Goal: Transaction & Acquisition: Purchase product/service

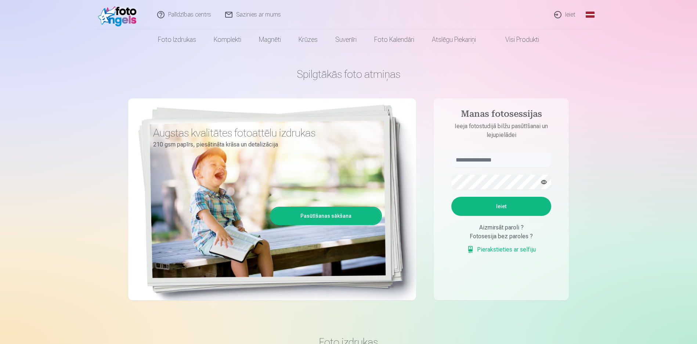
drag, startPoint x: 391, startPoint y: 116, endPoint x: 551, endPoint y: 66, distance: 167.7
click at [551, 66] on div "Spilgtākās foto atmiņas Augstas kvalitātes fotoattēlu izdrukas 210 gsm papīrs, …" at bounding box center [348, 184] width 441 height 268
click at [563, 11] on link "Ieiet" at bounding box center [565, 14] width 35 height 29
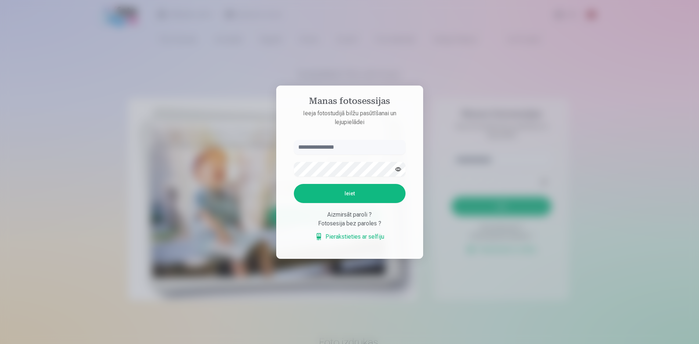
click at [365, 146] on input "text" at bounding box center [350, 147] width 112 height 15
type input "**********"
click at [294, 184] on button "Ieiet" at bounding box center [350, 193] width 112 height 19
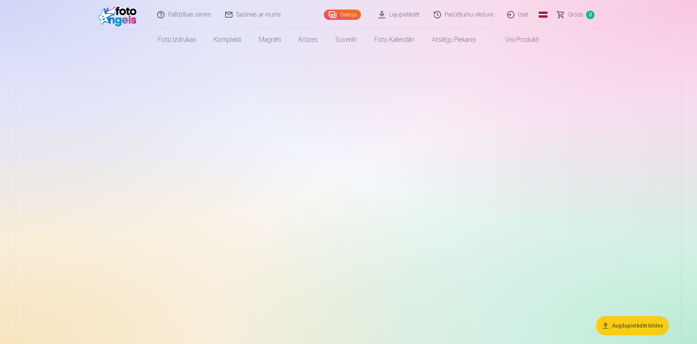
scroll to position [147, 0]
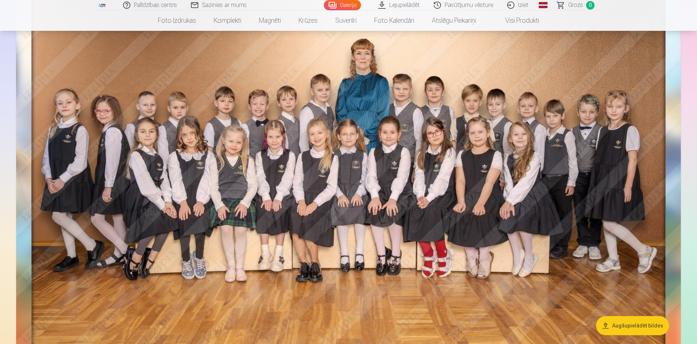
click at [626, 324] on button "Augšupielādēt bildes" at bounding box center [632, 325] width 73 height 19
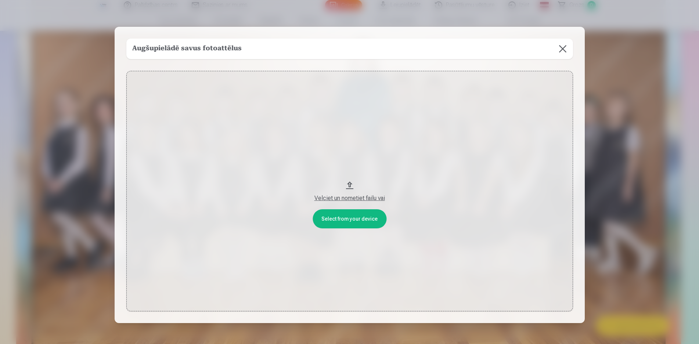
click at [560, 50] on button at bounding box center [562, 49] width 21 height 21
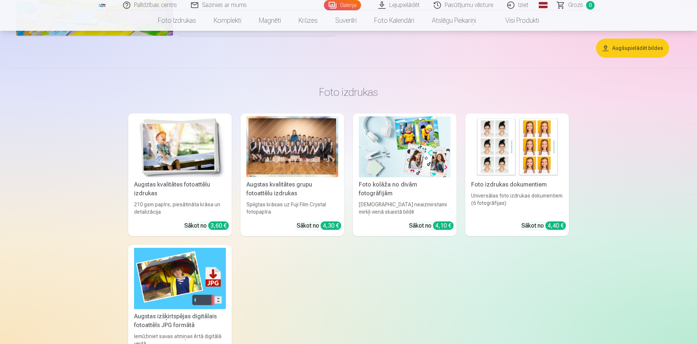
scroll to position [5335, 0]
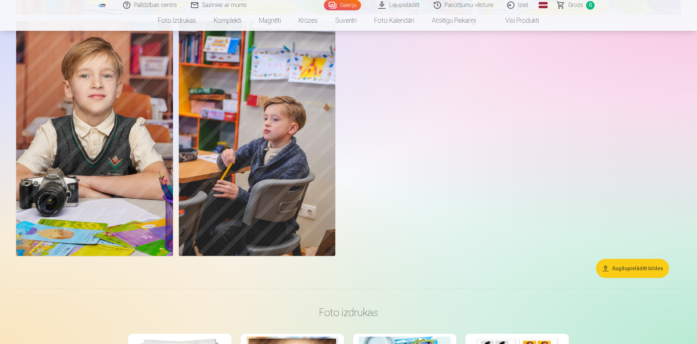
click at [622, 275] on button "Augšupielādēt bildes" at bounding box center [632, 268] width 73 height 19
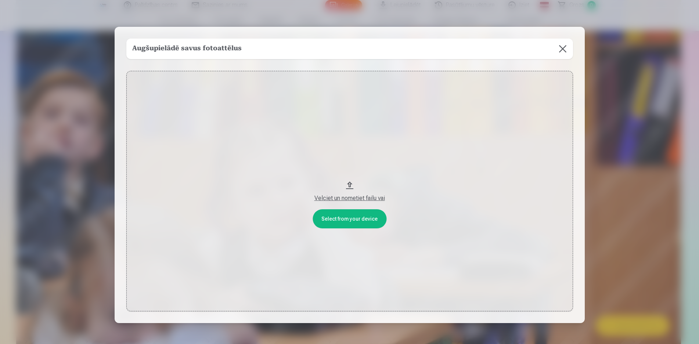
click at [388, 220] on button "Velciet un nometiet failu vai" at bounding box center [349, 191] width 447 height 241
drag, startPoint x: 565, startPoint y: 52, endPoint x: 559, endPoint y: 55, distance: 7.2
click at [565, 52] on button at bounding box center [562, 49] width 21 height 21
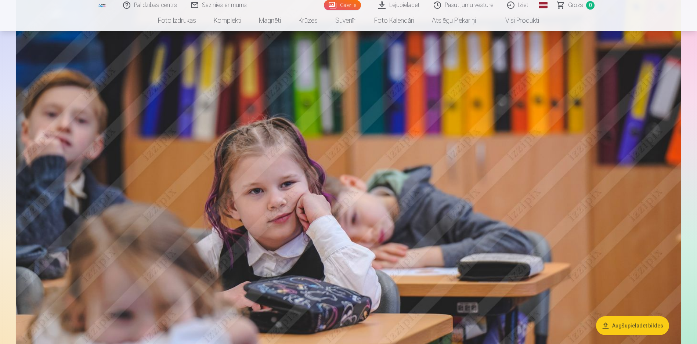
scroll to position [4346, 0]
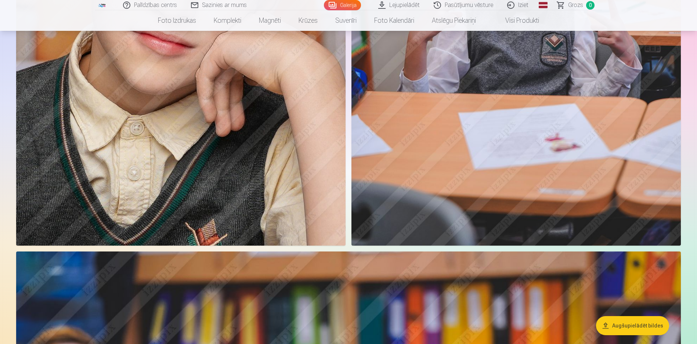
click at [520, 20] on link "Visi produkti" at bounding box center [516, 20] width 63 height 21
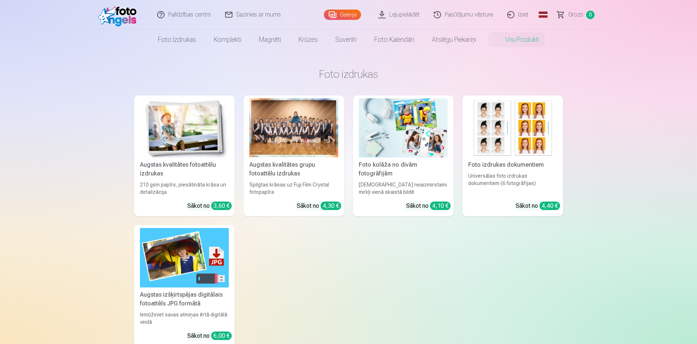
click at [566, 15] on link "Grozs 0" at bounding box center [576, 14] width 51 height 29
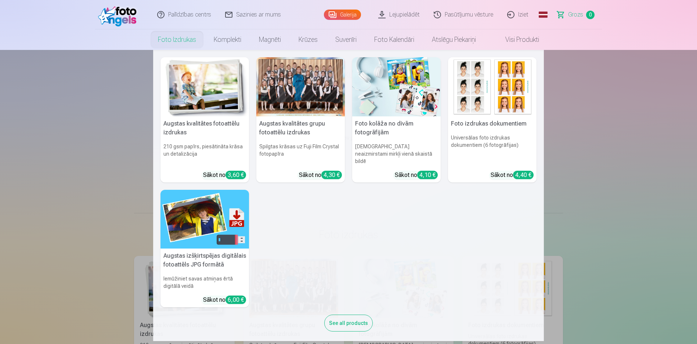
click at [183, 39] on link "Foto izdrukas" at bounding box center [177, 39] width 56 height 21
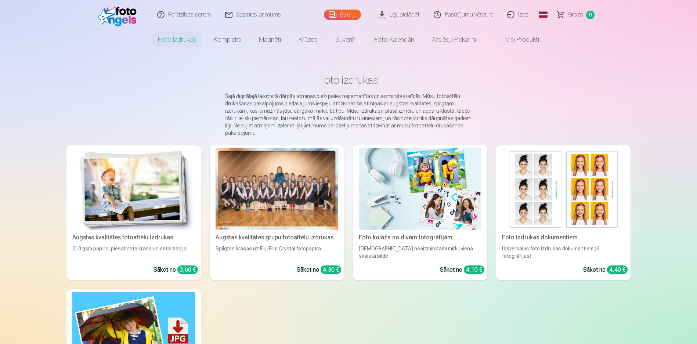
click at [151, 222] on img at bounding box center [133, 189] width 123 height 82
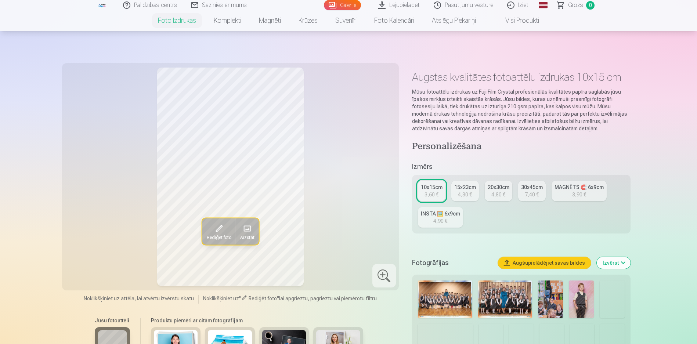
scroll to position [73, 0]
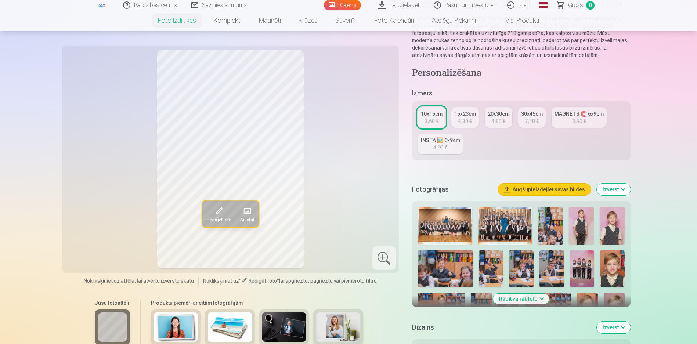
click at [454, 231] on img at bounding box center [445, 225] width 54 height 37
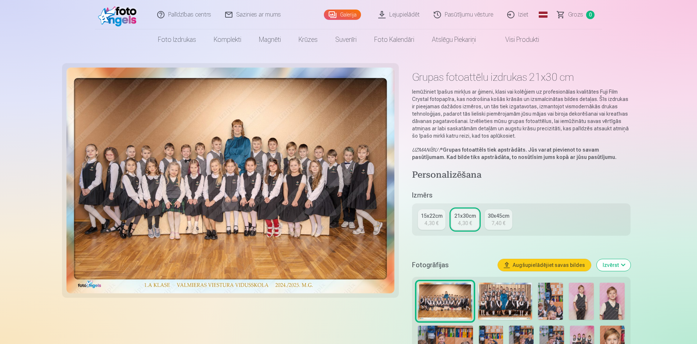
click at [505, 297] on img at bounding box center [505, 301] width 54 height 37
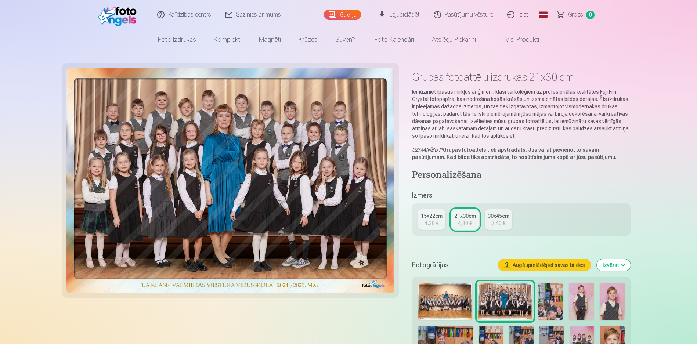
click at [544, 299] on img at bounding box center [550, 301] width 25 height 37
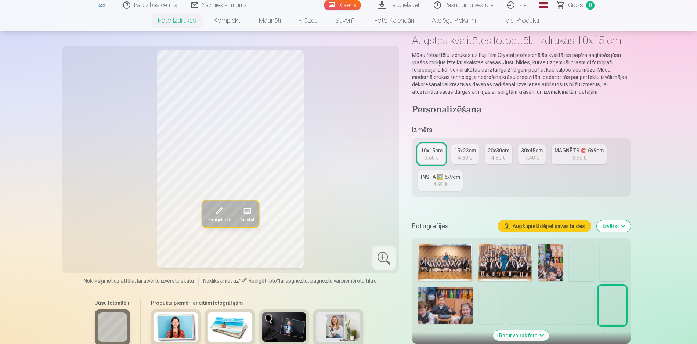
scroll to position [110, 0]
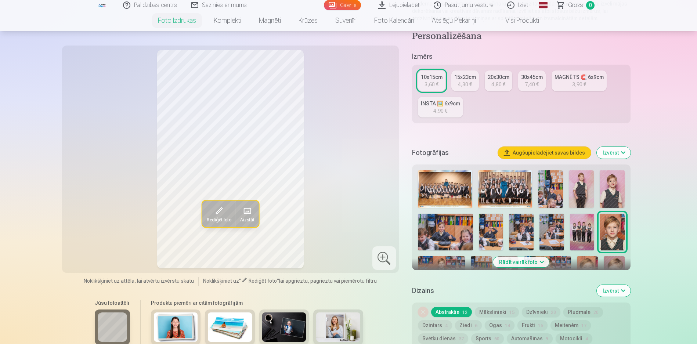
click at [222, 221] on span "Rediģēt foto" at bounding box center [218, 220] width 25 height 6
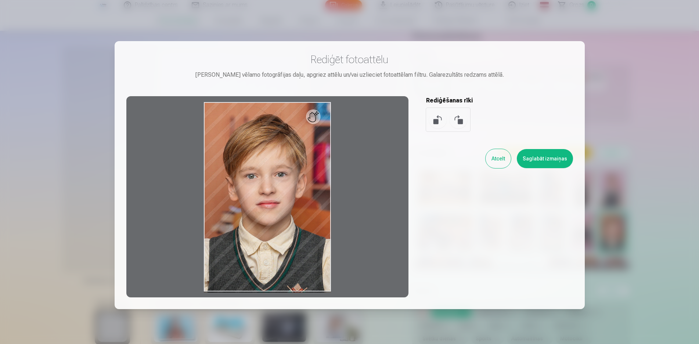
click at [498, 158] on button "Atcelt" at bounding box center [498, 158] width 25 height 19
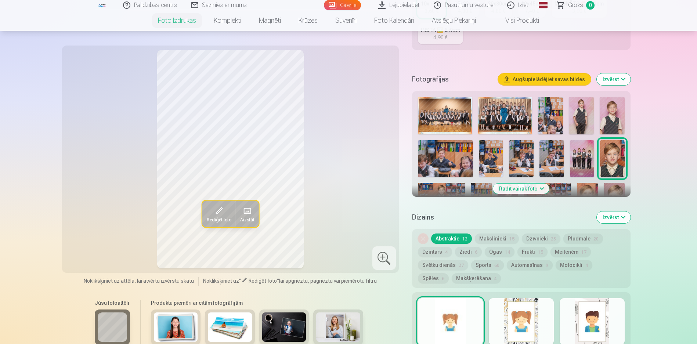
scroll to position [257, 0]
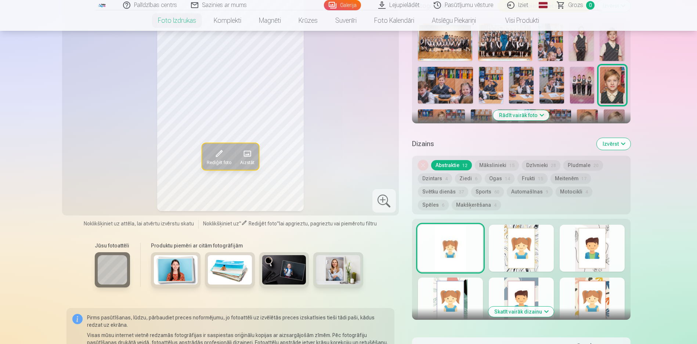
click at [493, 163] on button "Mākslinieki 15" at bounding box center [497, 165] width 44 height 10
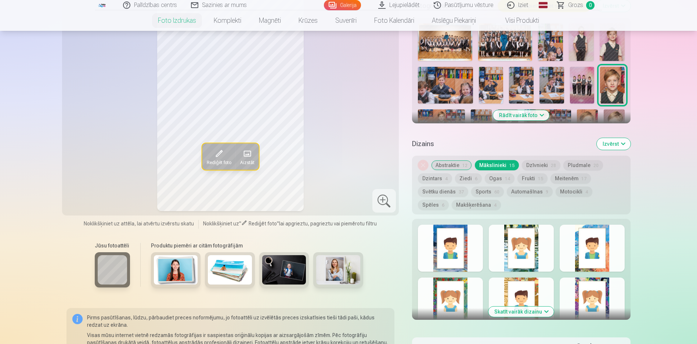
scroll to position [331, 0]
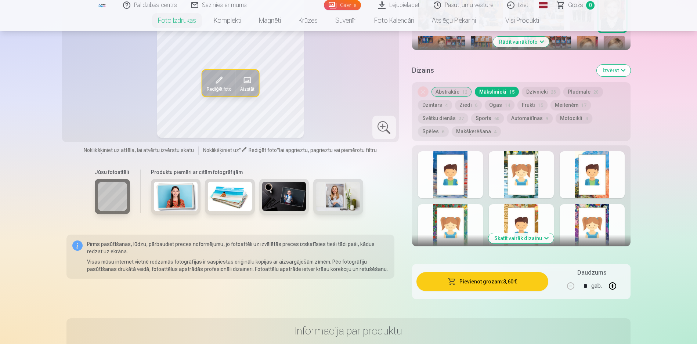
click at [518, 237] on button "Skatīt vairāk dizainu" at bounding box center [520, 238] width 65 height 10
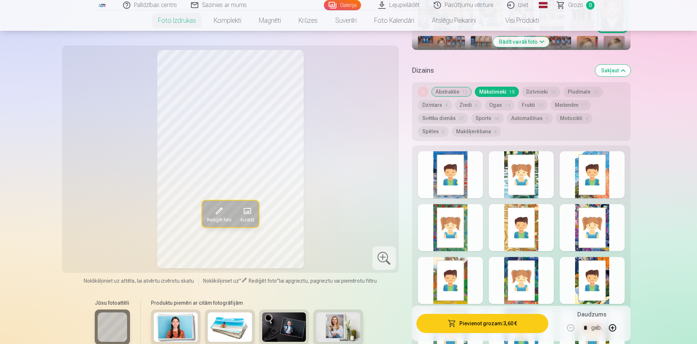
click at [464, 284] on div at bounding box center [450, 280] width 65 height 47
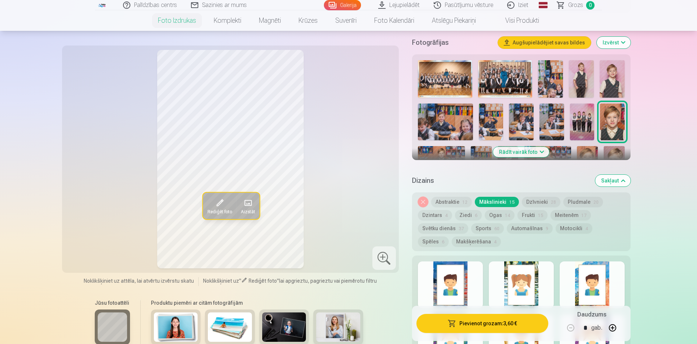
scroll to position [37, 0]
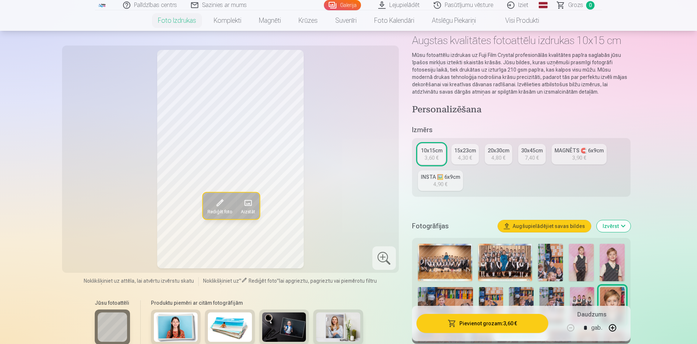
click at [462, 156] on div "4,30 €" at bounding box center [465, 157] width 14 height 7
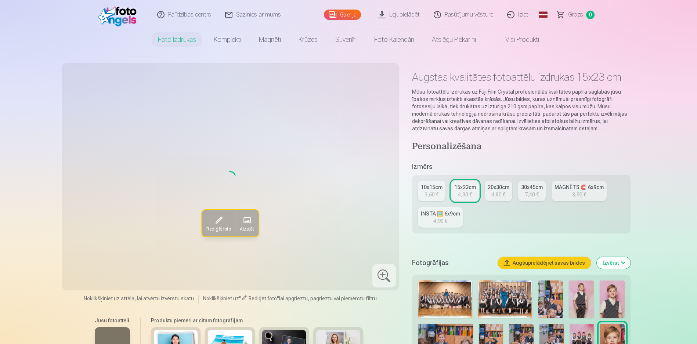
click at [437, 181] on div "10x15cm 3,60 € 15x23cm 4,30 € 20x30cm 4,80 € 30x45cm 7,40 € MAGNĒTS 🧲 6x9cm 3,9…" at bounding box center [521, 204] width 219 height 59
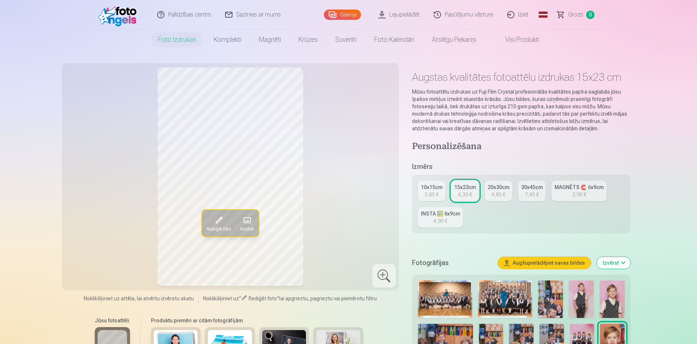
scroll to position [110, 0]
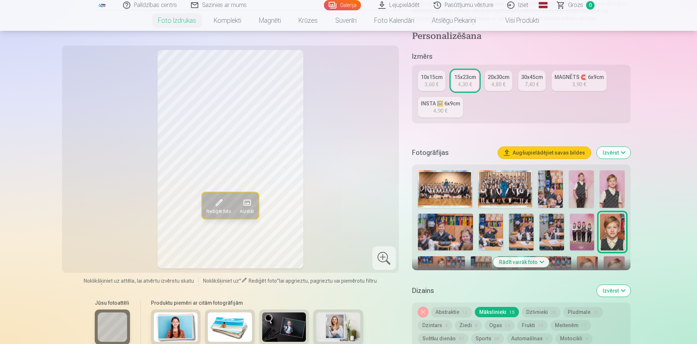
click at [587, 189] on img at bounding box center [581, 188] width 25 height 37
click at [614, 189] on img at bounding box center [612, 188] width 25 height 37
click at [500, 232] on img at bounding box center [491, 232] width 25 height 37
click at [429, 82] on div "3,60 €" at bounding box center [432, 84] width 14 height 7
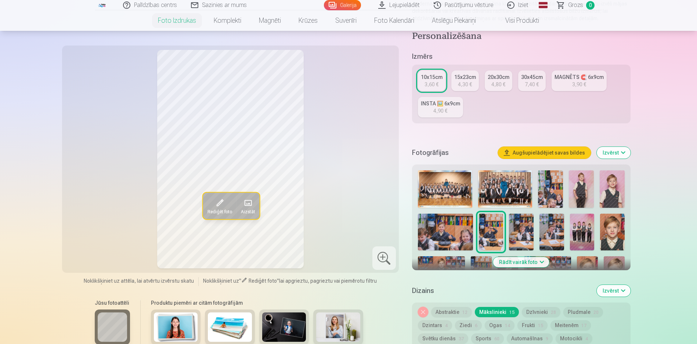
scroll to position [184, 0]
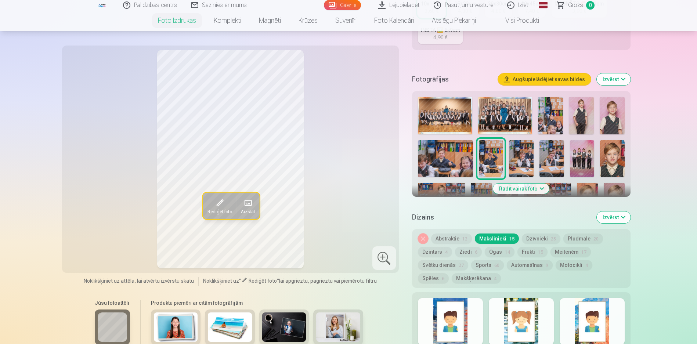
click at [573, 119] on img at bounding box center [581, 115] width 25 height 37
click at [609, 125] on img at bounding box center [612, 115] width 25 height 37
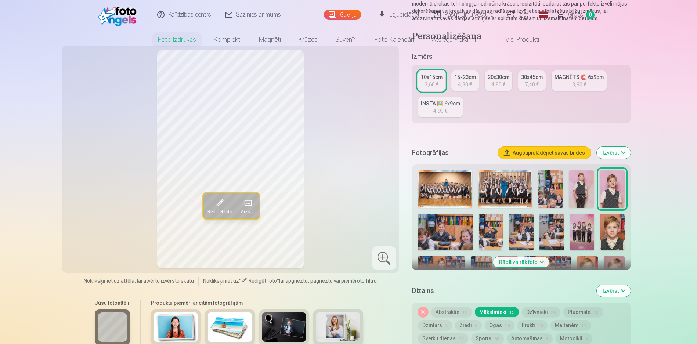
scroll to position [0, 0]
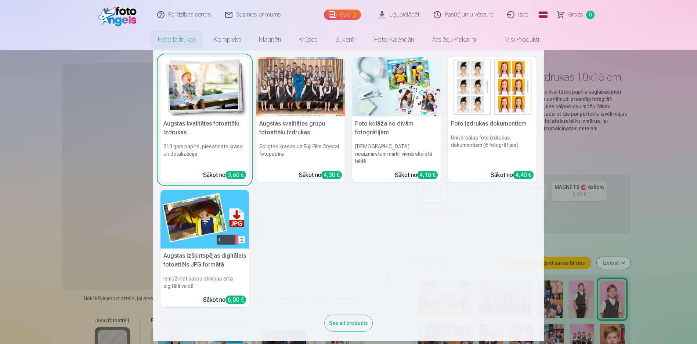
click at [182, 39] on link "Foto izdrukas" at bounding box center [177, 39] width 56 height 21
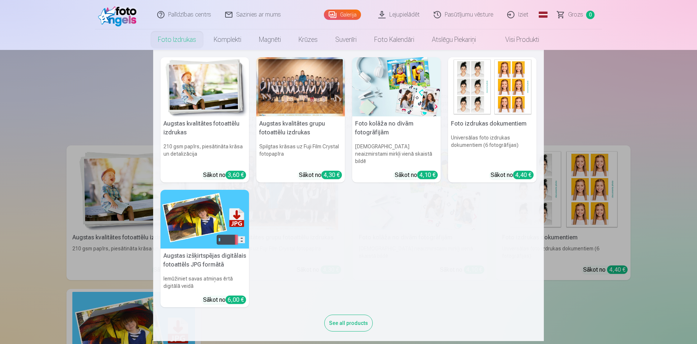
click at [167, 43] on link "Foto izdrukas" at bounding box center [177, 39] width 56 height 21
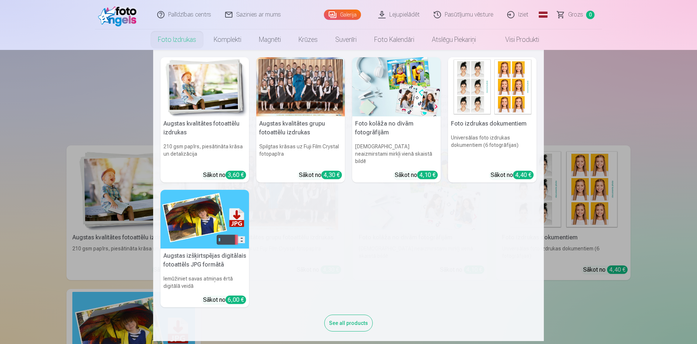
click at [177, 39] on link "Foto izdrukas" at bounding box center [177, 39] width 56 height 21
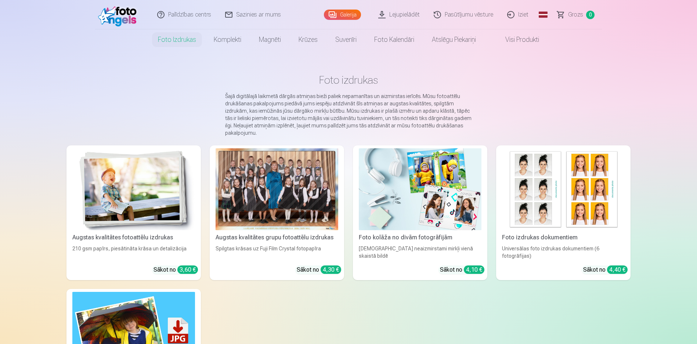
click at [342, 12] on link "Galerija" at bounding box center [342, 15] width 37 height 10
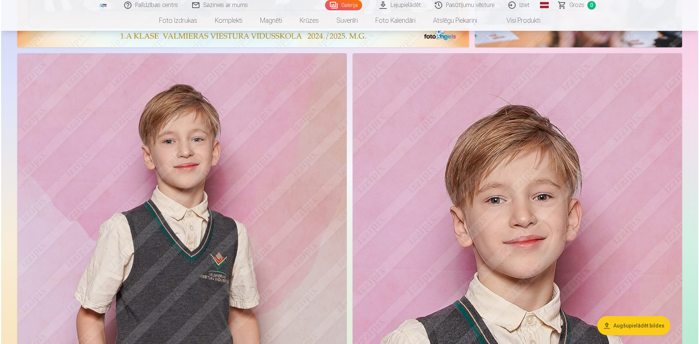
scroll to position [918, 0]
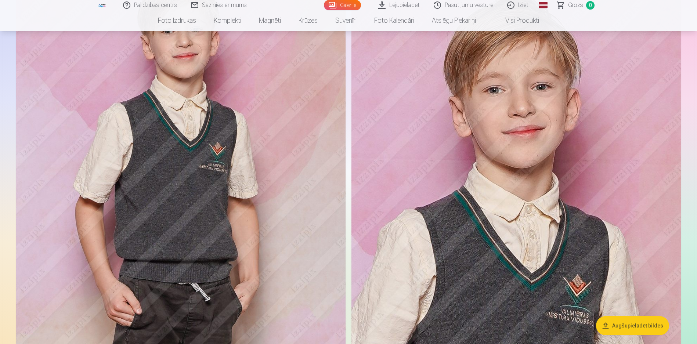
click at [296, 220] on img at bounding box center [180, 190] width 329 height 495
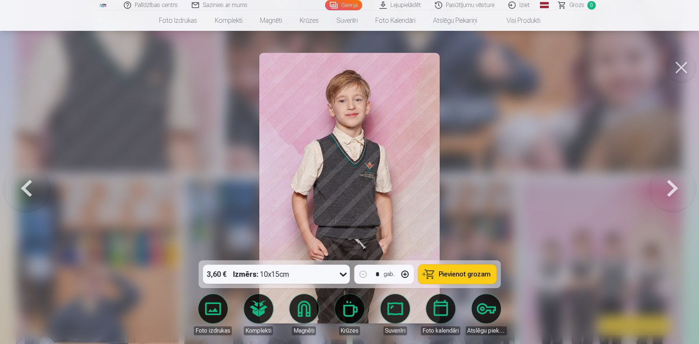
click at [664, 196] on button at bounding box center [672, 188] width 47 height 130
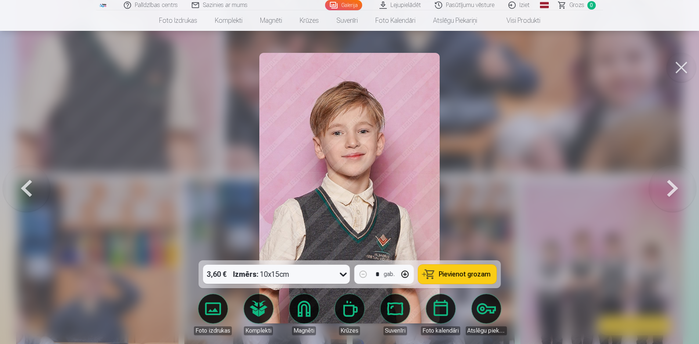
click at [509, 173] on div at bounding box center [349, 172] width 699 height 344
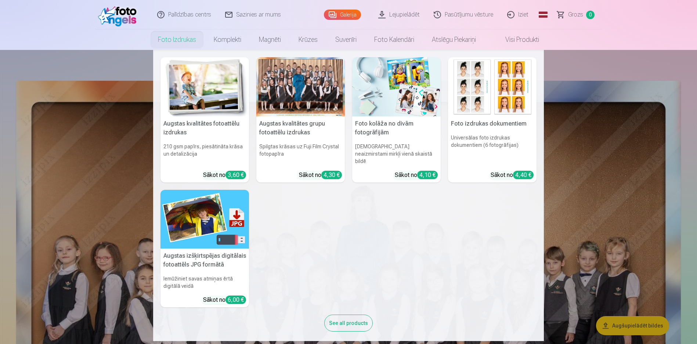
click at [180, 42] on link "Foto izdrukas" at bounding box center [177, 39] width 56 height 21
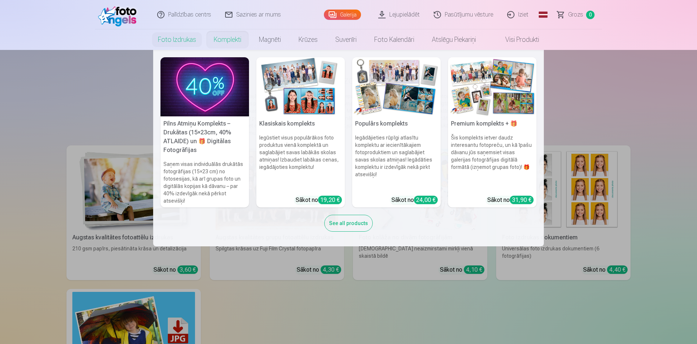
click at [228, 40] on link "Komplekti" at bounding box center [227, 39] width 45 height 21
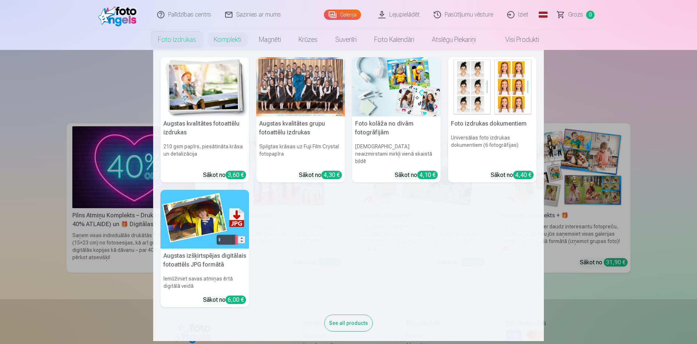
click at [183, 37] on link "Foto izdrukas" at bounding box center [177, 39] width 56 height 21
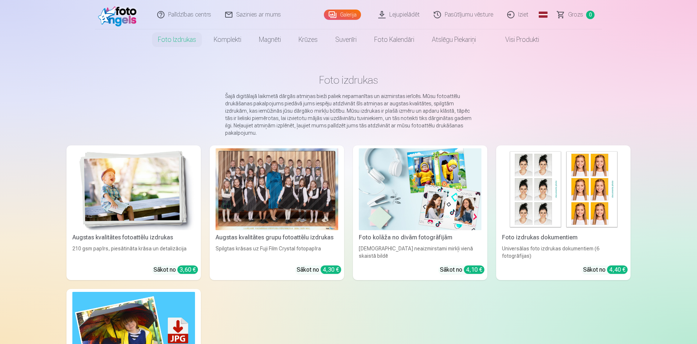
click at [149, 190] on img at bounding box center [133, 189] width 123 height 82
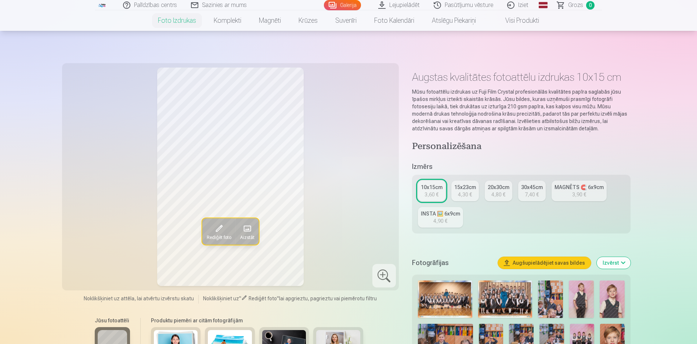
scroll to position [110, 0]
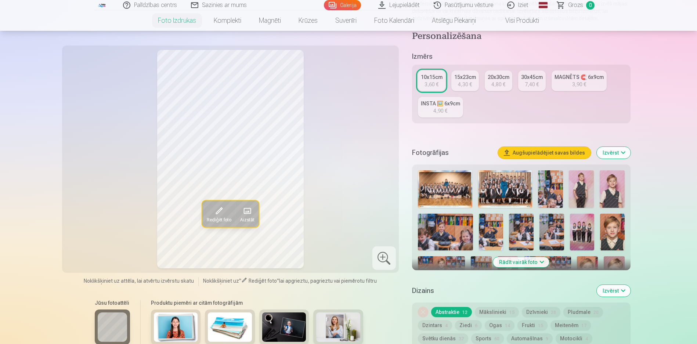
click at [221, 218] on span "Rediģēt foto" at bounding box center [218, 220] width 25 height 6
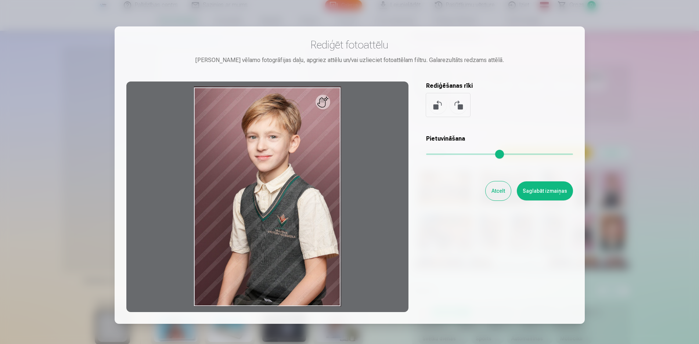
click at [494, 191] on button "Atcelt" at bounding box center [498, 190] width 25 height 19
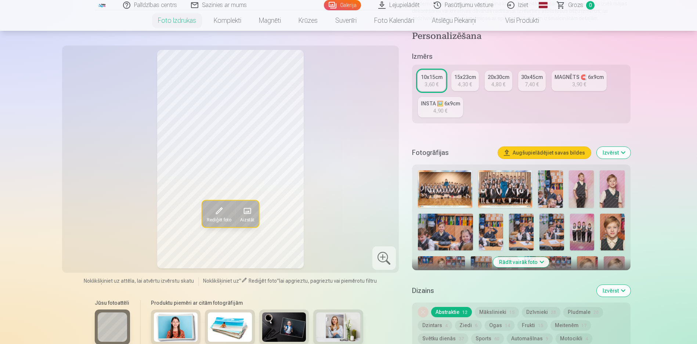
click at [458, 78] on div "15x23cm" at bounding box center [465, 76] width 22 height 7
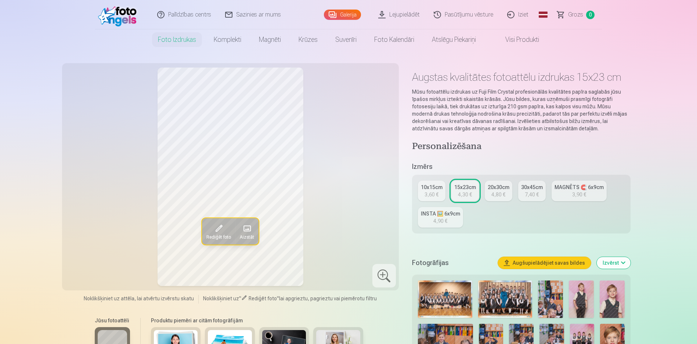
scroll to position [147, 0]
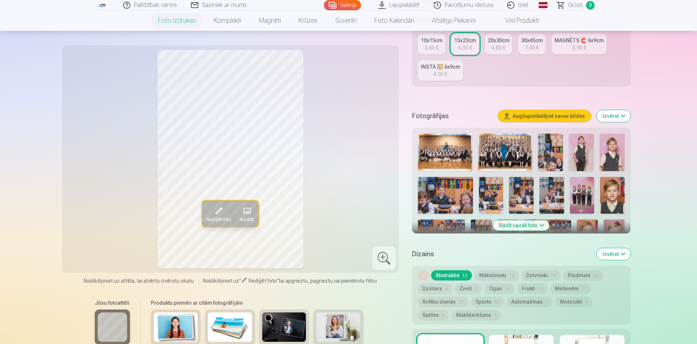
click at [487, 273] on button "Mākslinieki 15" at bounding box center [497, 275] width 44 height 10
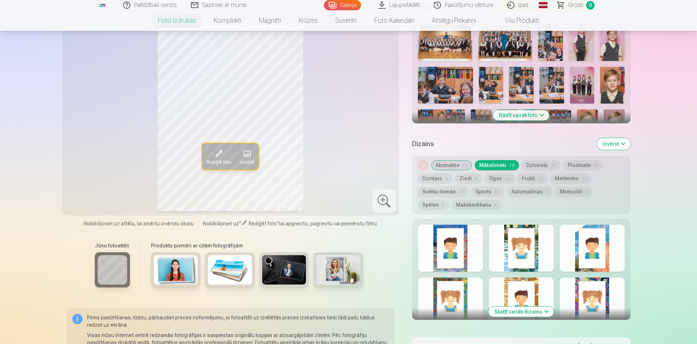
scroll to position [220, 0]
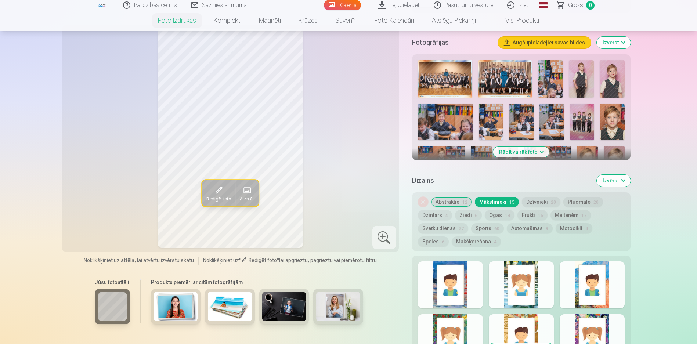
click at [538, 202] on button "Dzīvnieki 28" at bounding box center [541, 202] width 39 height 10
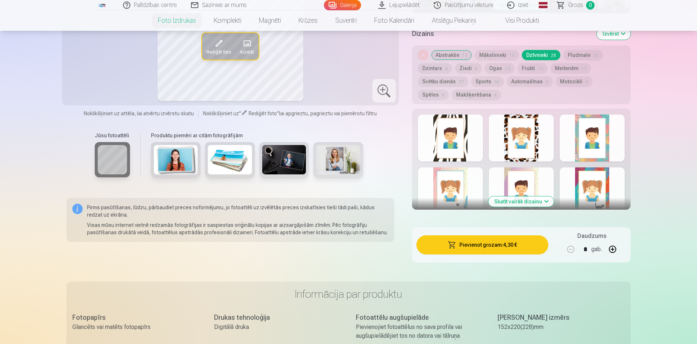
scroll to position [184, 0]
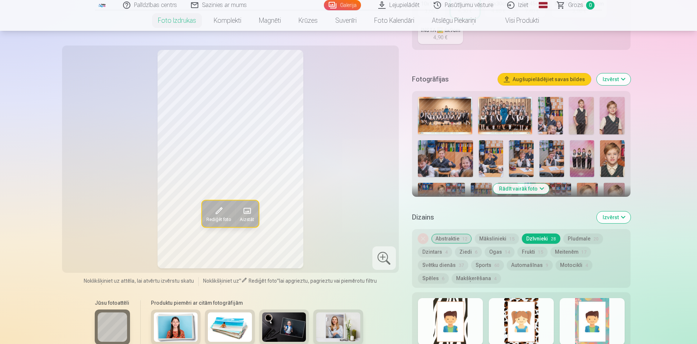
click at [570, 236] on button "Pludmale 20" at bounding box center [583, 239] width 40 height 10
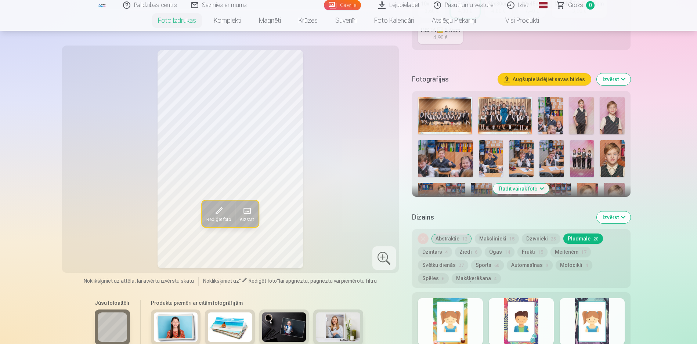
click at [430, 250] on button "Dzintars 4" at bounding box center [435, 252] width 34 height 10
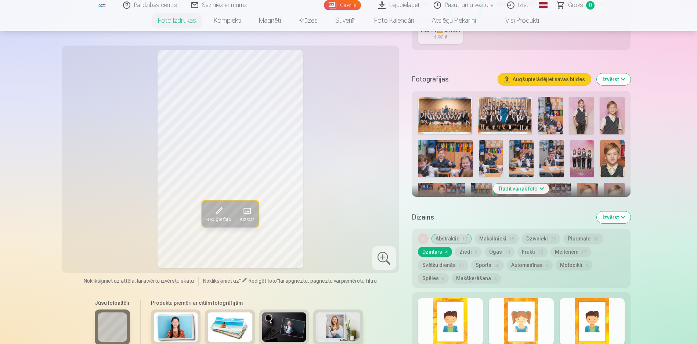
click at [462, 251] on button "Ziedi 6" at bounding box center [468, 252] width 27 height 10
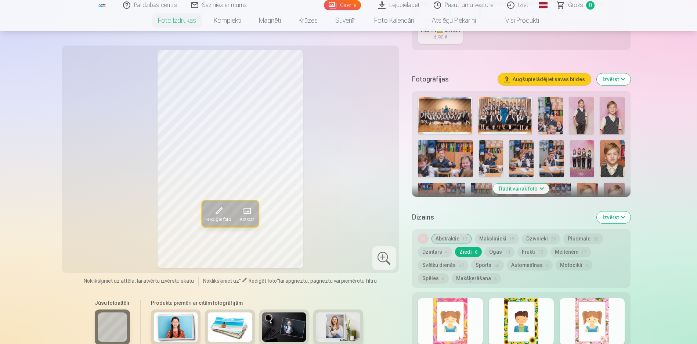
click at [498, 254] on button "Ogas 14" at bounding box center [500, 252] width 30 height 10
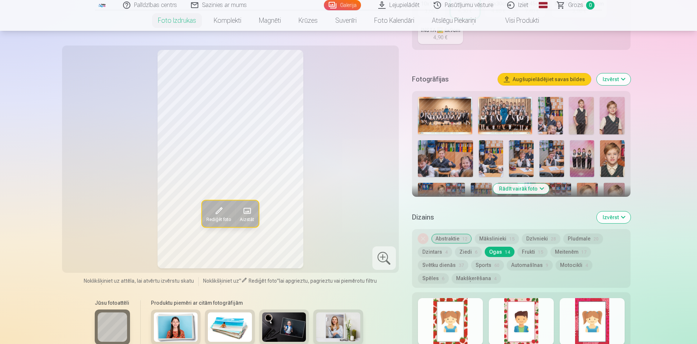
click at [528, 254] on button "Frukti 15" at bounding box center [532, 252] width 30 height 10
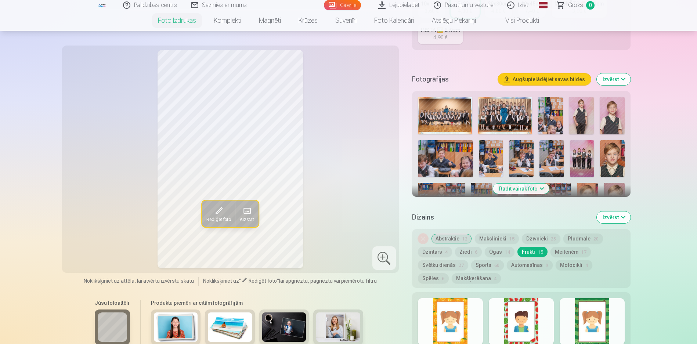
click at [562, 256] on button "Meitenēm 17" at bounding box center [571, 252] width 40 height 10
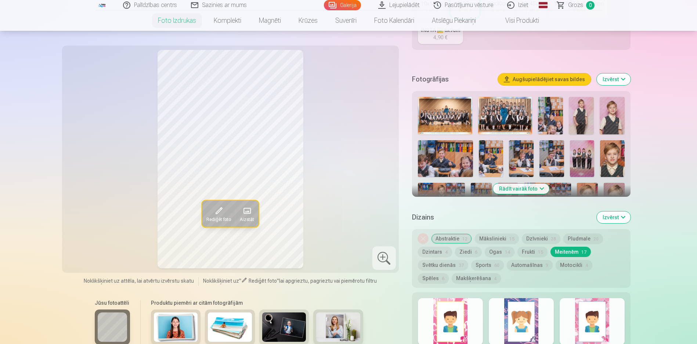
click at [448, 266] on button "Svētku dienās 37" at bounding box center [443, 265] width 50 height 10
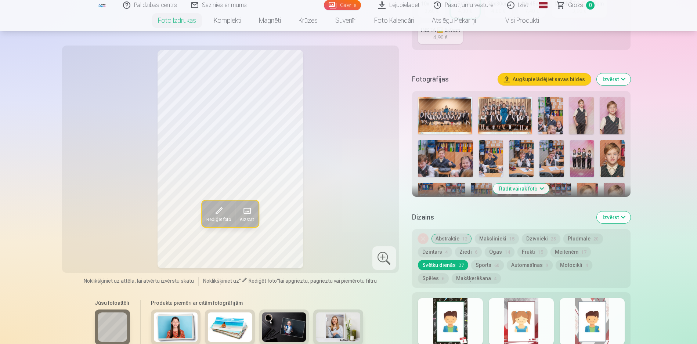
click at [486, 267] on button "Sports 60" at bounding box center [487, 265] width 33 height 10
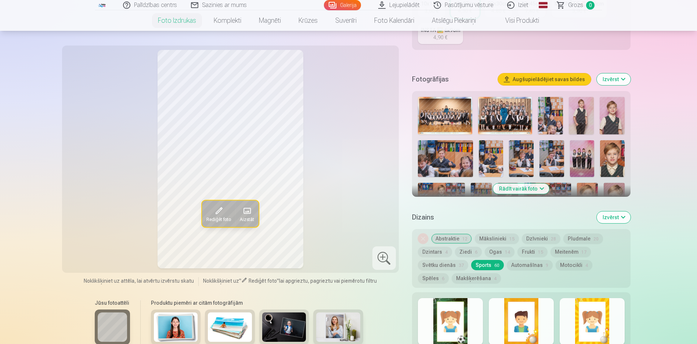
scroll to position [257, 0]
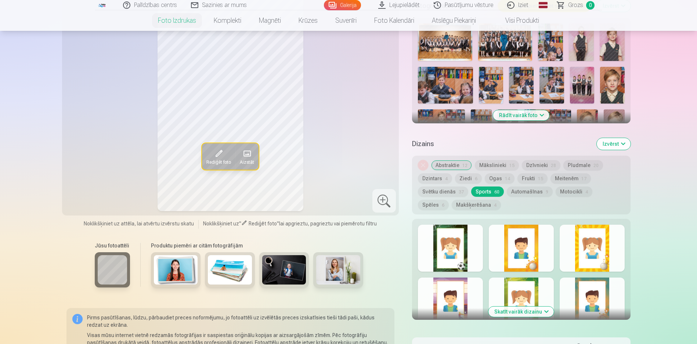
click at [526, 194] on button "Automašīnas 9" at bounding box center [530, 192] width 46 height 10
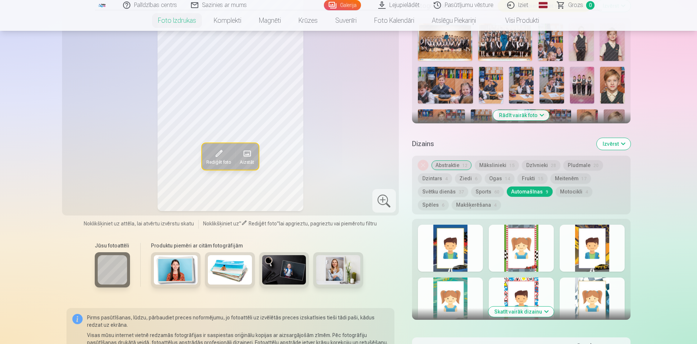
scroll to position [220, 0]
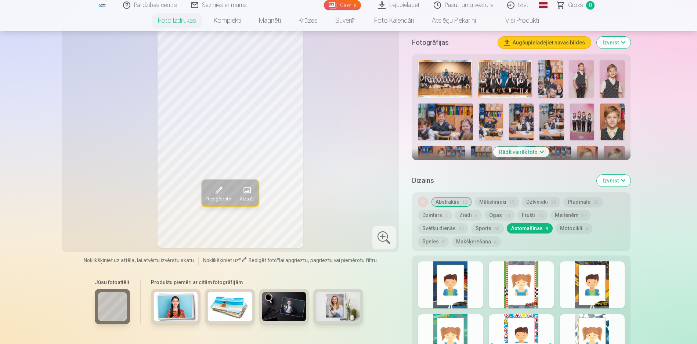
drag, startPoint x: 556, startPoint y: 226, endPoint x: 563, endPoint y: 228, distance: 8.1
click at [556, 226] on button "Motocikli 4" at bounding box center [574, 228] width 37 height 10
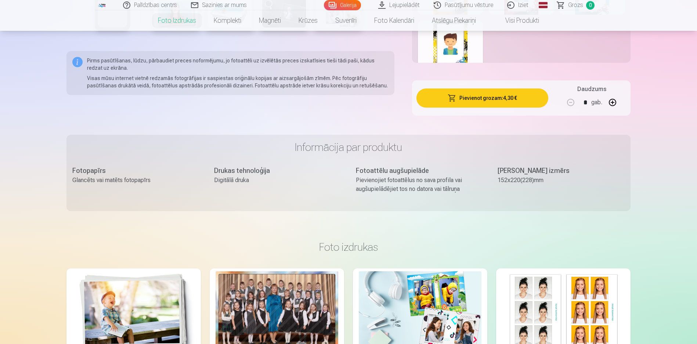
scroll to position [257, 0]
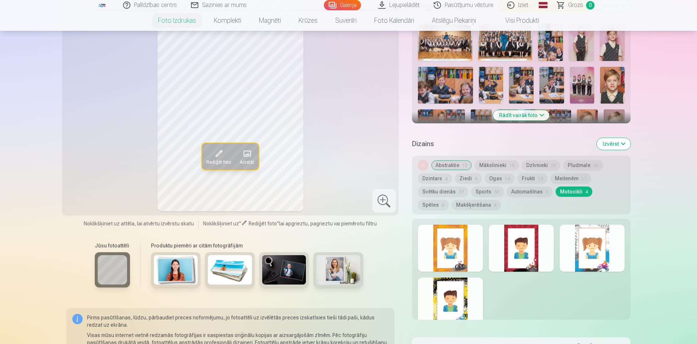
click at [449, 166] on button "Abstraktie 12" at bounding box center [451, 165] width 41 height 10
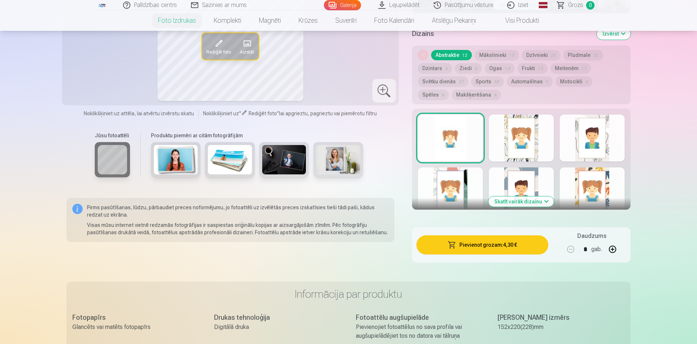
scroll to position [404, 0]
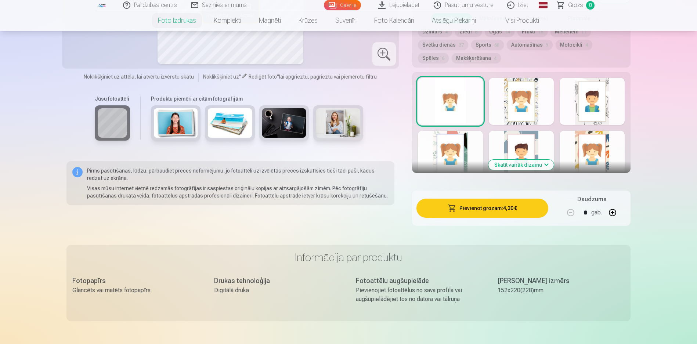
click at [414, 127] on div "Skatīt vairāk dizainu" at bounding box center [521, 122] width 219 height 101
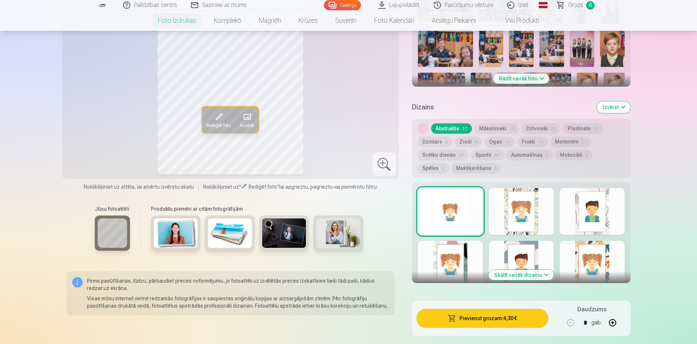
scroll to position [257, 0]
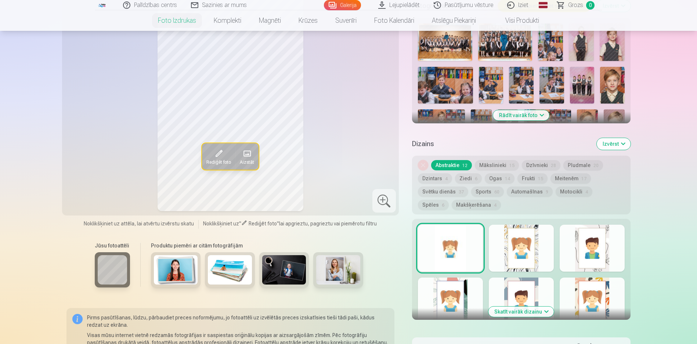
click at [532, 259] on div at bounding box center [521, 248] width 65 height 47
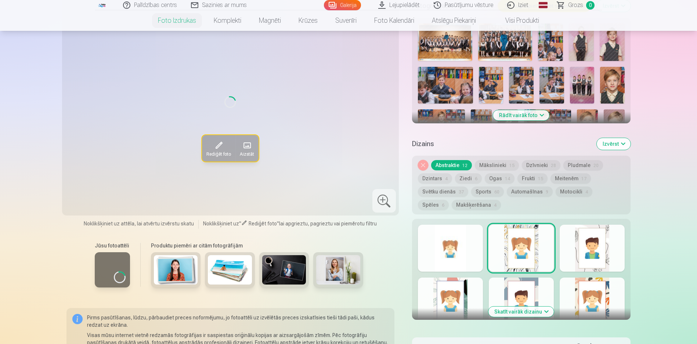
click at [571, 292] on div at bounding box center [592, 301] width 65 height 47
click at [629, 297] on div "Skatīt vairāk dizainu" at bounding box center [521, 269] width 219 height 101
click at [539, 114] on button "Rādīt vairāk foto" at bounding box center [521, 115] width 56 height 10
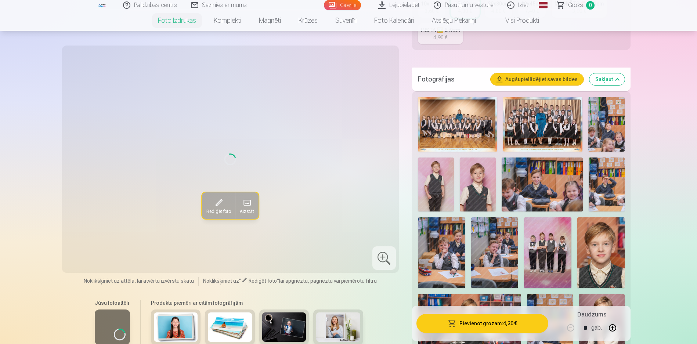
scroll to position [147, 0]
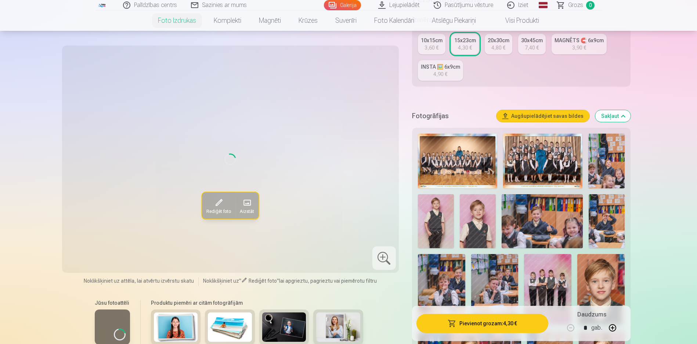
click at [478, 165] on img at bounding box center [457, 161] width 79 height 55
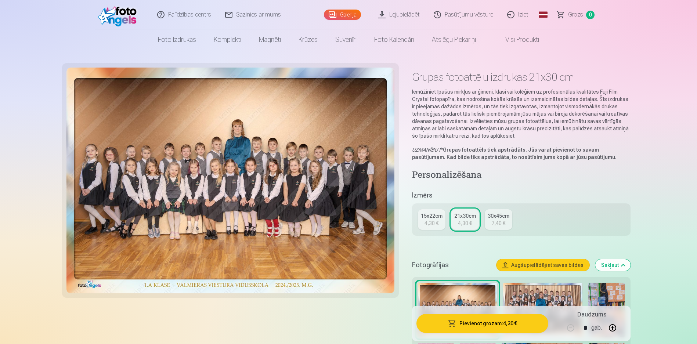
click at [469, 323] on button "Pievienot grozam : 4,30 €" at bounding box center [482, 323] width 132 height 19
click at [436, 223] on div "4,30 €" at bounding box center [432, 223] width 14 height 7
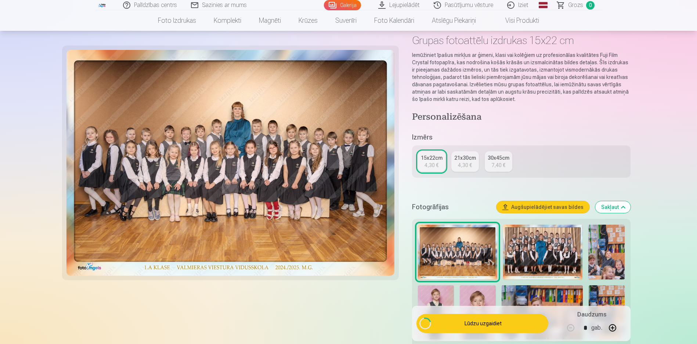
scroll to position [110, 0]
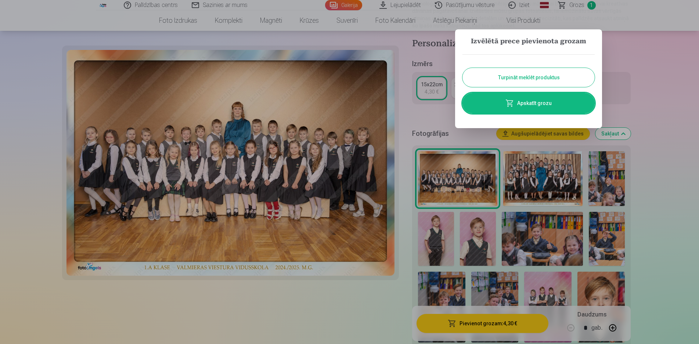
click at [525, 80] on button "Turpināt meklēt produktus" at bounding box center [528, 77] width 132 height 19
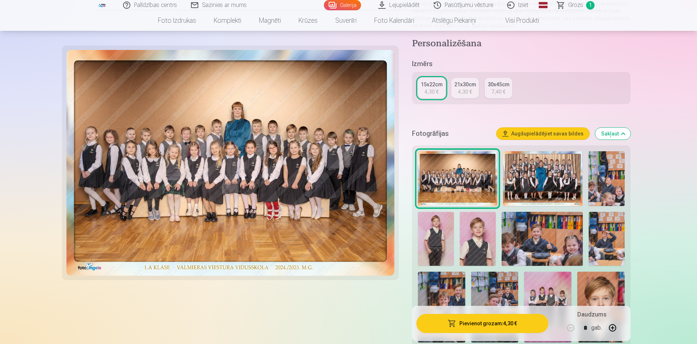
click at [606, 196] on img at bounding box center [606, 178] width 36 height 55
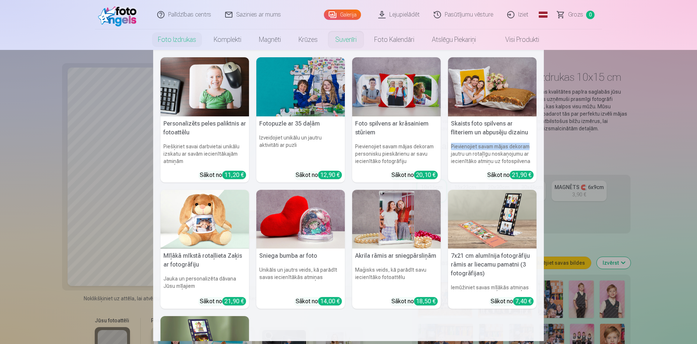
drag, startPoint x: 581, startPoint y: 140, endPoint x: 506, endPoint y: 186, distance: 87.4
click at [563, 152] on nav "Personalizēts peles paliktnis ar fotoattēlu Piešķiriet savai darbvietai unikālu…" at bounding box center [348, 195] width 697 height 291
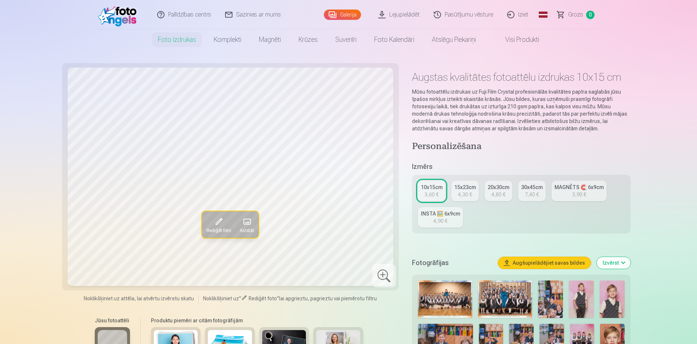
scroll to position [73, 0]
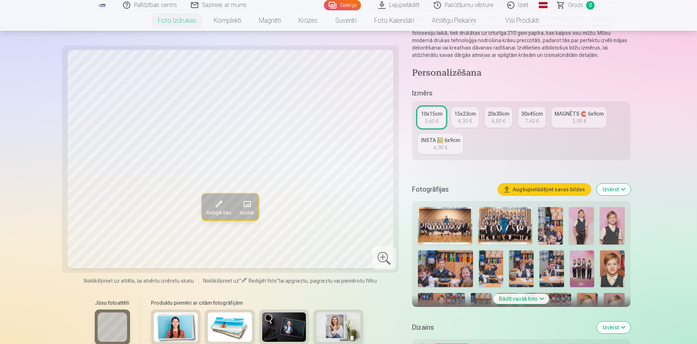
click at [554, 233] on img at bounding box center [550, 225] width 25 height 37
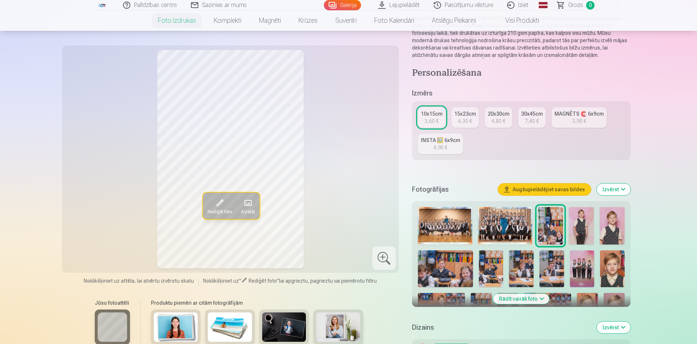
click at [580, 232] on img at bounding box center [581, 225] width 25 height 37
click at [613, 235] on img at bounding box center [612, 225] width 25 height 37
click at [582, 237] on img at bounding box center [581, 225] width 25 height 37
click at [439, 271] on img at bounding box center [445, 268] width 55 height 37
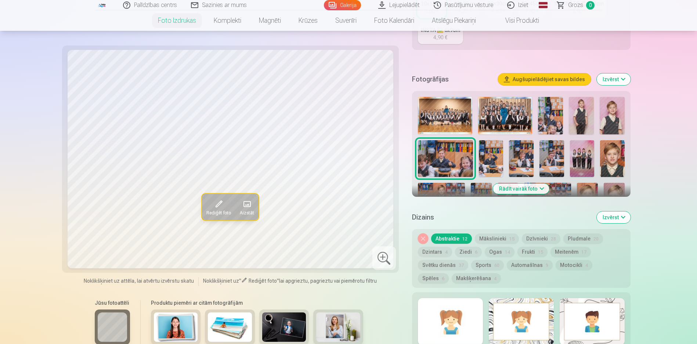
scroll to position [220, 0]
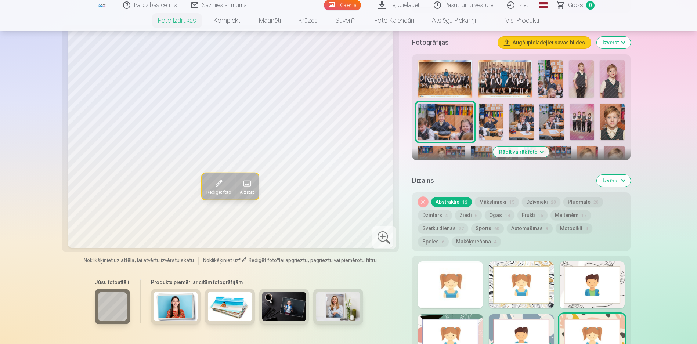
click at [476, 294] on div at bounding box center [450, 284] width 65 height 47
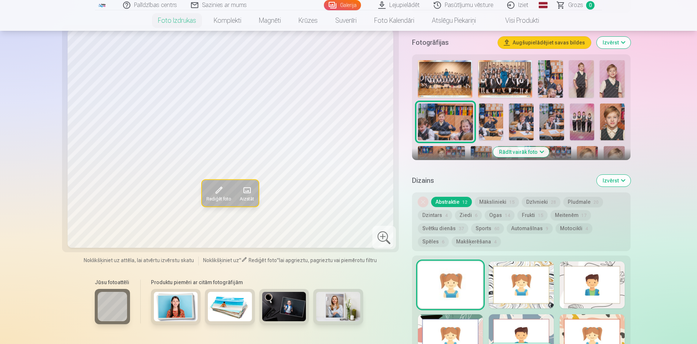
scroll to position [257, 0]
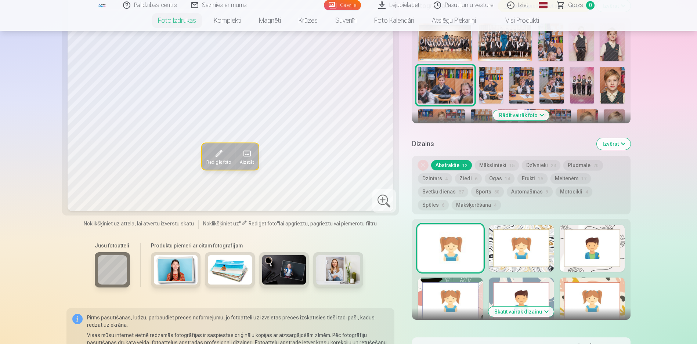
click at [544, 309] on button "Skatīt vairāk dizainu" at bounding box center [520, 312] width 65 height 10
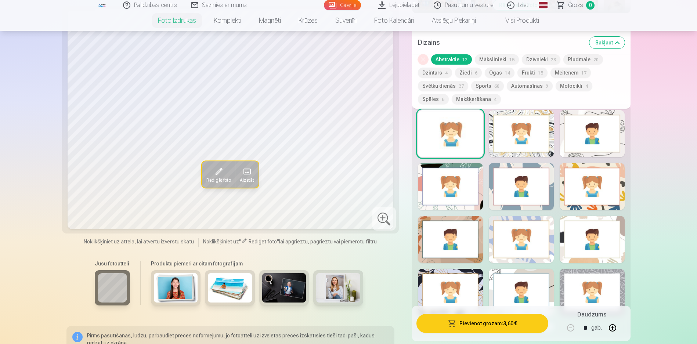
scroll to position [441, 0]
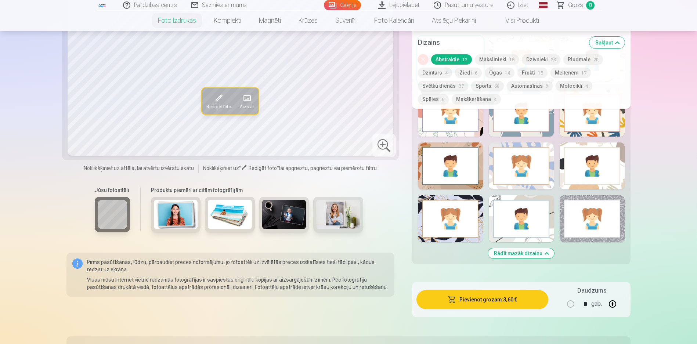
click at [466, 229] on div at bounding box center [450, 218] width 65 height 47
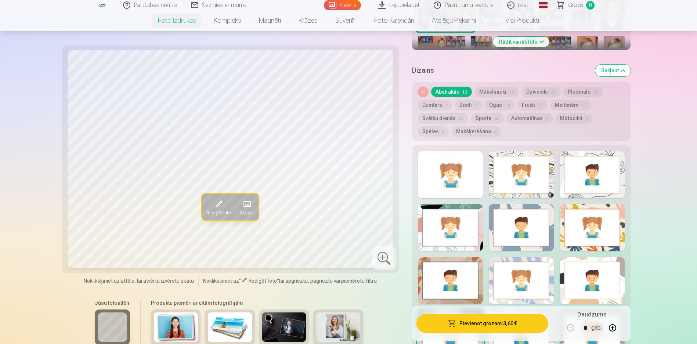
scroll to position [294, 0]
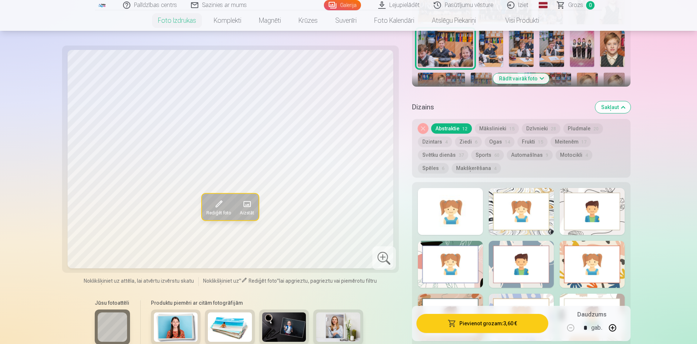
click at [496, 129] on button "Mākslinieki 15" at bounding box center [497, 128] width 44 height 10
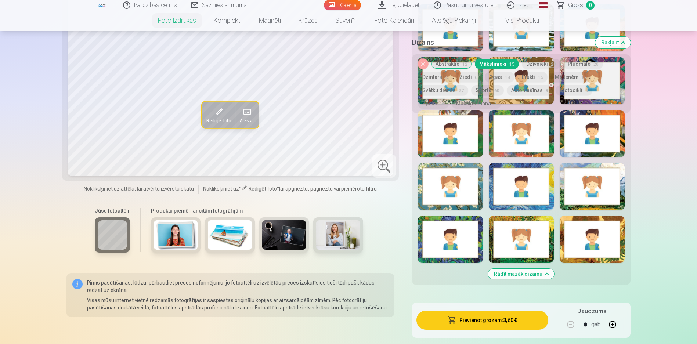
scroll to position [257, 0]
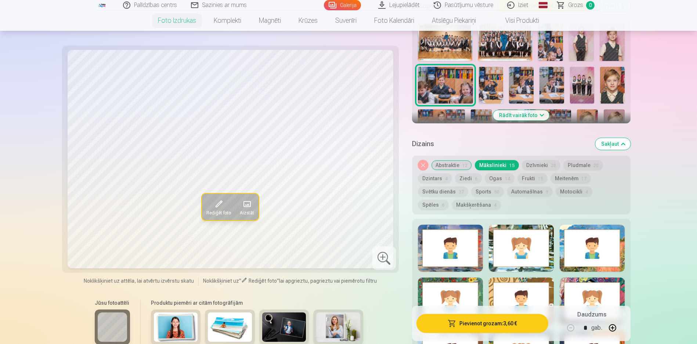
click at [539, 165] on button "Dzīvnieki 28" at bounding box center [541, 165] width 39 height 10
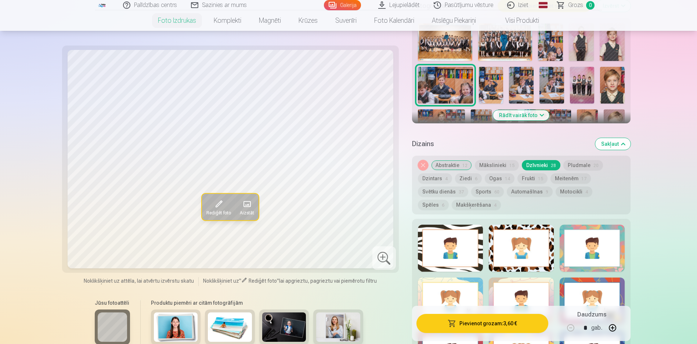
click at [563, 246] on div at bounding box center [592, 248] width 65 height 47
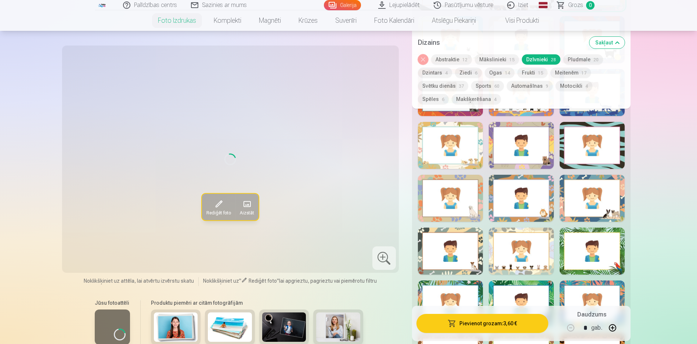
scroll to position [294, 0]
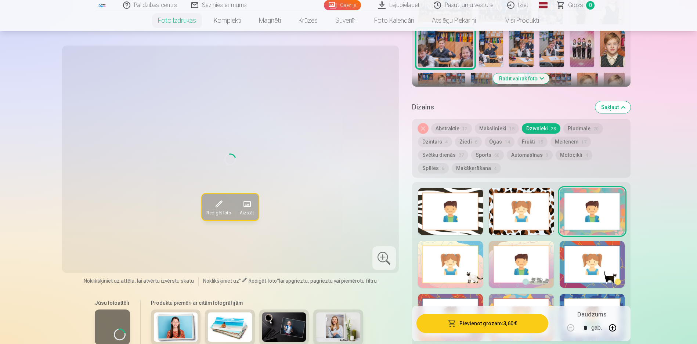
click at [575, 131] on button "Pludmale 20" at bounding box center [583, 128] width 40 height 10
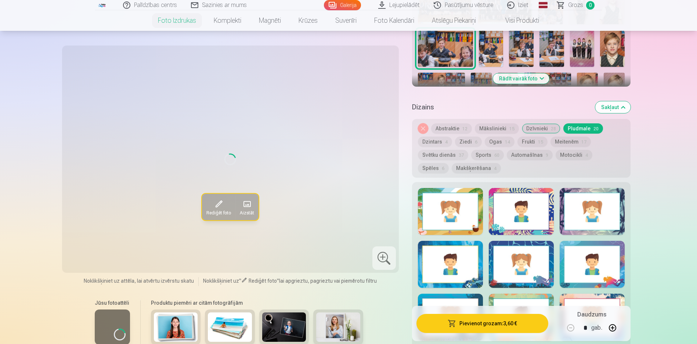
click at [430, 142] on button "Dzintars 4" at bounding box center [435, 142] width 34 height 10
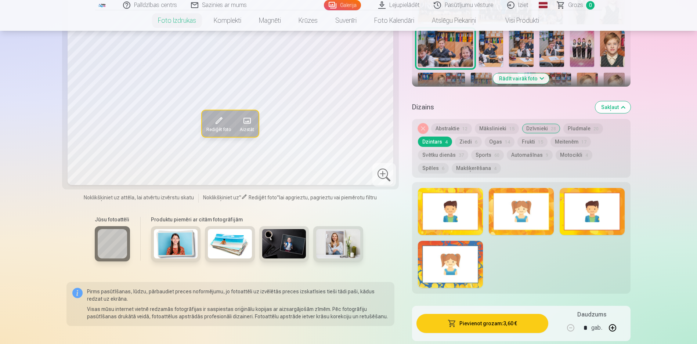
click at [468, 142] on button "Ziedi 6" at bounding box center [468, 142] width 27 height 10
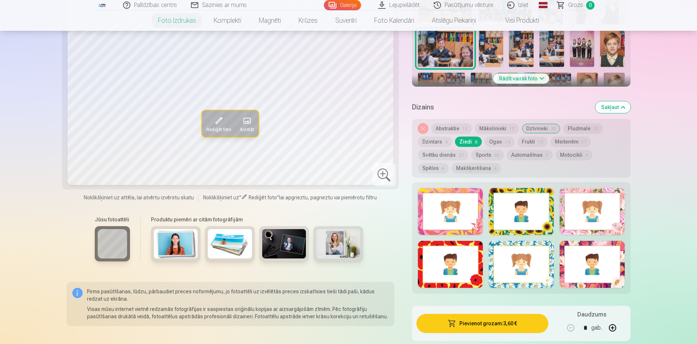
click at [487, 144] on button "Ogas 14" at bounding box center [500, 142] width 30 height 10
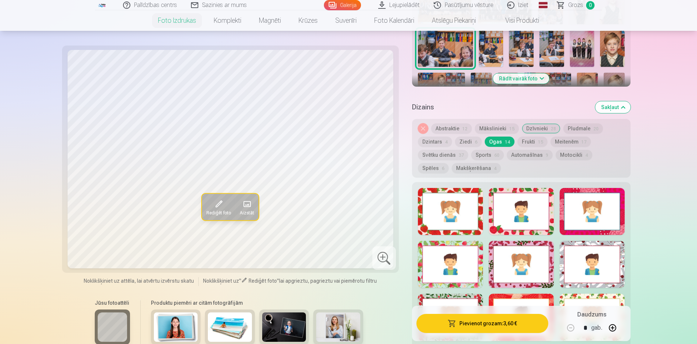
click at [520, 147] on div "Noņemiet dizainu Abstraktie 12 Mākslinieki 15 Dzīvnieki 28 Pludmale 20 Dzintars…" at bounding box center [521, 148] width 219 height 59
click at [522, 145] on button "Frukti 15" at bounding box center [532, 142] width 30 height 10
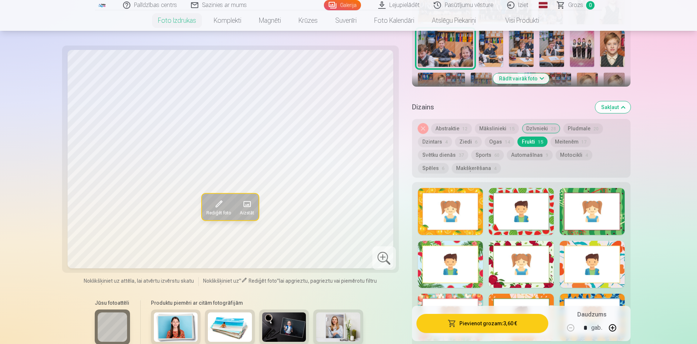
click at [561, 142] on button "Meitenēm 17" at bounding box center [571, 142] width 40 height 10
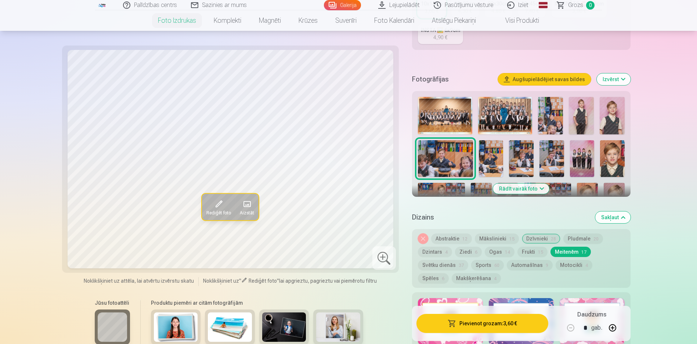
scroll to position [220, 0]
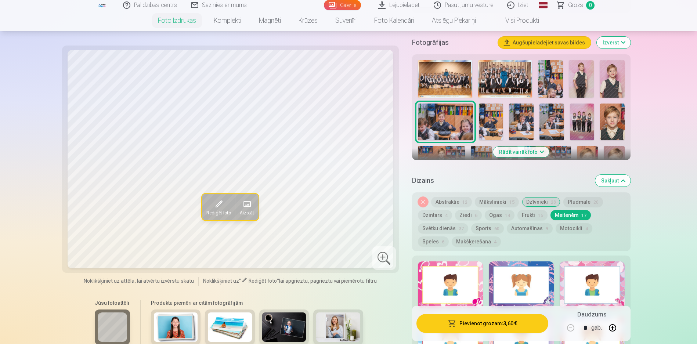
click at [446, 227] on button "Svētku dienās 37" at bounding box center [443, 228] width 50 height 10
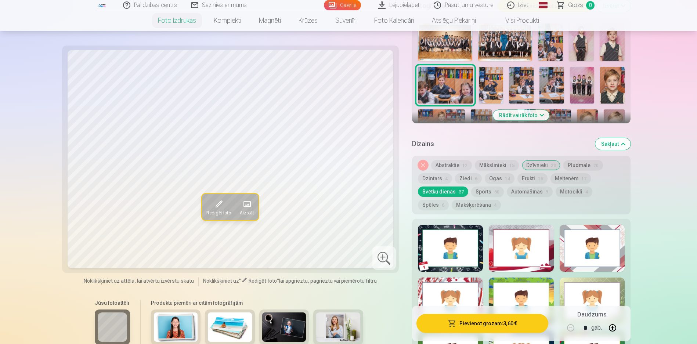
scroll to position [294, 0]
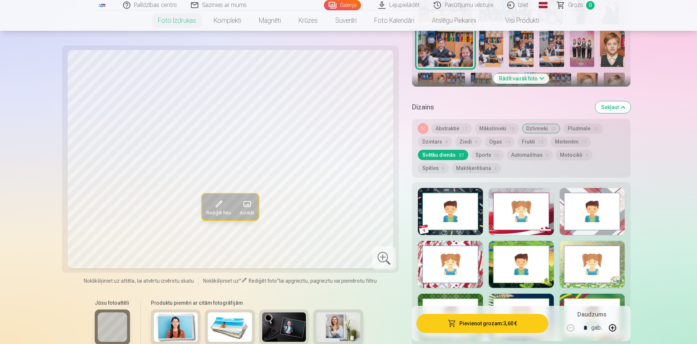
click at [481, 226] on div at bounding box center [450, 211] width 65 height 47
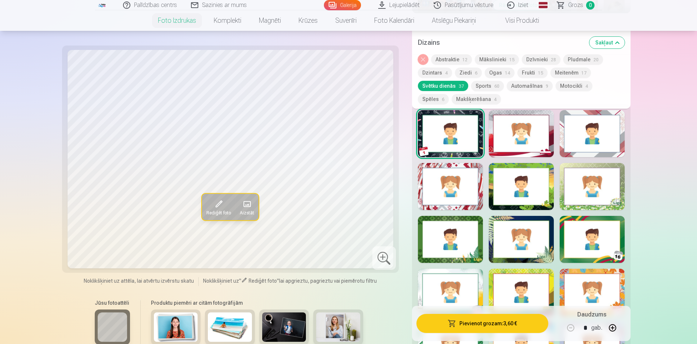
click at [474, 207] on div at bounding box center [450, 186] width 65 height 47
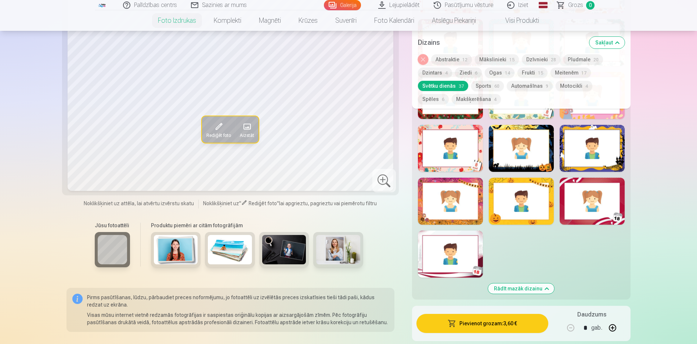
scroll to position [735, 0]
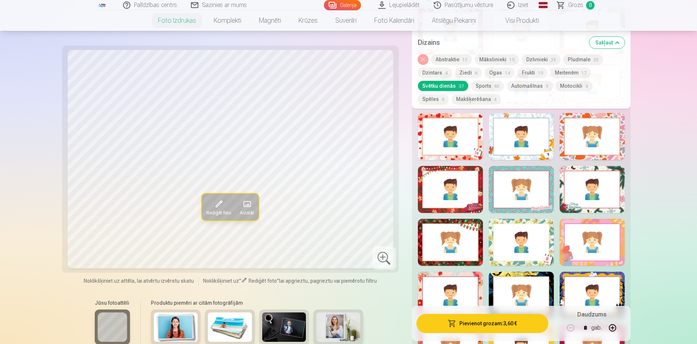
click at [483, 85] on button "Sports 60" at bounding box center [487, 86] width 33 height 10
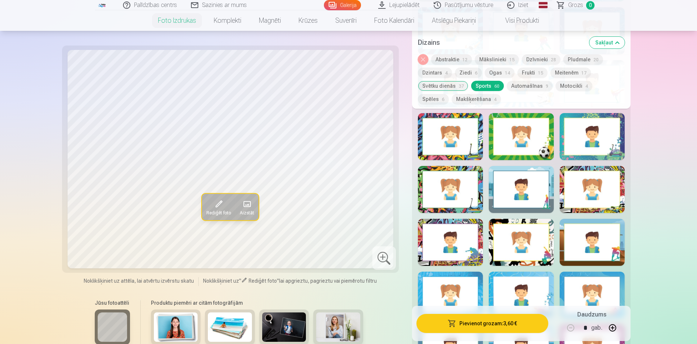
click at [568, 208] on div at bounding box center [592, 189] width 65 height 47
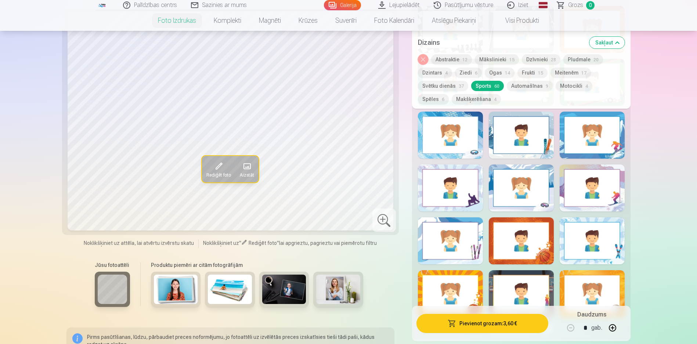
scroll to position [1285, 0]
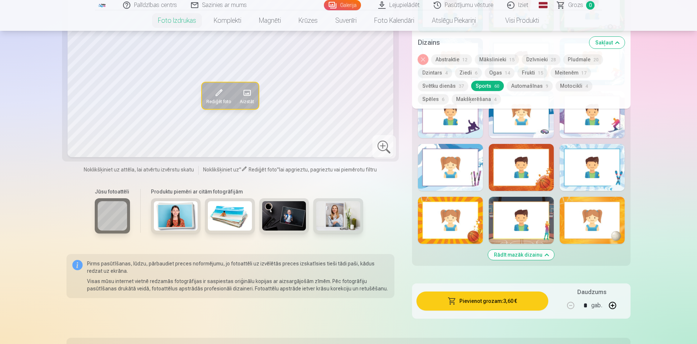
click at [517, 253] on button "Rādīt mazāk dizainu" at bounding box center [521, 255] width 66 height 10
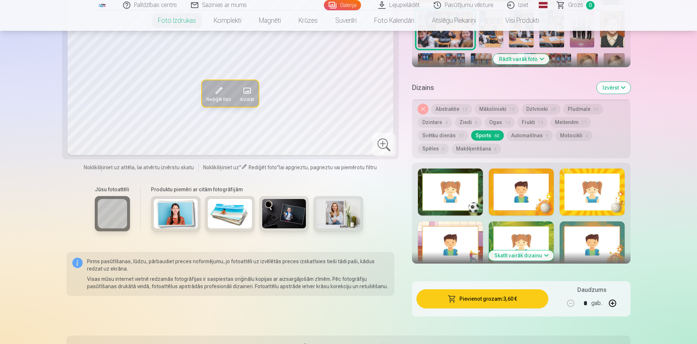
click at [512, 254] on button "Skatīt vairāk dizainu" at bounding box center [520, 255] width 65 height 10
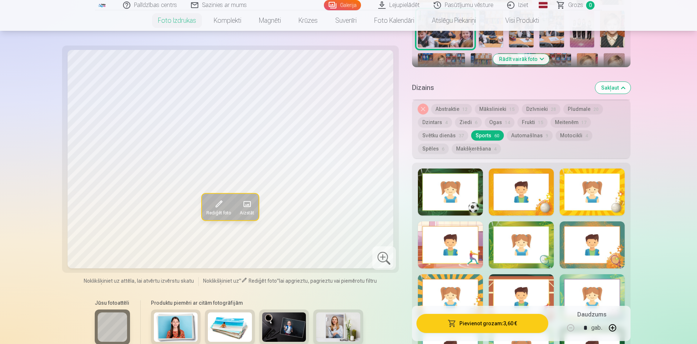
click at [528, 136] on button "Automašīnas 9" at bounding box center [530, 135] width 46 height 10
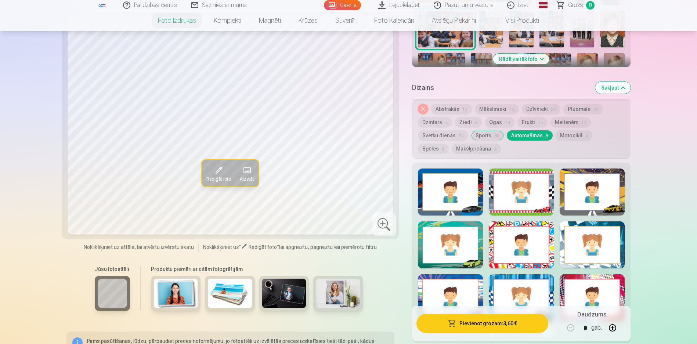
scroll to position [350, 0]
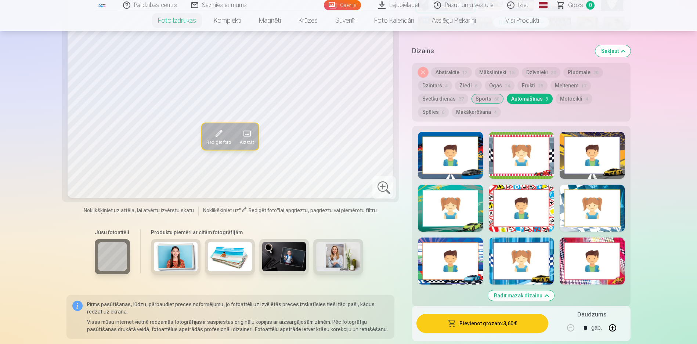
click at [530, 295] on button "Rādīt mazāk dizainu" at bounding box center [521, 296] width 66 height 10
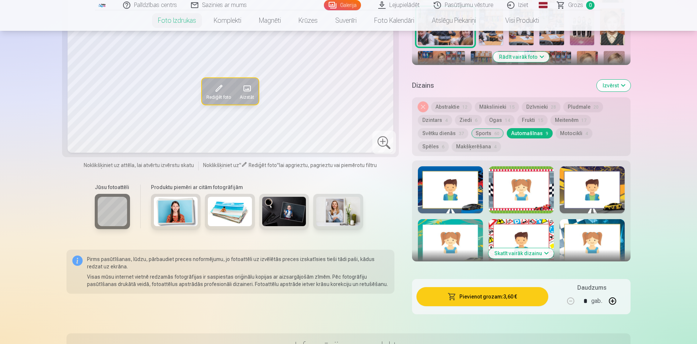
click at [528, 253] on button "Skatīt vairāk dizainu" at bounding box center [520, 253] width 65 height 10
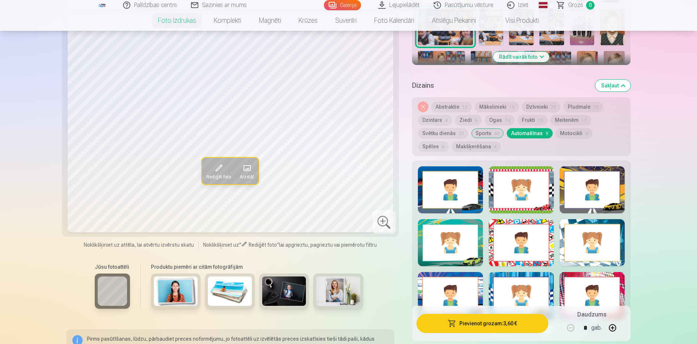
click at [564, 133] on button "Motocikli 4" at bounding box center [574, 133] width 37 height 10
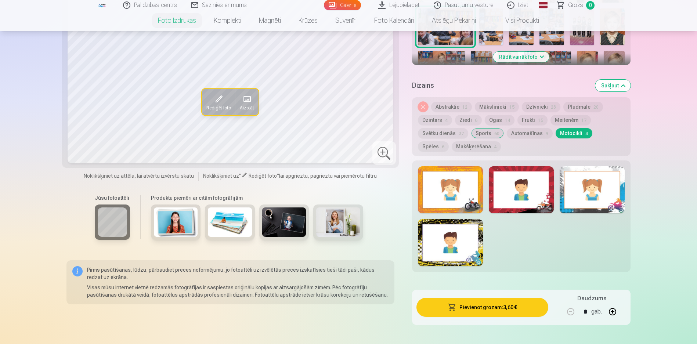
click at [449, 141] on button "Spēles 6" at bounding box center [433, 146] width 31 height 10
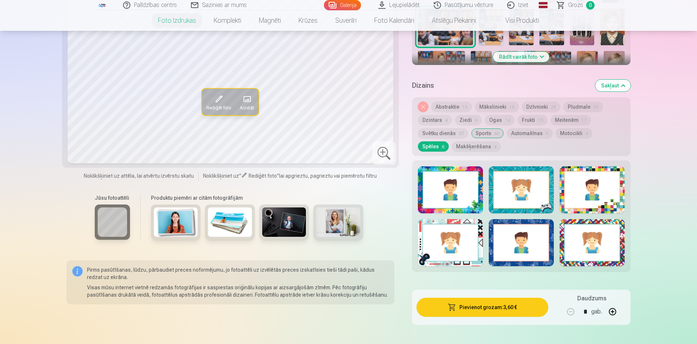
click at [455, 149] on button "Makšķerēšana 4" at bounding box center [476, 146] width 49 height 10
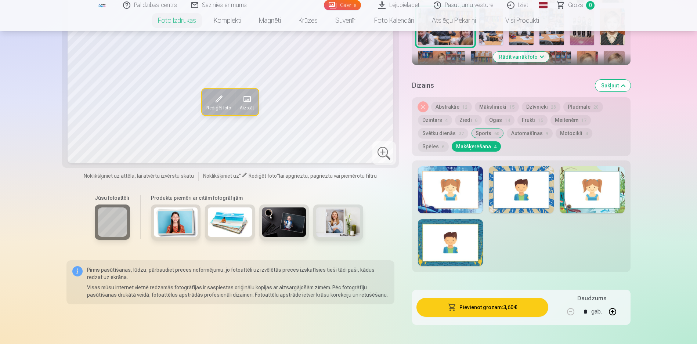
click at [491, 205] on div at bounding box center [521, 189] width 65 height 47
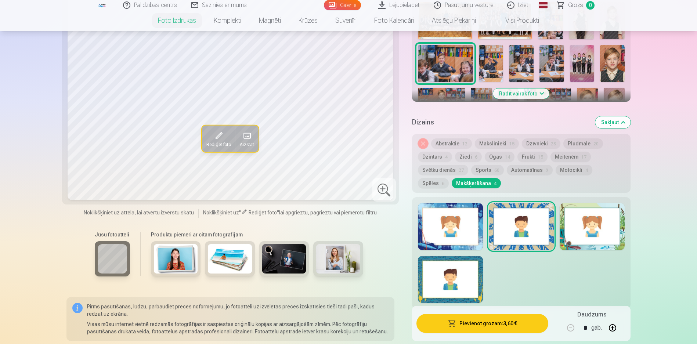
click at [566, 245] on div at bounding box center [592, 226] width 65 height 47
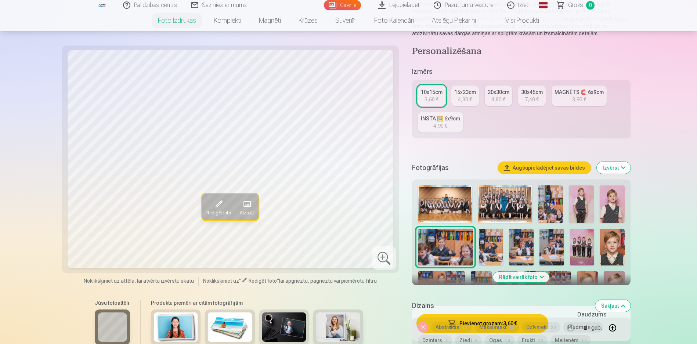
scroll to position [169, 0]
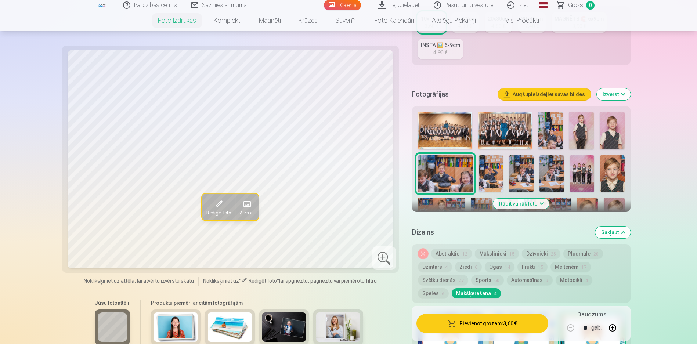
click at [450, 253] on button "Abstraktie 12" at bounding box center [451, 254] width 41 height 10
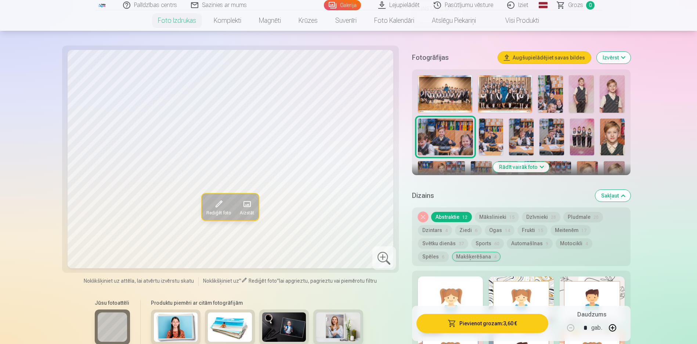
scroll to position [279, 0]
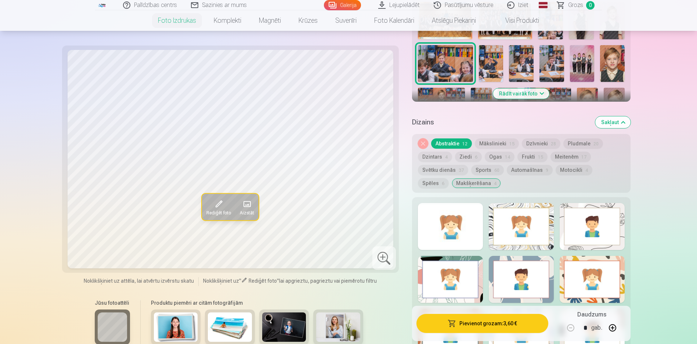
click at [468, 236] on div at bounding box center [450, 226] width 65 height 47
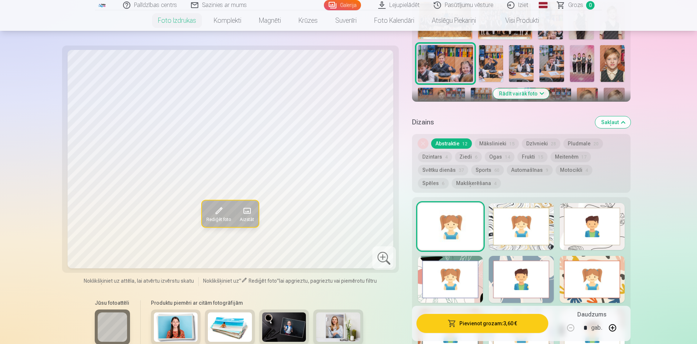
click at [473, 286] on div at bounding box center [450, 279] width 65 height 47
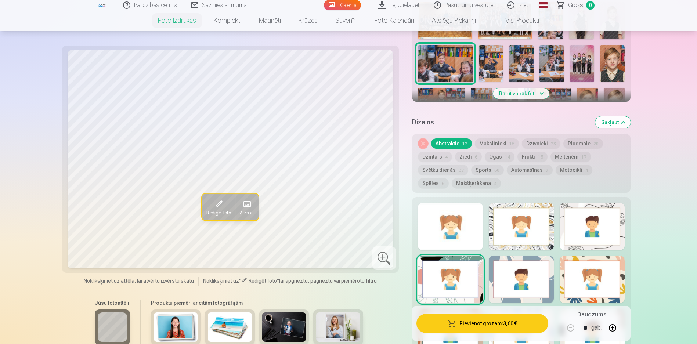
click at [447, 224] on div at bounding box center [450, 226] width 65 height 47
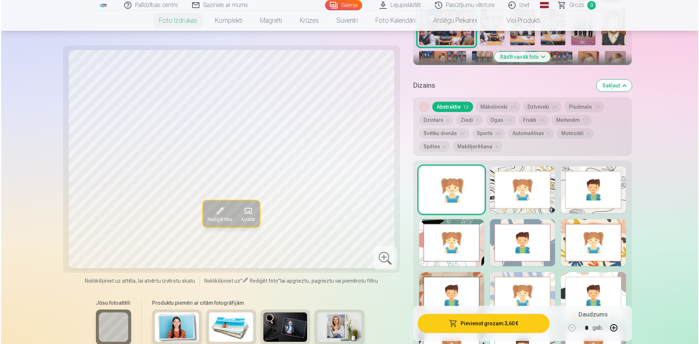
scroll to position [242, 0]
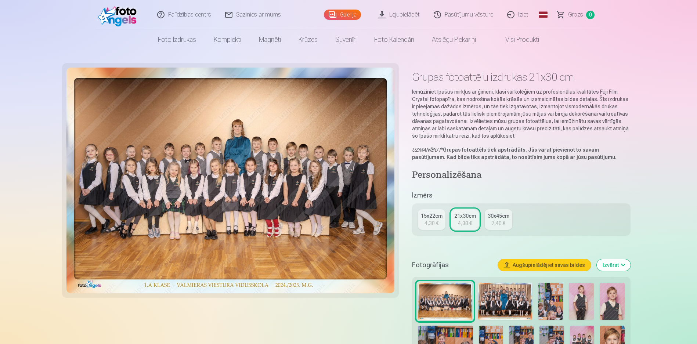
scroll to position [73, 0]
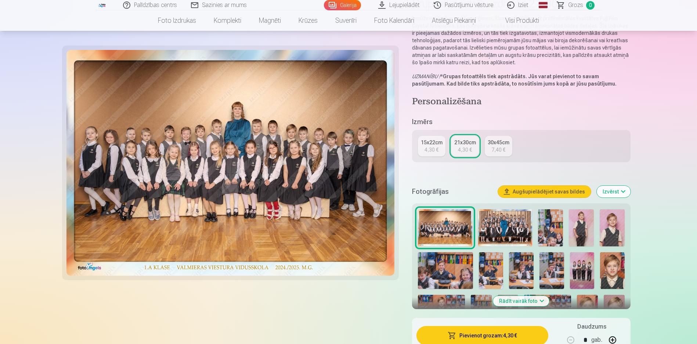
click at [448, 270] on img at bounding box center [445, 270] width 55 height 37
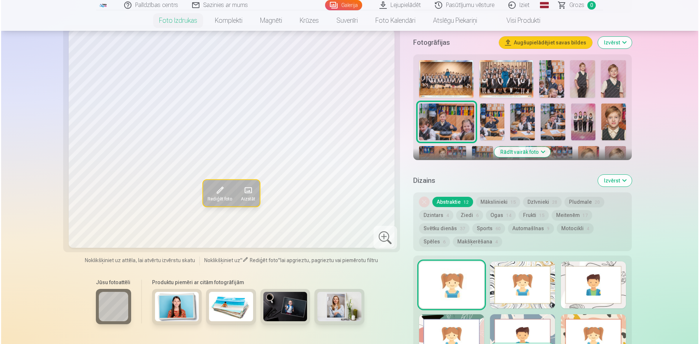
scroll to position [441, 0]
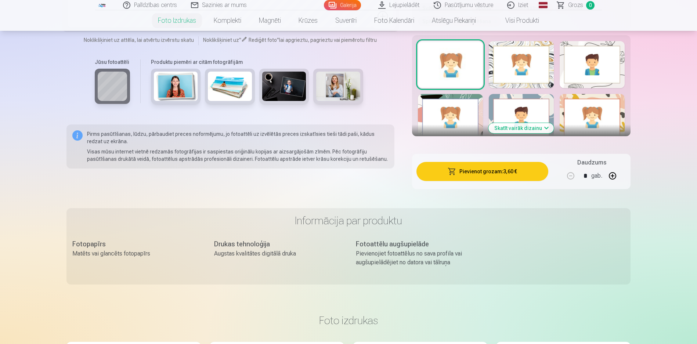
click at [490, 176] on button "Pievienot grozam : 3,60 €" at bounding box center [482, 171] width 132 height 19
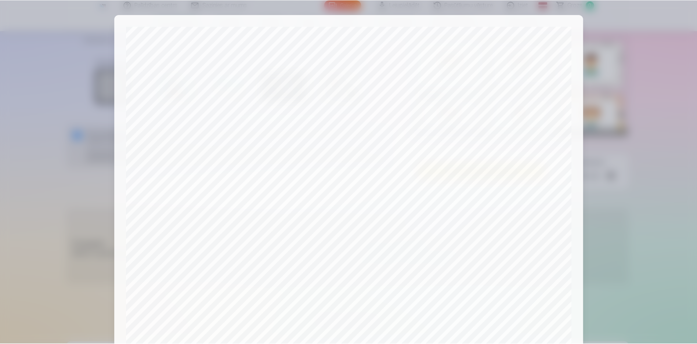
scroll to position [185, 0]
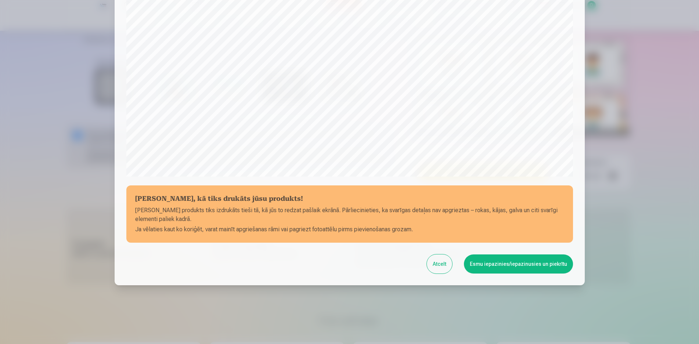
click at [487, 263] on button "Esmu iepazinies/iepazinusies un piekrītu" at bounding box center [518, 264] width 109 height 19
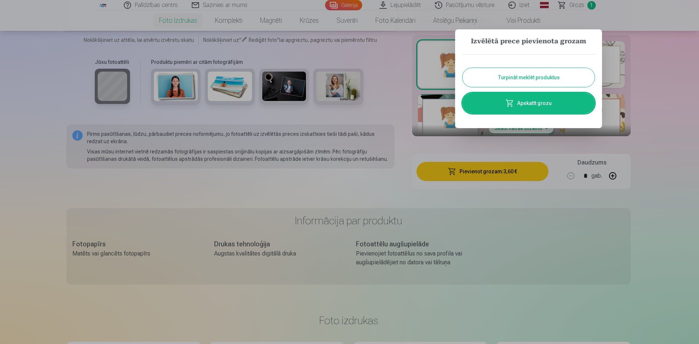
click at [531, 107] on link "Apskatīt grozu" at bounding box center [528, 103] width 132 height 21
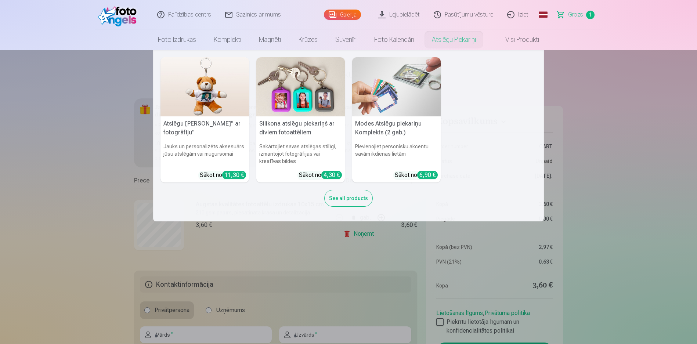
click at [351, 204] on div "See all products" at bounding box center [348, 198] width 48 height 17
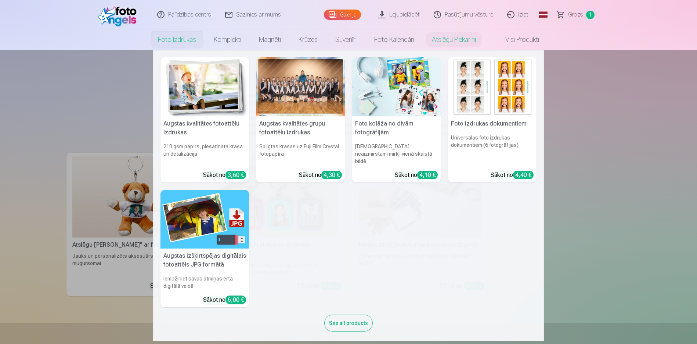
click at [176, 42] on link "Foto izdrukas" at bounding box center [177, 39] width 56 height 21
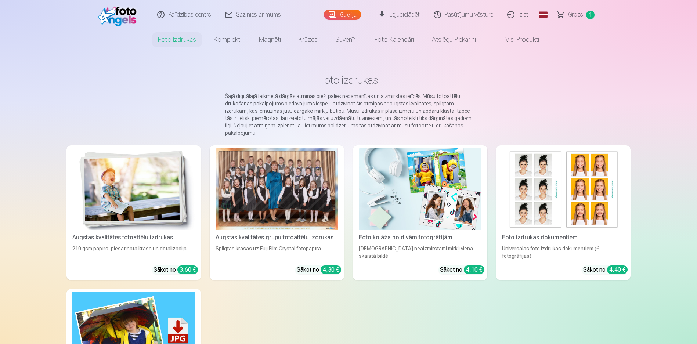
click at [237, 185] on div at bounding box center [277, 189] width 123 height 82
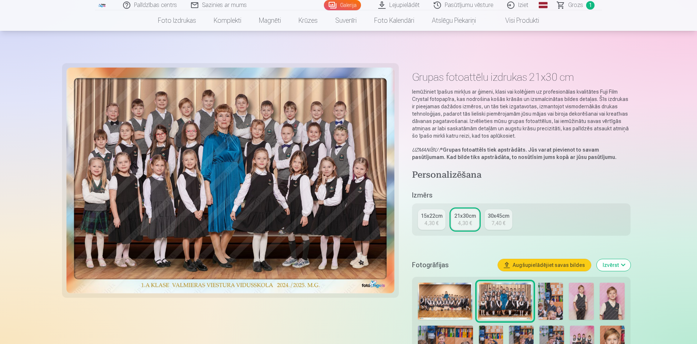
scroll to position [37, 0]
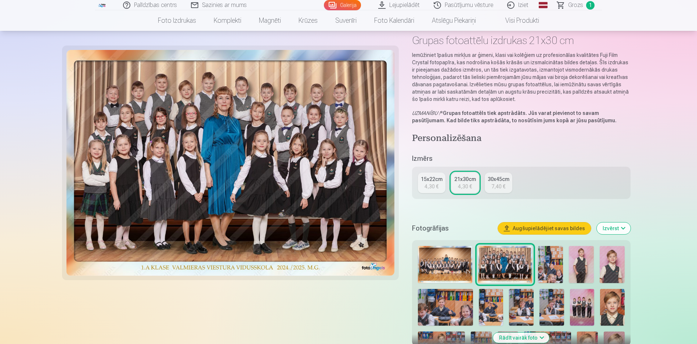
click at [454, 262] on img at bounding box center [445, 264] width 54 height 37
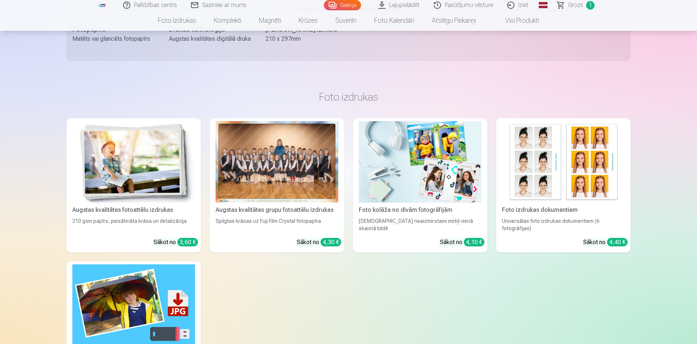
scroll to position [294, 0]
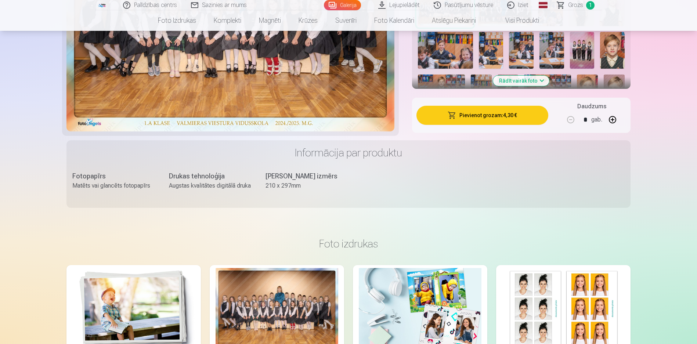
click at [489, 115] on button "Pievienot grozam : 4,30 €" at bounding box center [482, 115] width 132 height 19
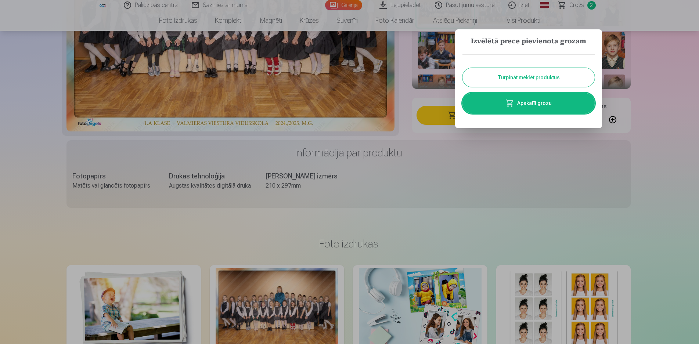
click at [523, 80] on button "Turpināt meklēt produktus" at bounding box center [528, 77] width 132 height 19
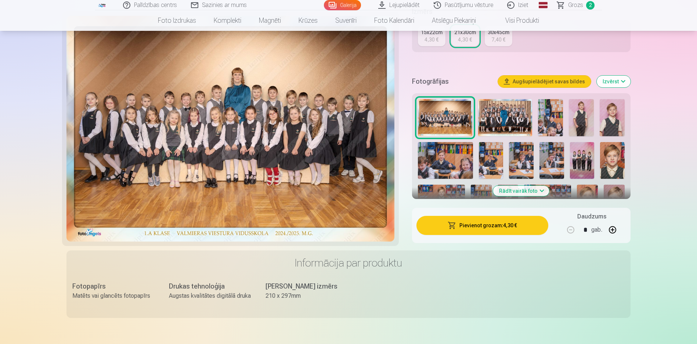
scroll to position [147, 0]
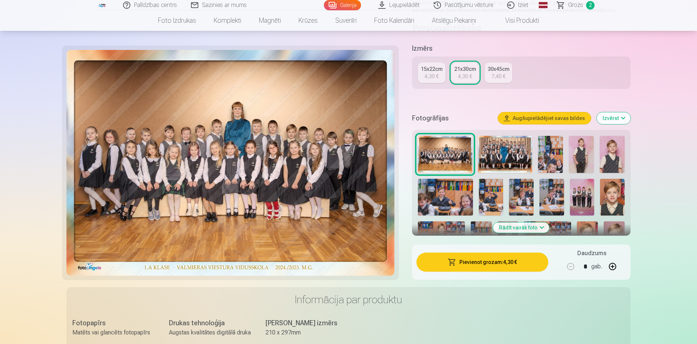
click at [492, 200] on img at bounding box center [491, 197] width 25 height 37
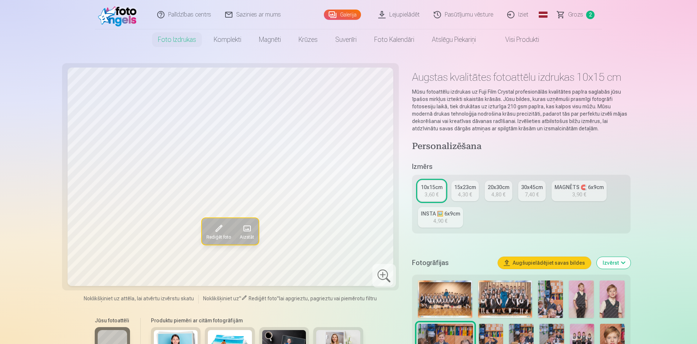
scroll to position [37, 0]
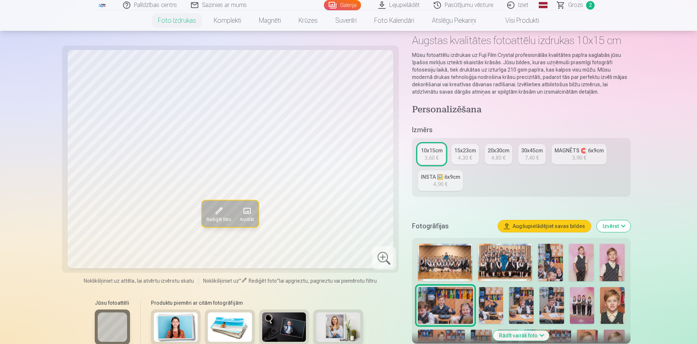
click at [487, 309] on img at bounding box center [491, 305] width 25 height 37
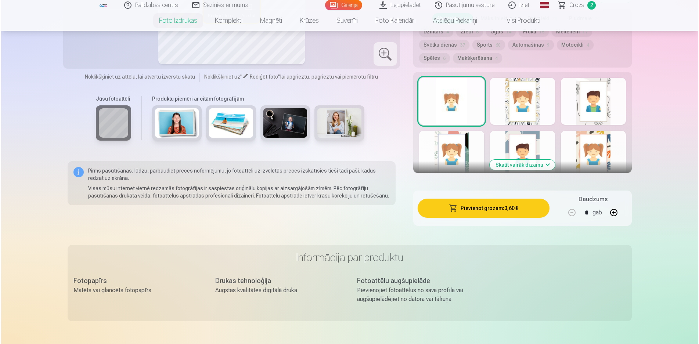
scroll to position [441, 0]
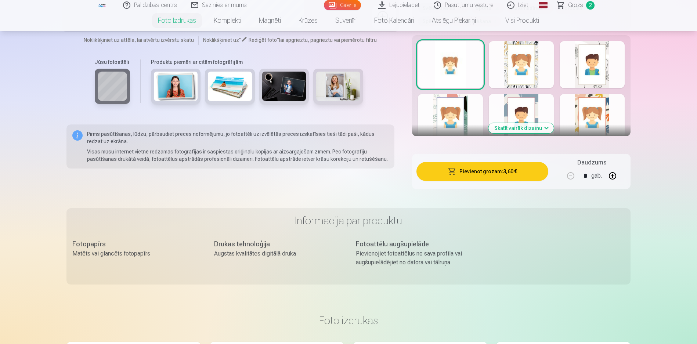
click at [497, 175] on button "Pievienot grozam : 3,60 €" at bounding box center [482, 171] width 132 height 19
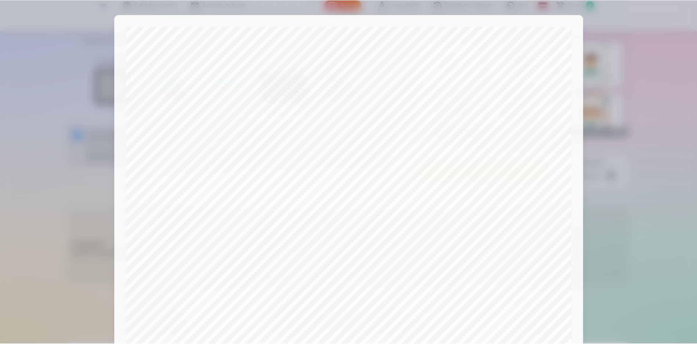
scroll to position [185, 0]
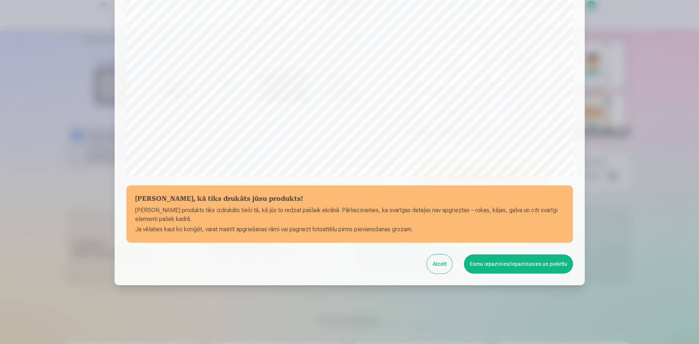
click at [484, 266] on button "Esmu iepazinies/iepazinusies un piekrītu" at bounding box center [518, 264] width 109 height 19
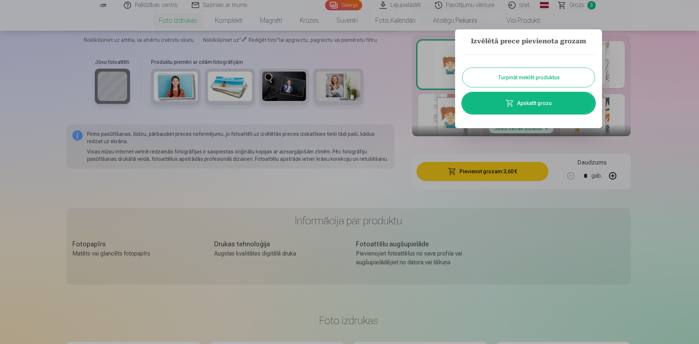
click at [531, 77] on button "Turpināt meklēt produktus" at bounding box center [528, 77] width 132 height 19
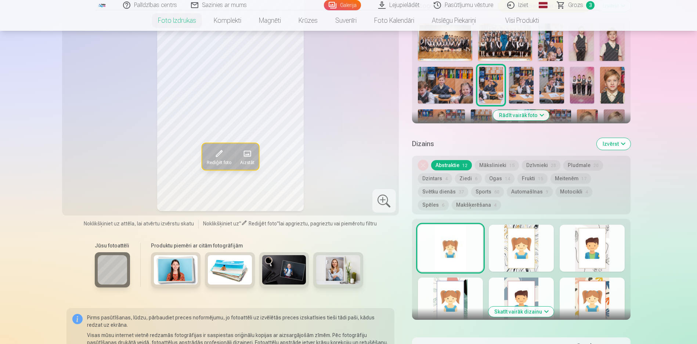
scroll to position [110, 0]
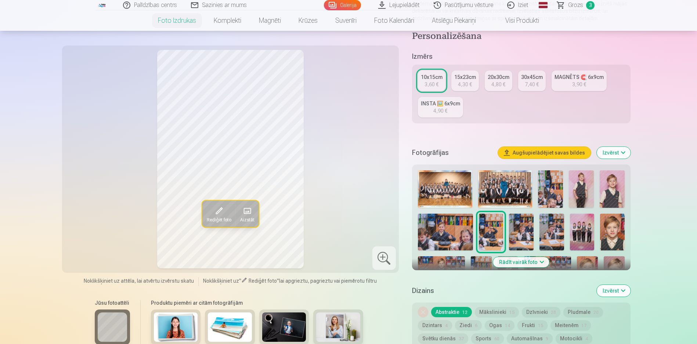
click at [522, 229] on img at bounding box center [521, 232] width 25 height 37
click at [554, 234] on img at bounding box center [552, 232] width 25 height 37
click at [576, 237] on img at bounding box center [582, 232] width 25 height 37
click at [612, 235] on img at bounding box center [612, 232] width 25 height 37
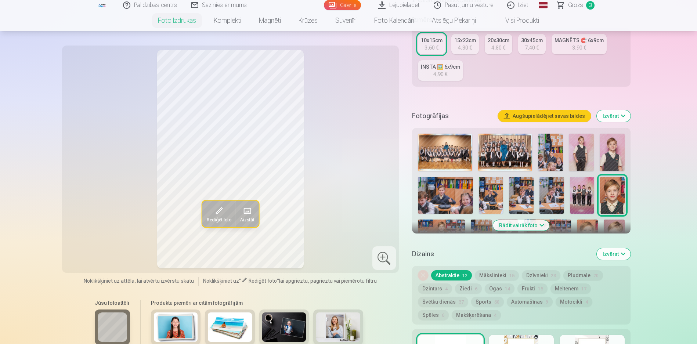
click at [541, 227] on button "Rādīt vairāk foto" at bounding box center [521, 225] width 56 height 10
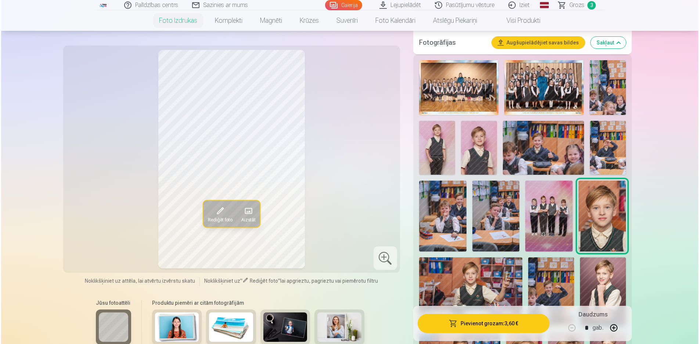
scroll to position [257, 0]
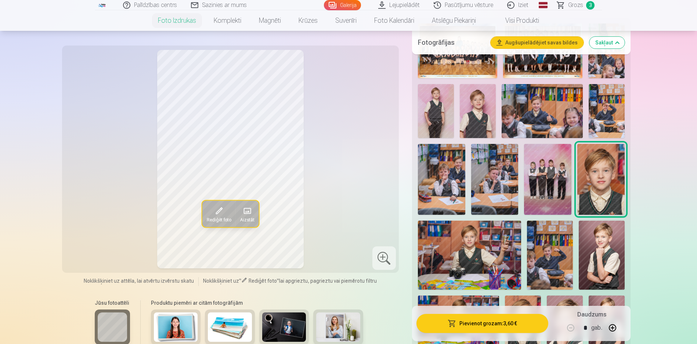
click at [481, 258] on img at bounding box center [469, 255] width 103 height 69
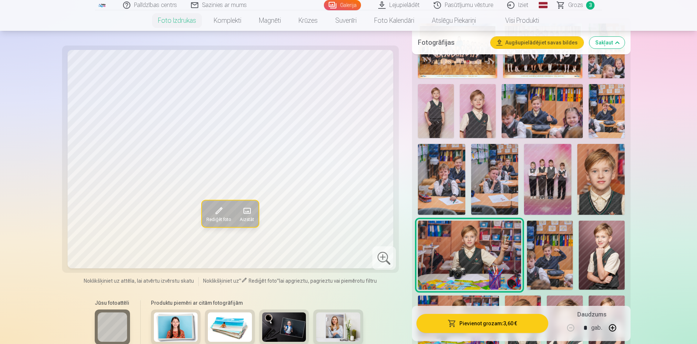
click at [499, 325] on button "Pievienot grozam : 3,60 €" at bounding box center [482, 323] width 132 height 19
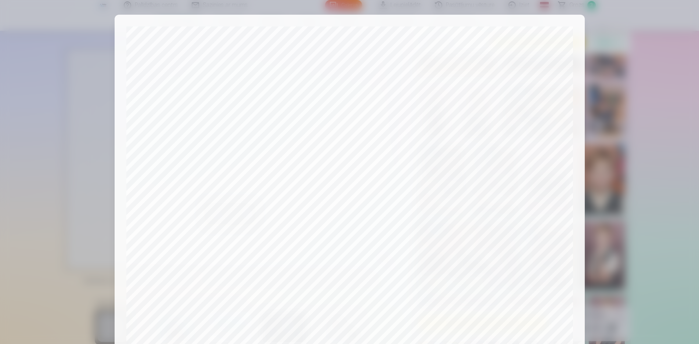
scroll to position [185, 0]
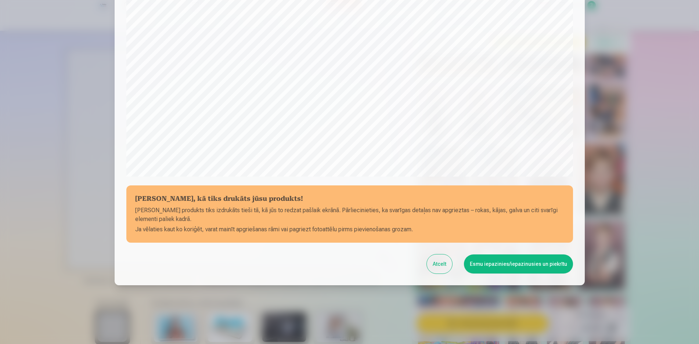
click at [507, 266] on button "Esmu iepazinies/iepazinusies un piekrītu" at bounding box center [518, 264] width 109 height 19
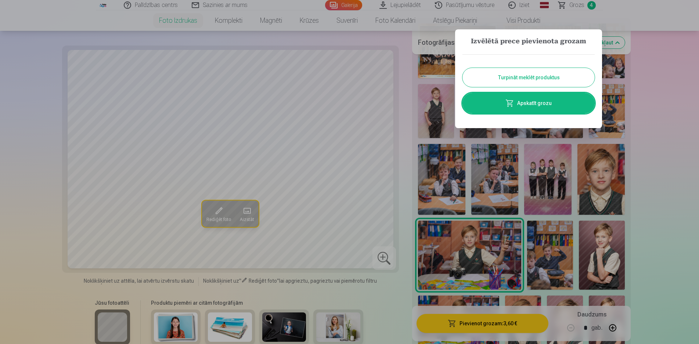
click at [552, 75] on button "Turpināt meklēt produktus" at bounding box center [528, 77] width 132 height 19
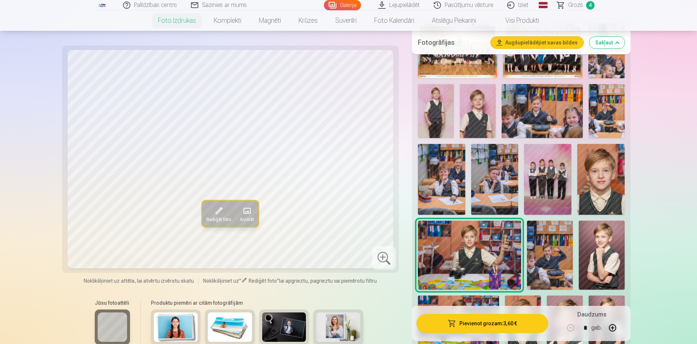
click at [536, 259] on img at bounding box center [550, 255] width 46 height 69
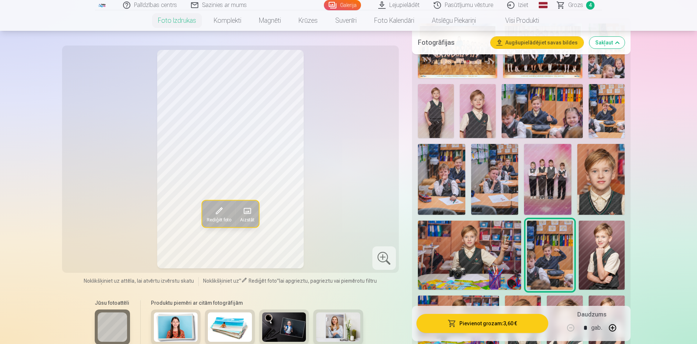
click at [599, 261] on img at bounding box center [602, 255] width 46 height 69
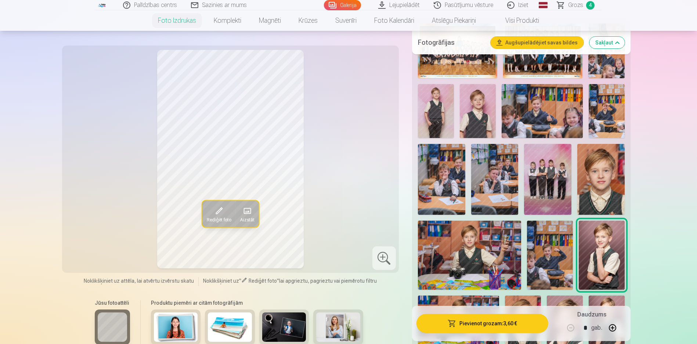
click at [484, 322] on button "Pievienot grozam : 3,60 €" at bounding box center [482, 323] width 132 height 19
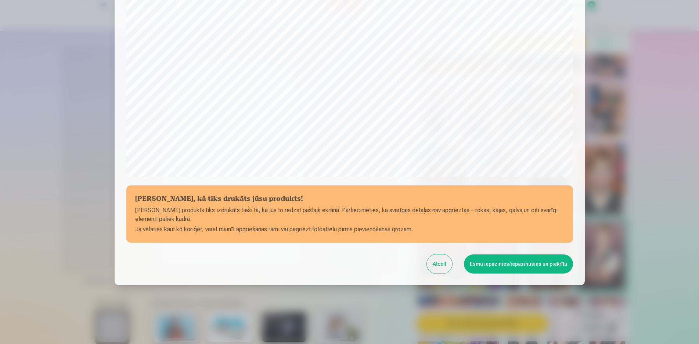
click at [502, 267] on button "Esmu iepazinies/iepazinusies un piekrītu" at bounding box center [518, 264] width 109 height 19
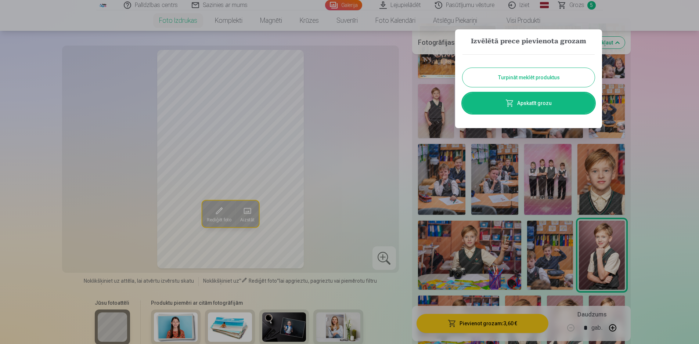
click at [525, 83] on button "Turpināt meklēt produktus" at bounding box center [528, 77] width 132 height 19
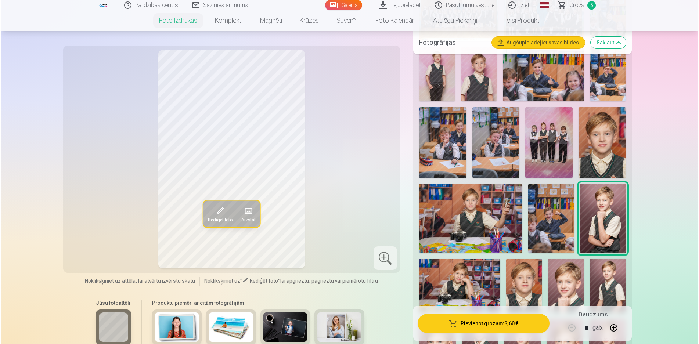
scroll to position [331, 0]
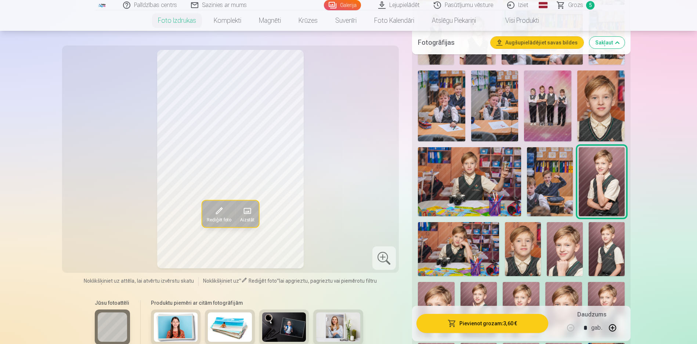
click at [468, 268] on img at bounding box center [458, 249] width 81 height 54
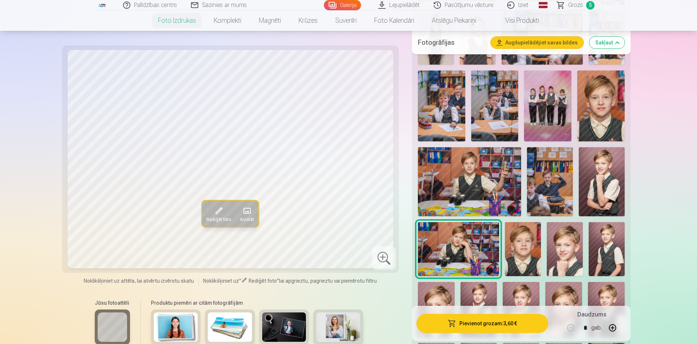
click at [526, 248] on img at bounding box center [523, 249] width 36 height 54
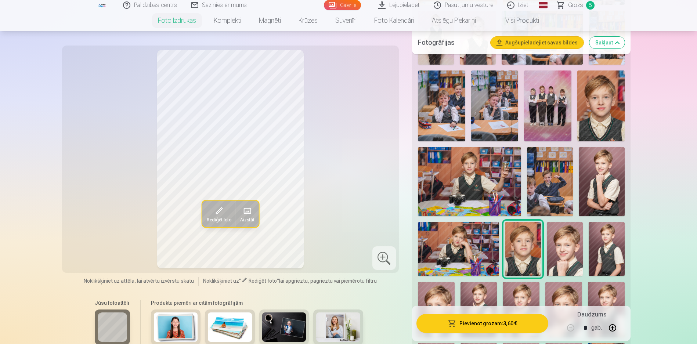
click at [551, 257] on img at bounding box center [565, 249] width 36 height 54
click at [488, 320] on button "Pievienot grozam : 3,60 €" at bounding box center [482, 323] width 132 height 19
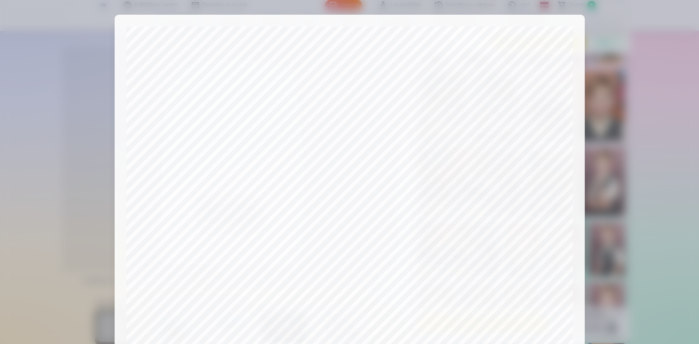
scroll to position [185, 0]
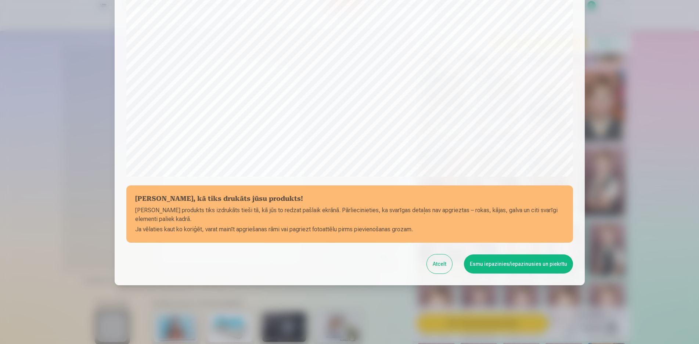
click at [499, 261] on button "Esmu iepazinies/iepazinusies un piekrītu" at bounding box center [518, 264] width 109 height 19
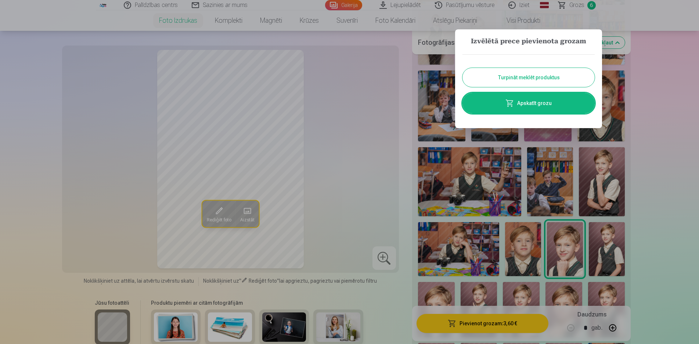
click at [558, 77] on button "Turpināt meklēt produktus" at bounding box center [528, 77] width 132 height 19
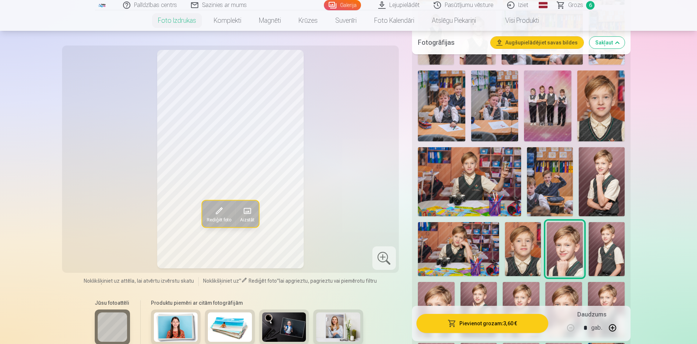
click at [600, 268] on img at bounding box center [607, 249] width 36 height 54
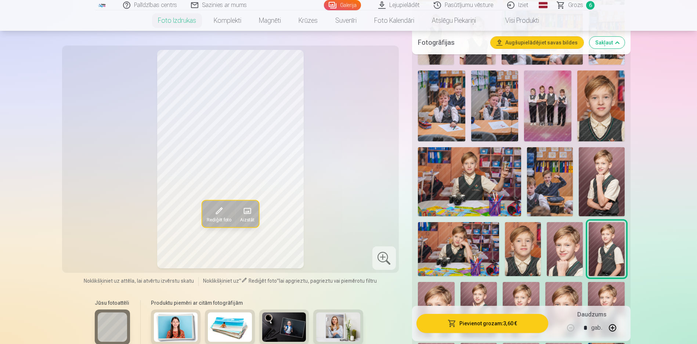
click at [504, 324] on button "Pievienot grozam : 3,60 €" at bounding box center [482, 323] width 132 height 19
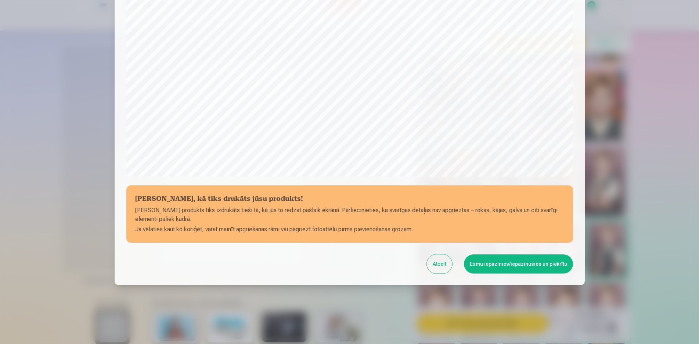
click at [490, 262] on button "Esmu iepazinies/iepazinusies un piekrītu" at bounding box center [518, 264] width 109 height 19
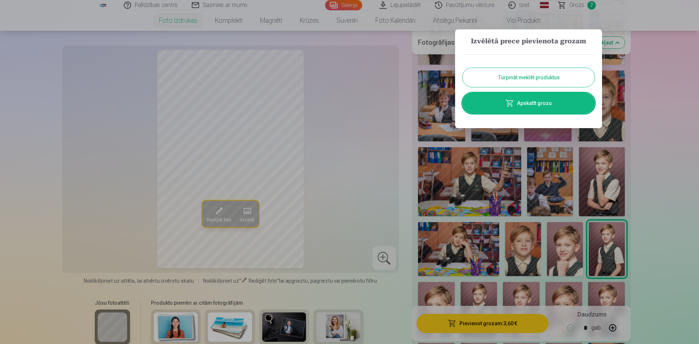
click at [535, 77] on button "Turpināt meklēt produktus" at bounding box center [528, 77] width 132 height 19
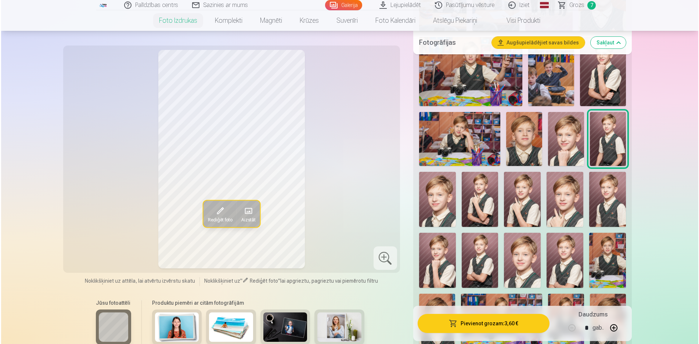
scroll to position [477, 0]
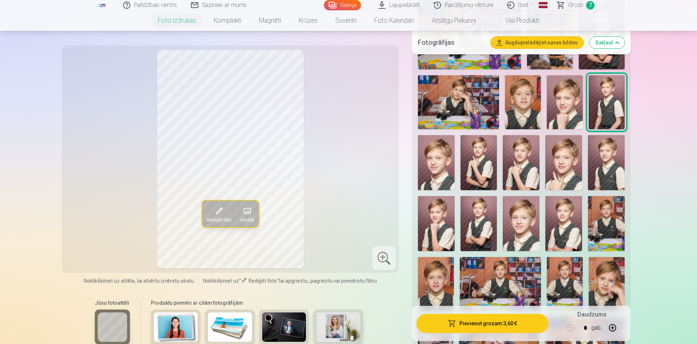
click at [441, 173] on img at bounding box center [436, 162] width 37 height 55
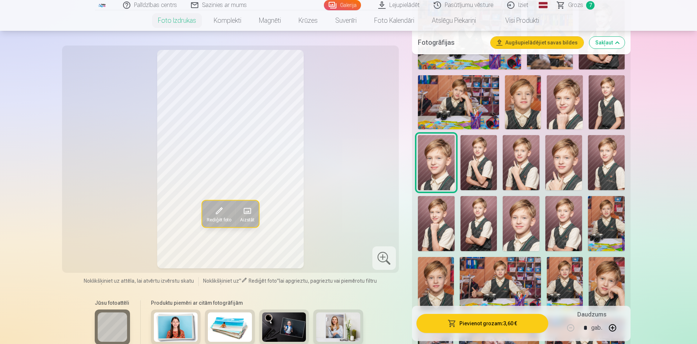
click at [560, 116] on img at bounding box center [565, 102] width 36 height 54
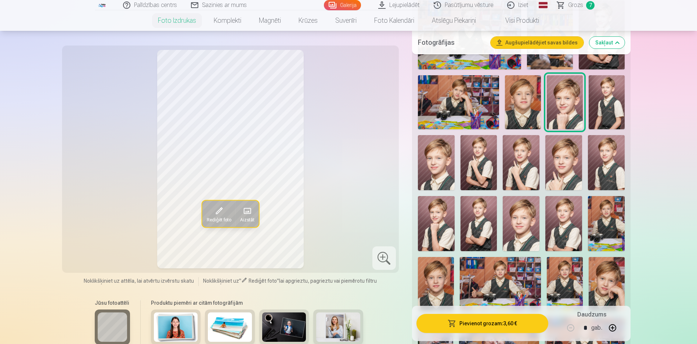
click at [445, 162] on img at bounding box center [436, 162] width 37 height 55
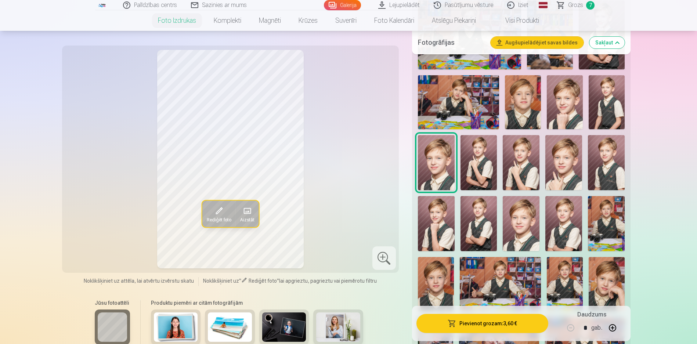
click at [484, 327] on button "Pievienot grozam : 3,60 €" at bounding box center [482, 323] width 132 height 19
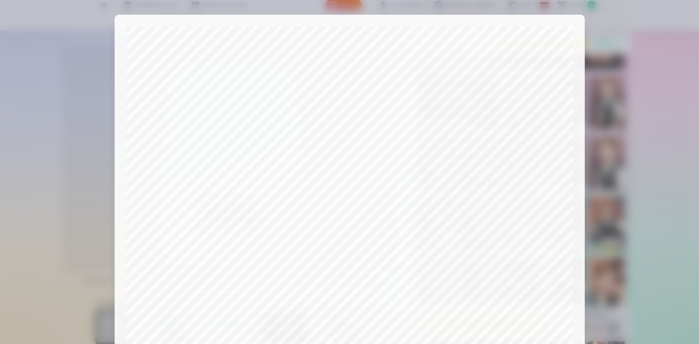
scroll to position [185, 0]
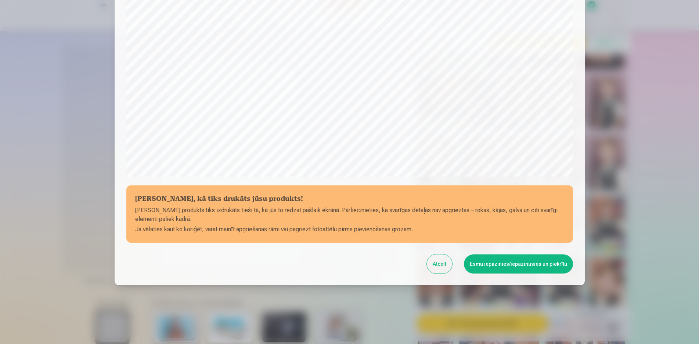
click at [491, 259] on button "Esmu iepazinies/iepazinusies un piekrītu" at bounding box center [518, 264] width 109 height 19
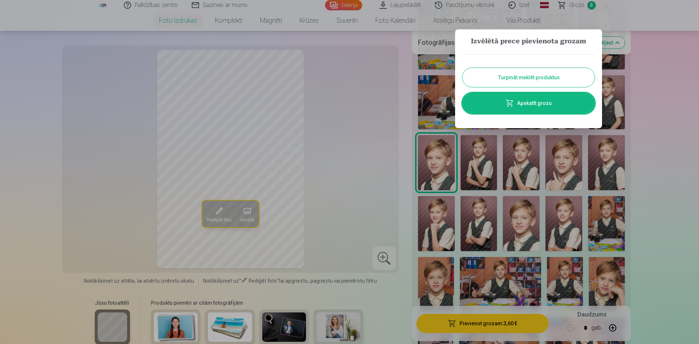
click at [519, 75] on button "Turpināt meklēt produktus" at bounding box center [528, 77] width 132 height 19
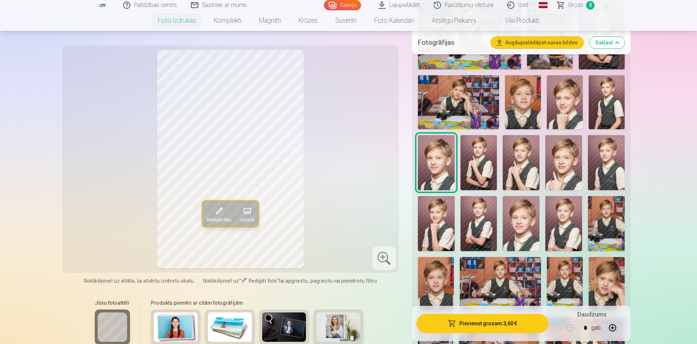
click at [473, 237] on img at bounding box center [479, 223] width 37 height 55
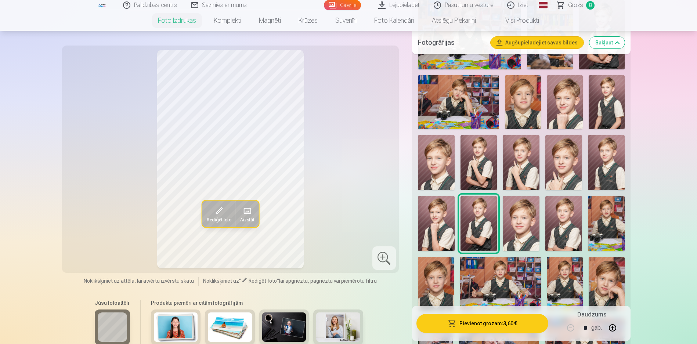
click at [497, 323] on button "Pievienot grozam : 3,60 €" at bounding box center [482, 323] width 132 height 19
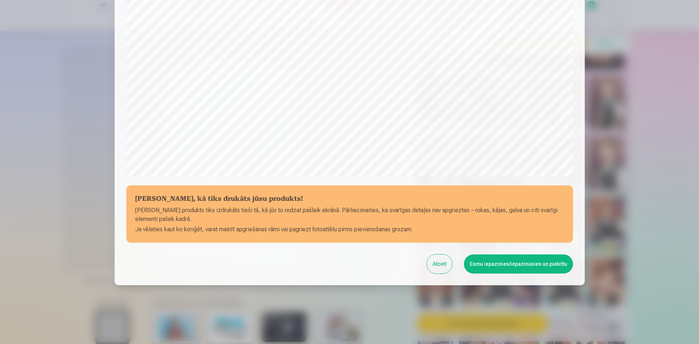
click at [502, 266] on button "Esmu iepazinies/iepazinusies un piekrītu" at bounding box center [518, 264] width 109 height 19
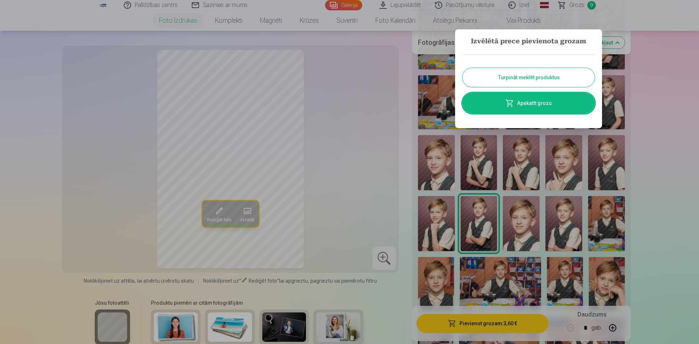
click at [536, 78] on button "Turpināt meklēt produktus" at bounding box center [528, 77] width 132 height 19
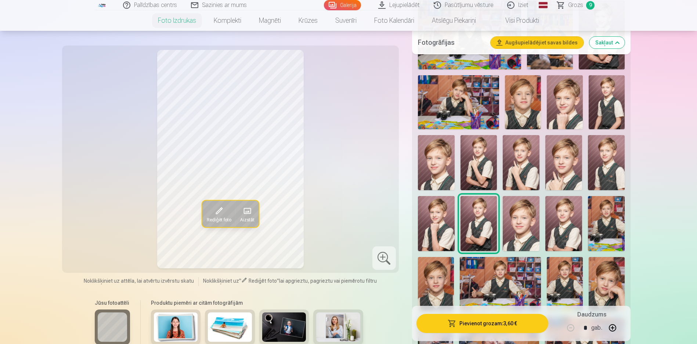
click at [524, 241] on img at bounding box center [521, 223] width 37 height 55
click at [573, 242] on img at bounding box center [563, 223] width 37 height 55
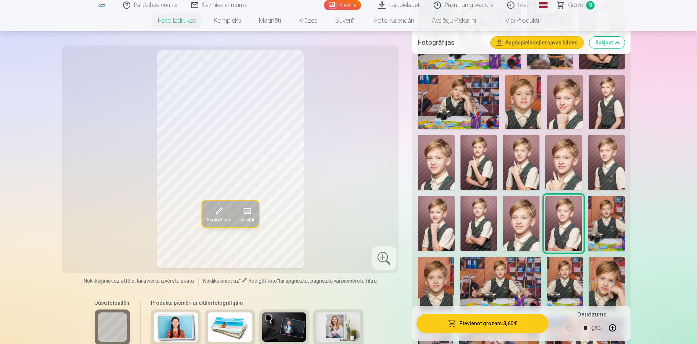
click at [488, 327] on button "Pievienot grozam : 3,60 €" at bounding box center [482, 323] width 132 height 19
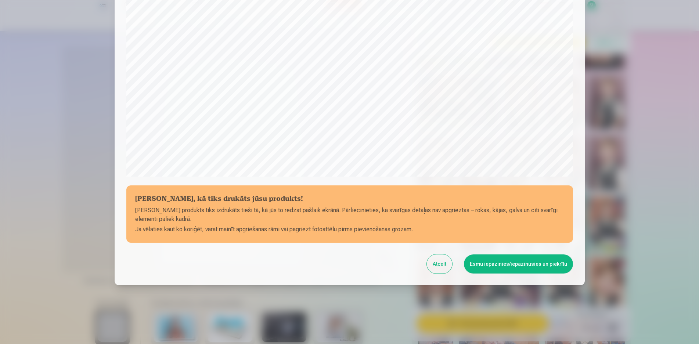
click at [510, 267] on button "Esmu iepazinies/iepazinusies un piekrītu" at bounding box center [518, 264] width 109 height 19
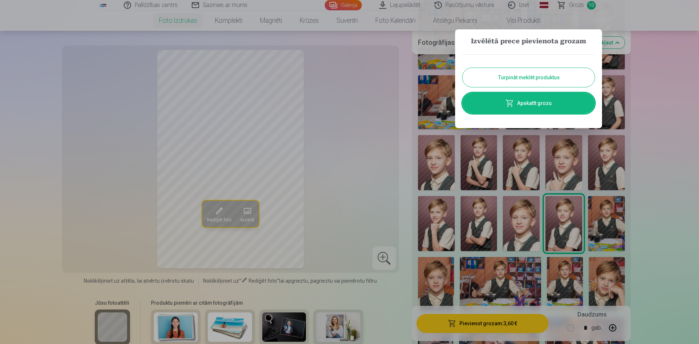
click at [518, 75] on button "Turpināt meklēt produktus" at bounding box center [528, 77] width 132 height 19
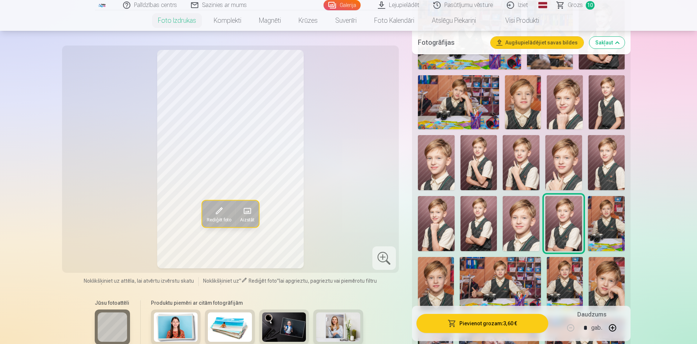
click at [610, 235] on img at bounding box center [606, 223] width 37 height 55
click at [432, 285] on img at bounding box center [436, 284] width 36 height 54
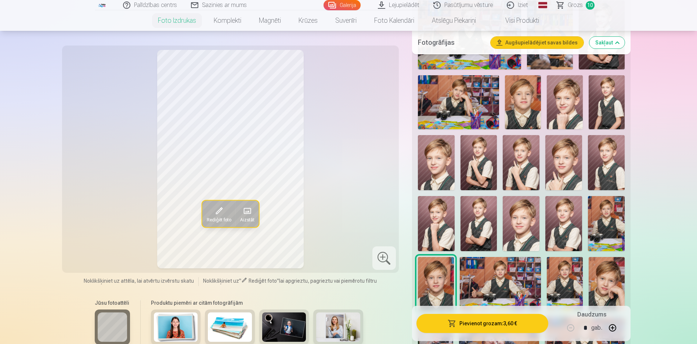
click at [599, 237] on img at bounding box center [606, 223] width 37 height 55
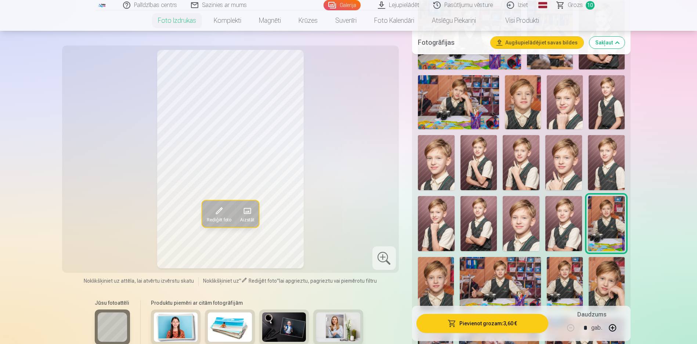
click at [493, 292] on img at bounding box center [500, 284] width 81 height 54
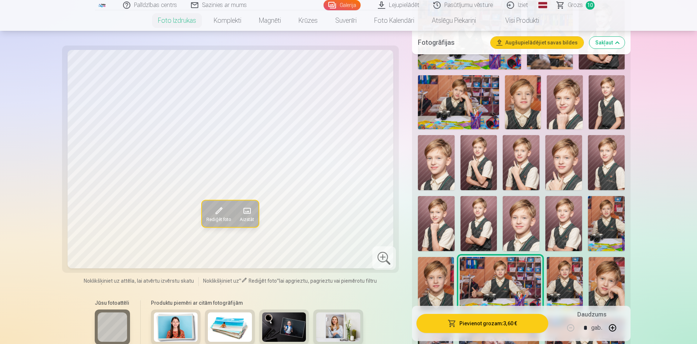
click at [610, 234] on img at bounding box center [606, 223] width 37 height 55
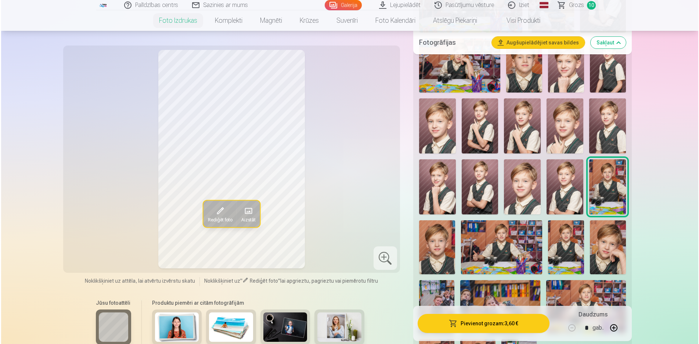
scroll to position [551, 0]
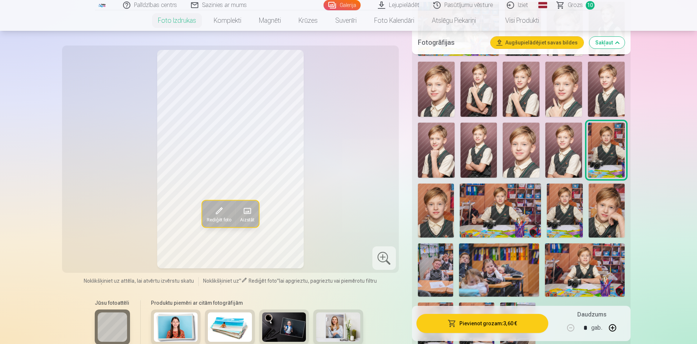
click at [502, 226] on img at bounding box center [500, 211] width 81 height 54
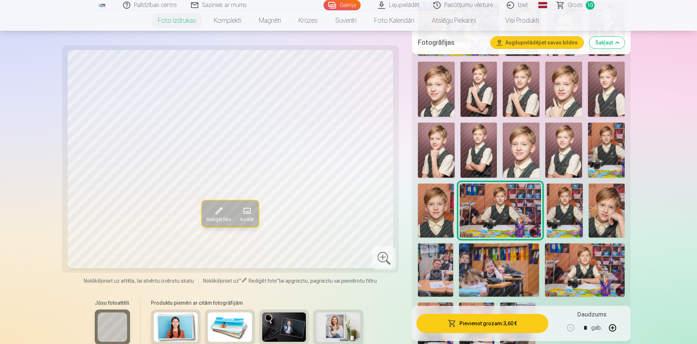
click at [563, 223] on img at bounding box center [565, 211] width 36 height 54
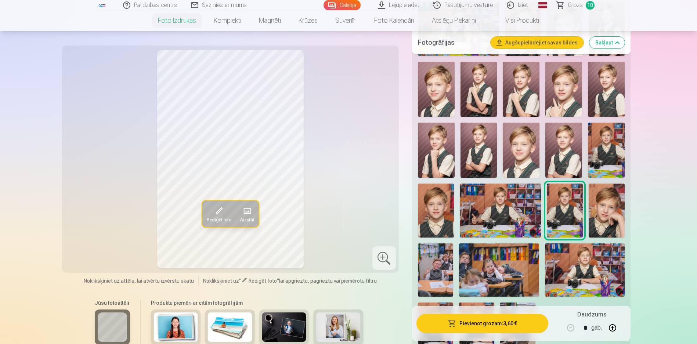
click at [605, 169] on img at bounding box center [606, 150] width 37 height 55
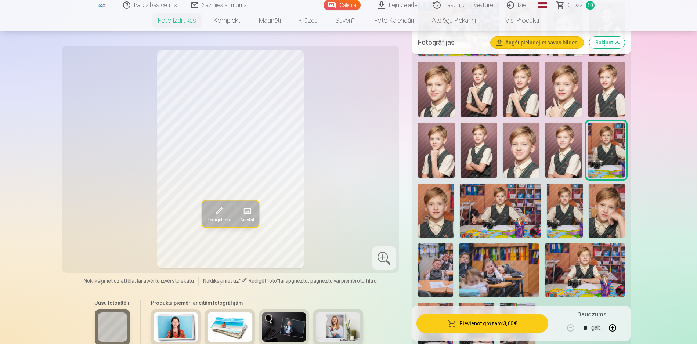
click at [599, 223] on img at bounding box center [607, 211] width 36 height 54
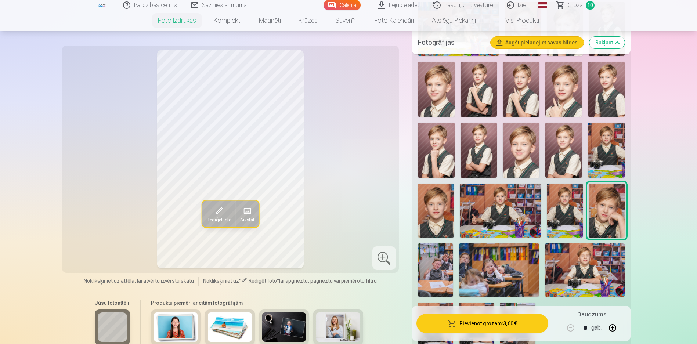
click at [490, 253] on img at bounding box center [499, 269] width 80 height 53
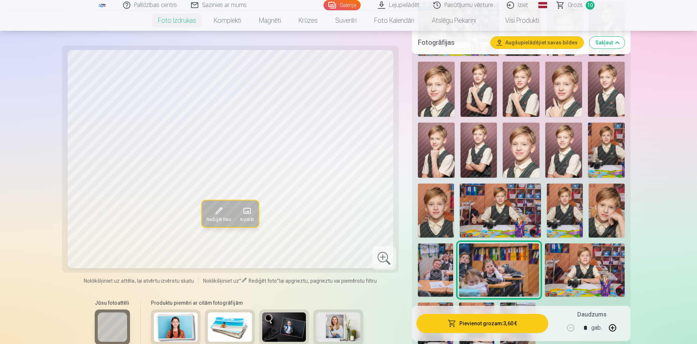
click at [436, 261] on img at bounding box center [436, 269] width 36 height 53
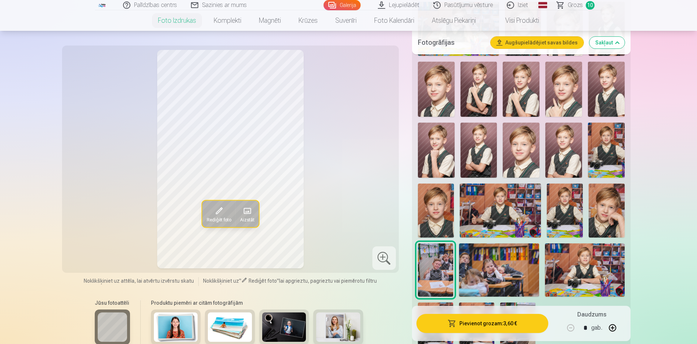
click at [502, 268] on img at bounding box center [499, 269] width 80 height 53
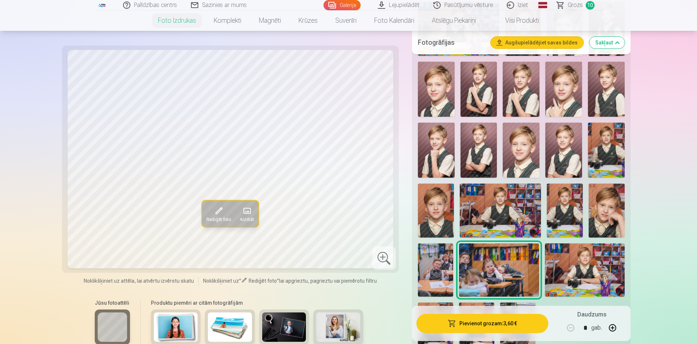
click at [589, 274] on img at bounding box center [585, 269] width 80 height 53
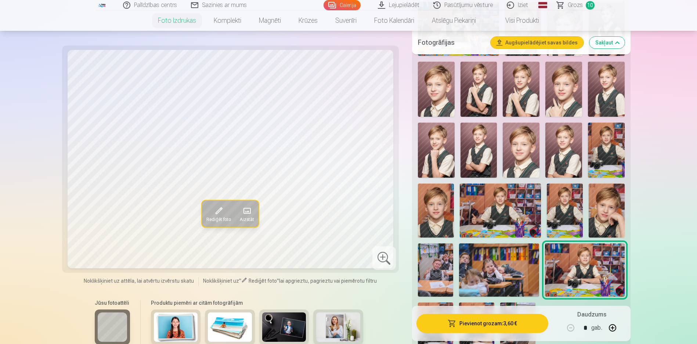
click at [495, 323] on button "Pievienot grozam : 3,60 €" at bounding box center [482, 323] width 132 height 19
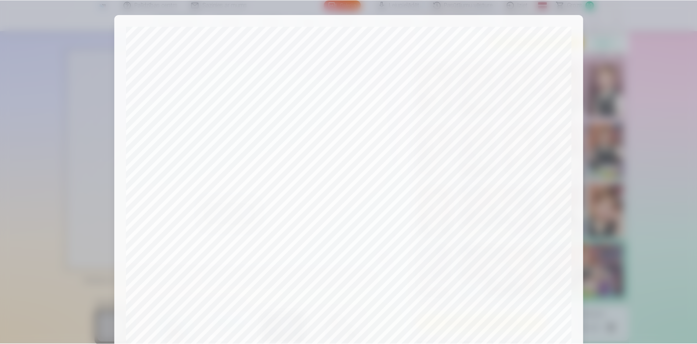
scroll to position [185, 0]
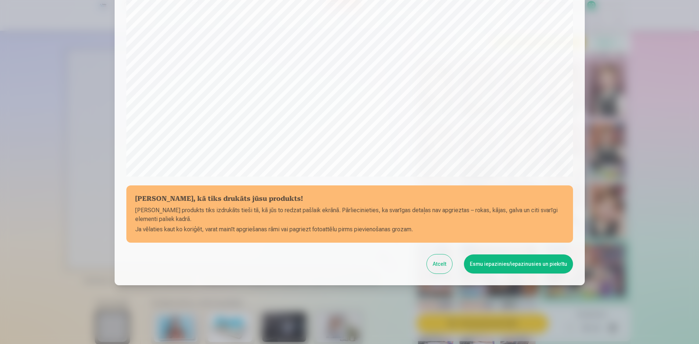
click at [497, 268] on button "Esmu iepazinies/iepazinusies un piekrītu" at bounding box center [518, 264] width 109 height 19
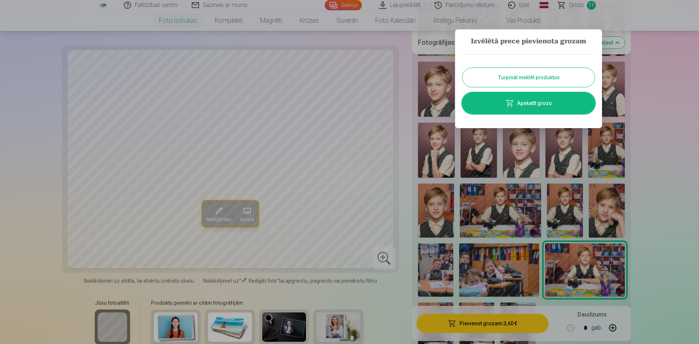
click at [562, 76] on button "Turpināt meklēt produktus" at bounding box center [528, 77] width 132 height 19
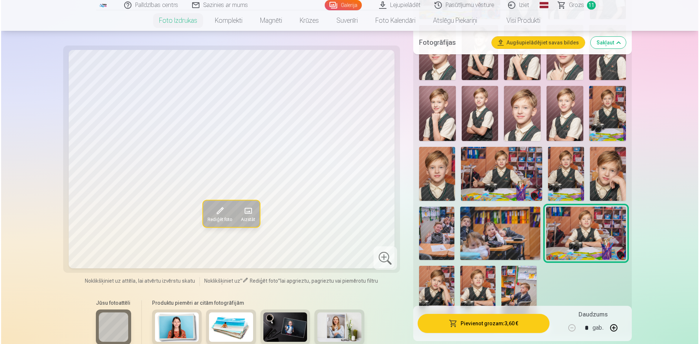
scroll to position [661, 0]
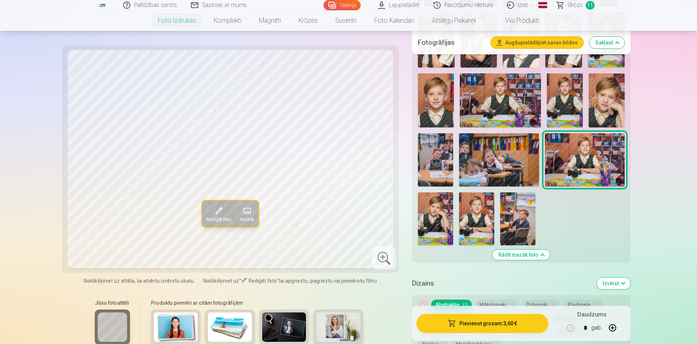
click at [447, 235] on img at bounding box center [435, 218] width 35 height 53
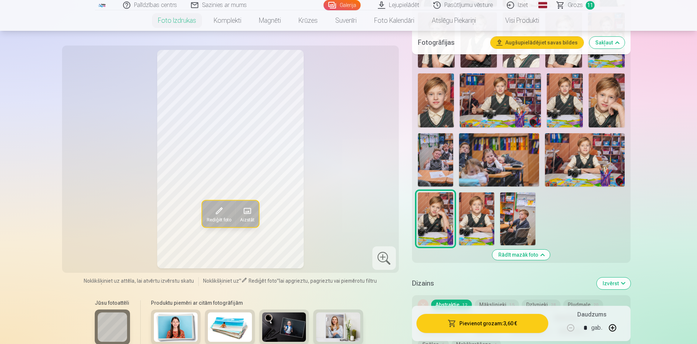
click at [476, 227] on img at bounding box center [476, 218] width 35 height 53
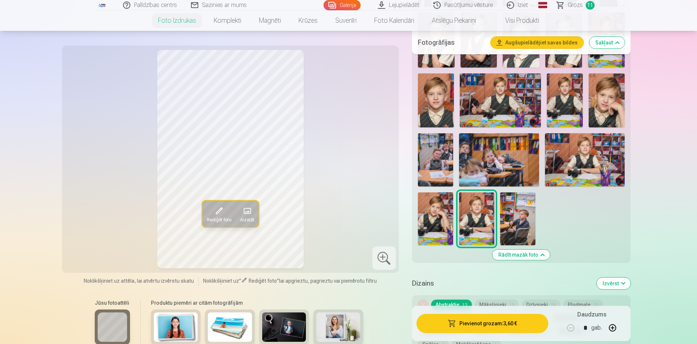
click at [523, 231] on img at bounding box center [517, 218] width 35 height 53
click at [478, 330] on button "Pievienot grozam : 3,60 €" at bounding box center [482, 323] width 132 height 19
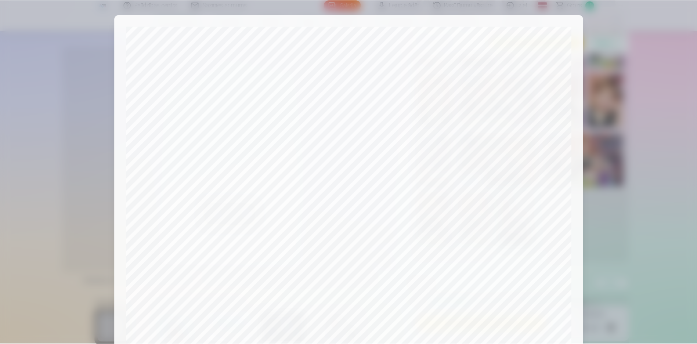
scroll to position [185, 0]
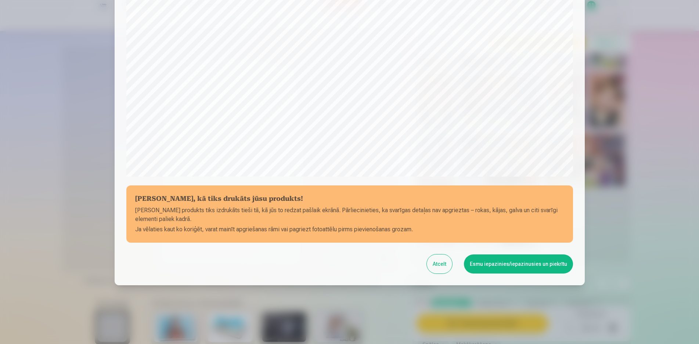
click at [503, 266] on button "Esmu iepazinies/iepazinusies un piekrītu" at bounding box center [518, 264] width 109 height 19
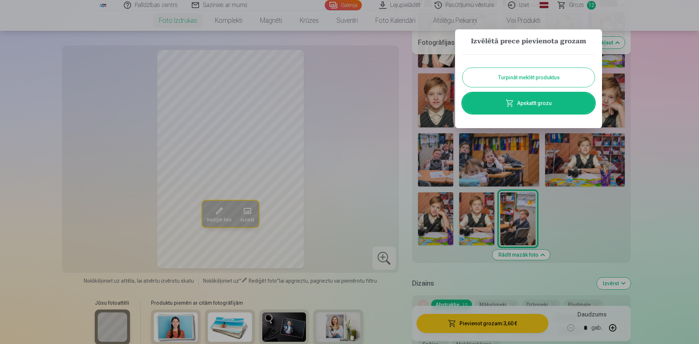
click at [565, 79] on button "Turpināt meklēt produktus" at bounding box center [528, 77] width 132 height 19
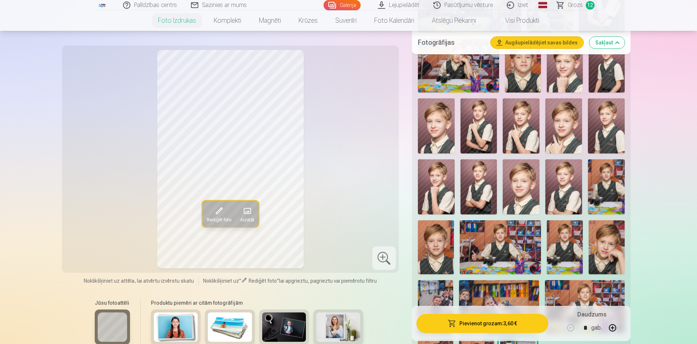
scroll to position [294, 0]
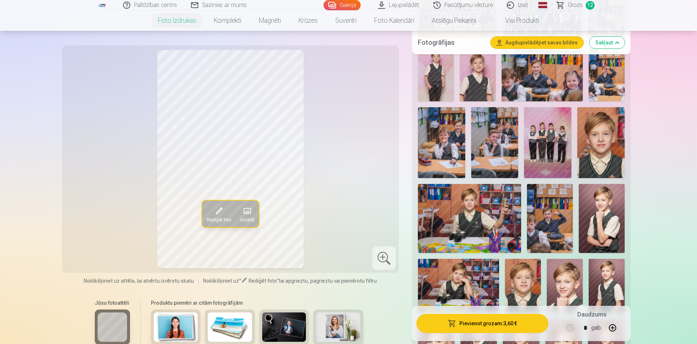
click at [570, 6] on span "Grozs" at bounding box center [575, 5] width 15 height 9
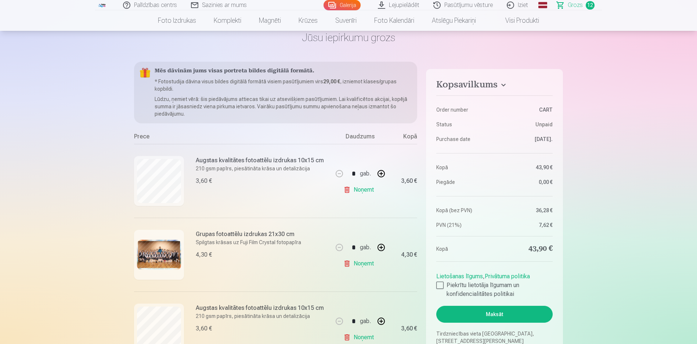
scroll to position [73, 0]
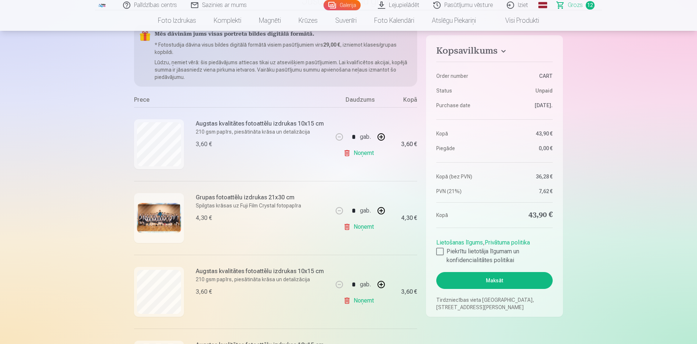
click at [357, 152] on link "Noņemt" at bounding box center [359, 153] width 33 height 15
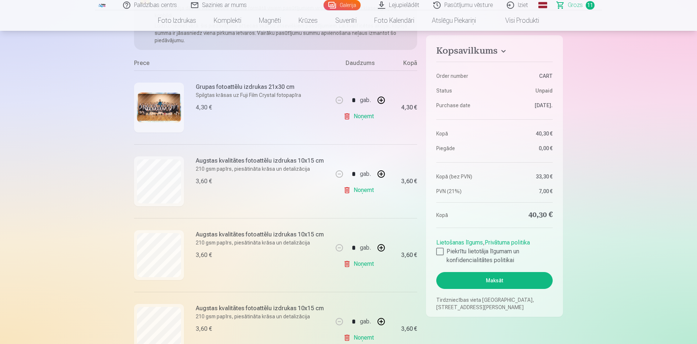
scroll to position [147, 0]
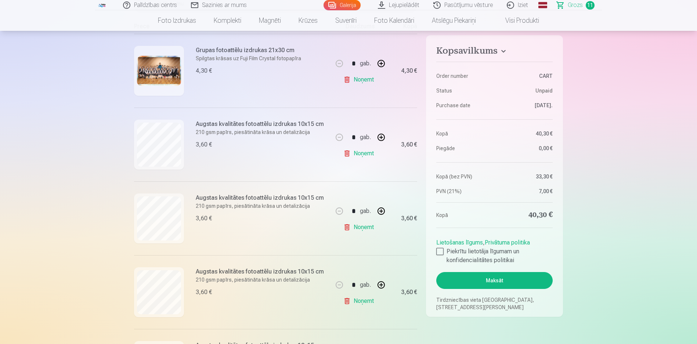
click at [353, 228] on link "Noņemt" at bounding box center [359, 227] width 33 height 15
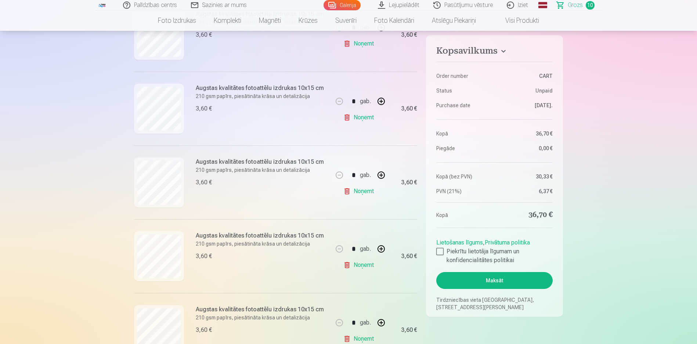
scroll to position [367, 0]
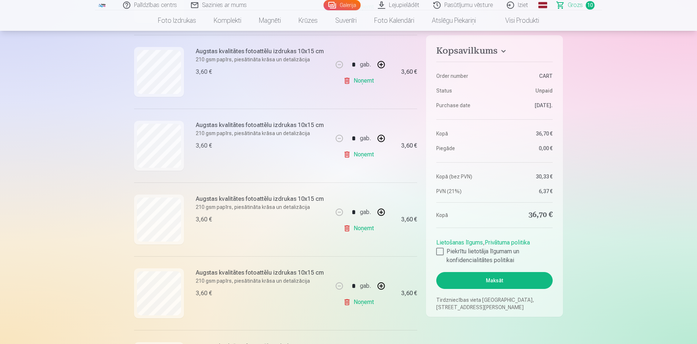
click at [346, 227] on link "Noņemt" at bounding box center [359, 228] width 33 height 15
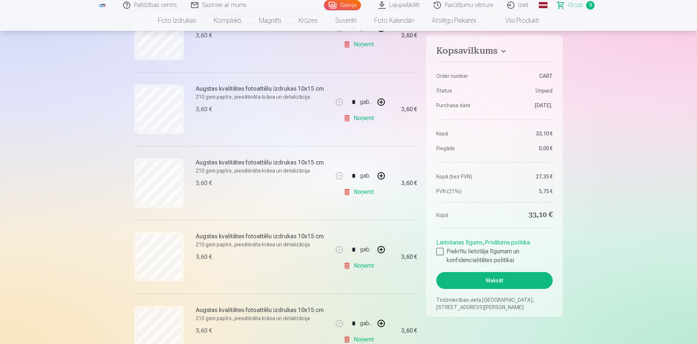
scroll to position [514, 0]
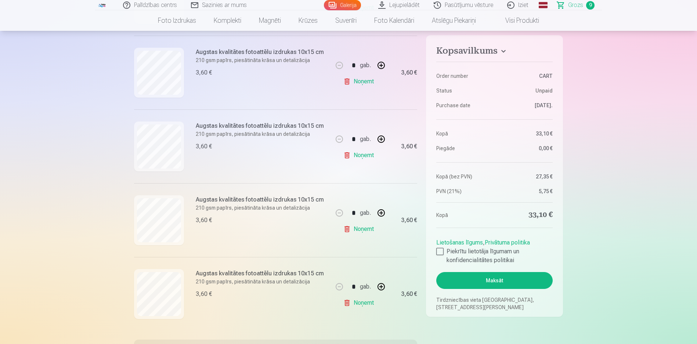
click at [360, 302] on link "Noņemt" at bounding box center [359, 303] width 33 height 15
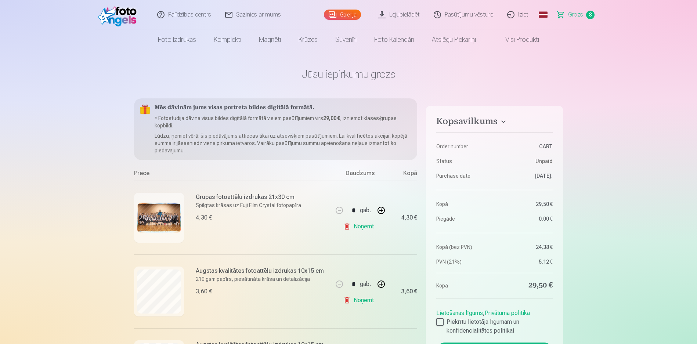
scroll to position [73, 0]
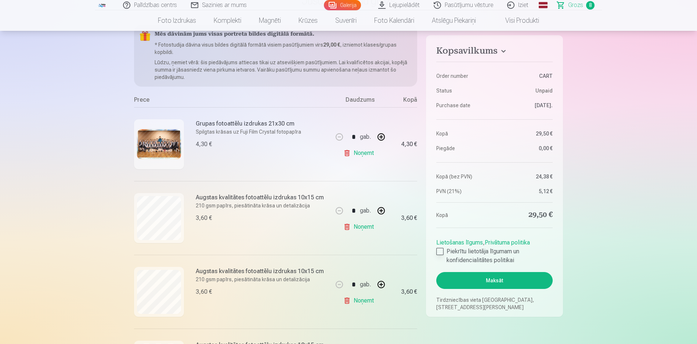
drag, startPoint x: 441, startPoint y: 250, endPoint x: 448, endPoint y: 256, distance: 9.4
click at [441, 250] on div at bounding box center [439, 251] width 7 height 7
click at [491, 282] on button "Maksāt" at bounding box center [494, 280] width 116 height 17
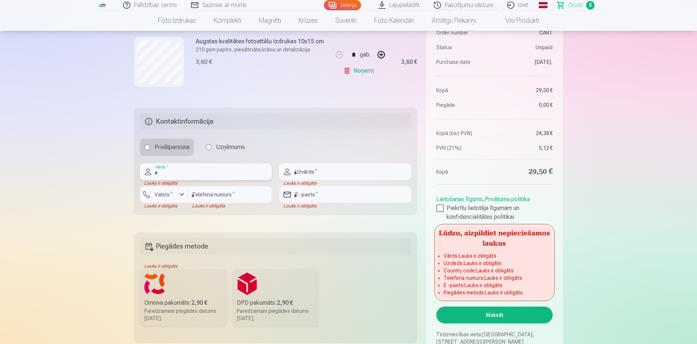
click at [203, 175] on input "text" at bounding box center [206, 171] width 132 height 17
type input "*****"
type input "****"
type input "********"
type input "**********"
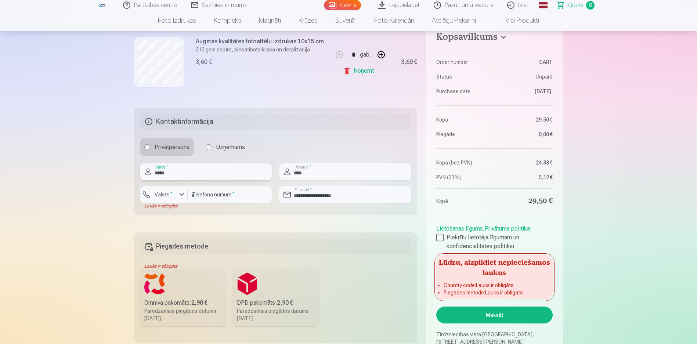
scroll to position [709, 0]
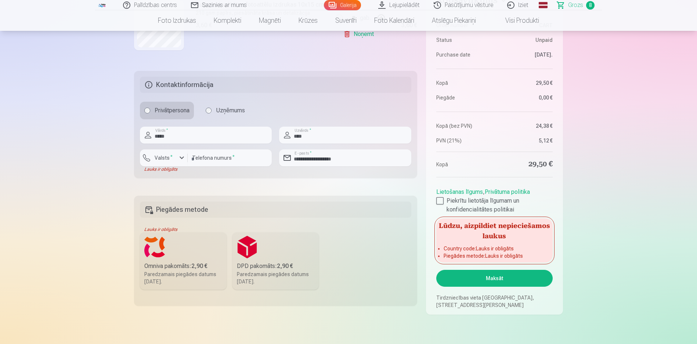
click at [189, 276] on div "Paredzamais piegādes datums 13.09.2025." at bounding box center [183, 278] width 78 height 15
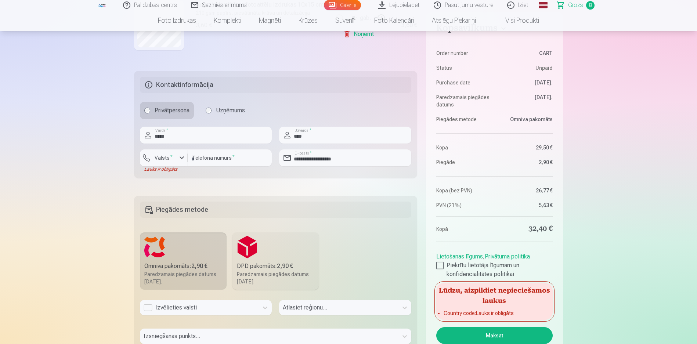
scroll to position [783, 0]
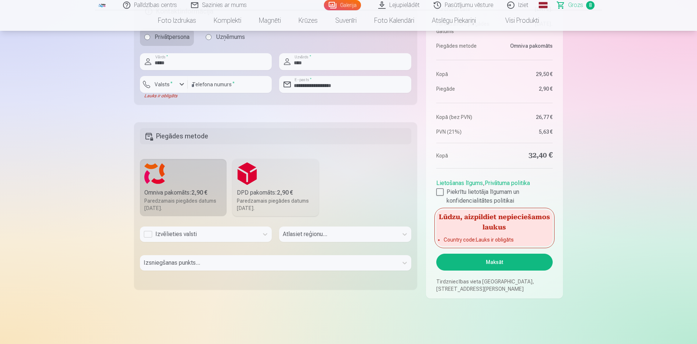
click at [257, 235] on div "Izvēlieties valsti" at bounding box center [199, 234] width 119 height 15
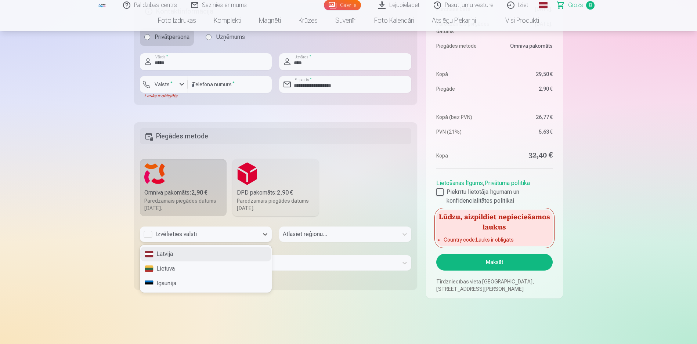
click at [214, 252] on div "Latvija" at bounding box center [205, 254] width 131 height 15
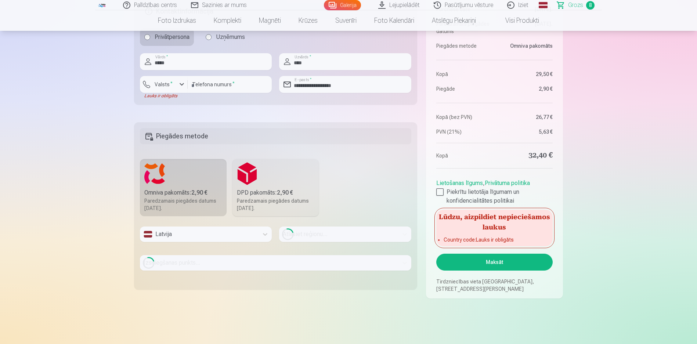
click at [250, 181] on label "DPD pakomāts : 2,90 € Paredzamais piegādes datums 13.09.2025." at bounding box center [275, 187] width 87 height 57
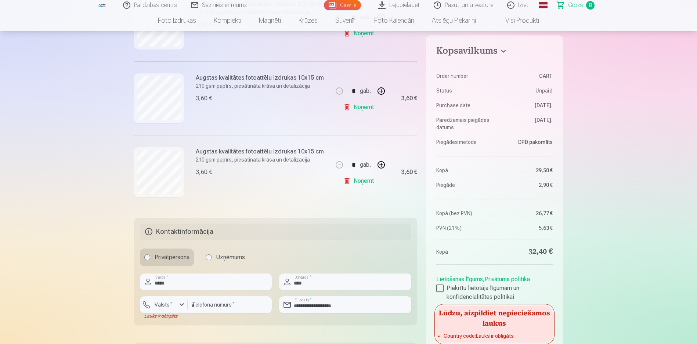
scroll to position [746, 0]
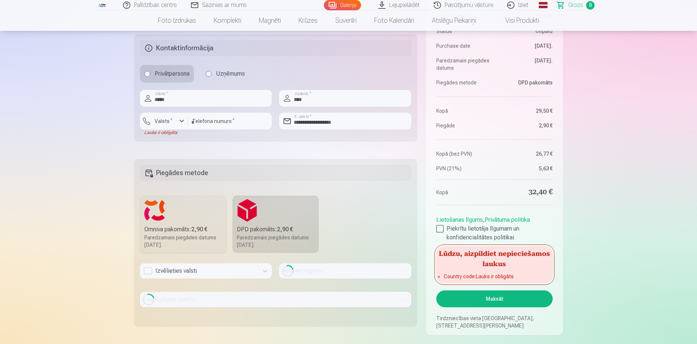
click at [336, 269] on div "Loading..." at bounding box center [345, 270] width 132 height 15
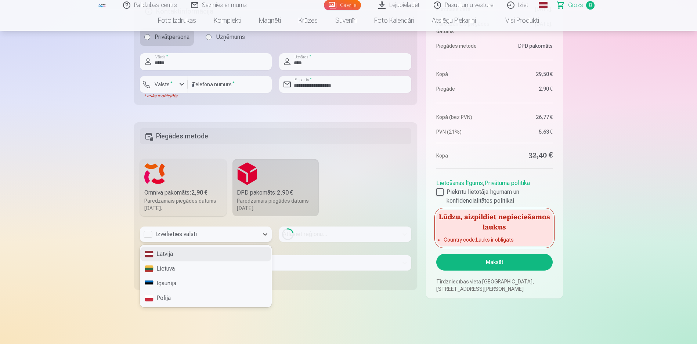
click at [148, 235] on div "Izvēlieties valsti" at bounding box center [199, 234] width 111 height 9
click at [165, 253] on div "Latvija" at bounding box center [205, 254] width 131 height 15
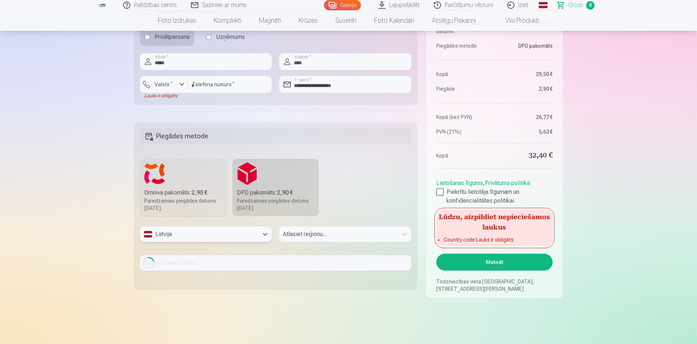
click at [332, 238] on div "Atlasiet reģionu..." at bounding box center [345, 237] width 132 height 21
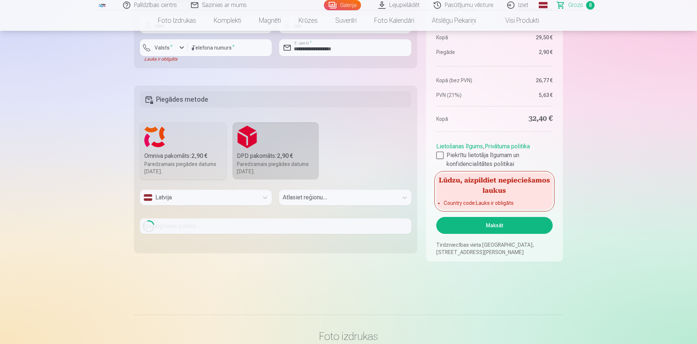
click at [400, 200] on div "Atlasiet reģionu..." at bounding box center [345, 200] width 132 height 21
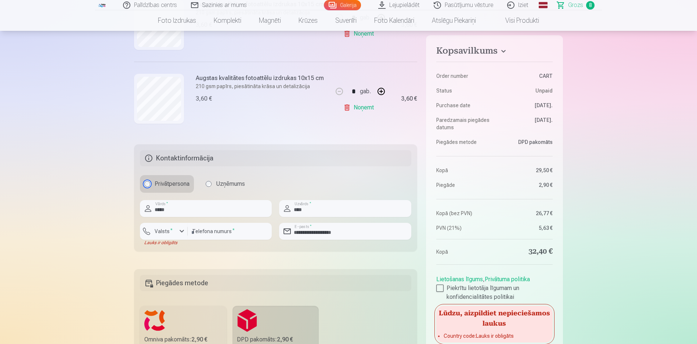
scroll to position [746, 0]
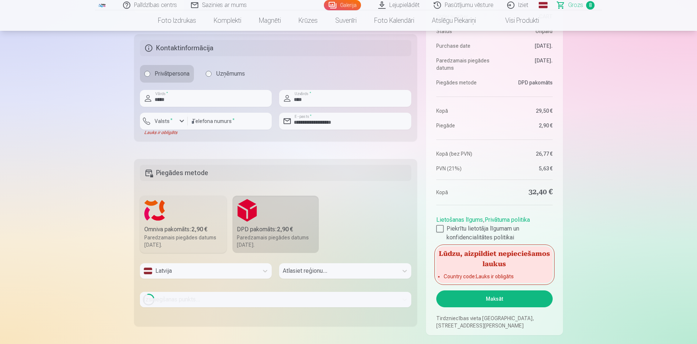
click at [346, 275] on div "Atlasiet reģionu..." at bounding box center [345, 273] width 132 height 21
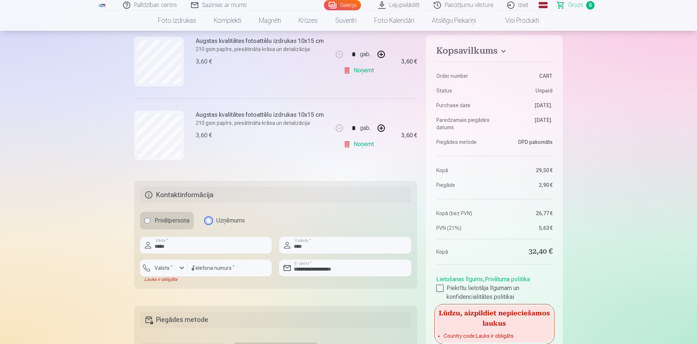
click at [206, 222] on label "Uzņēmums" at bounding box center [225, 221] width 48 height 18
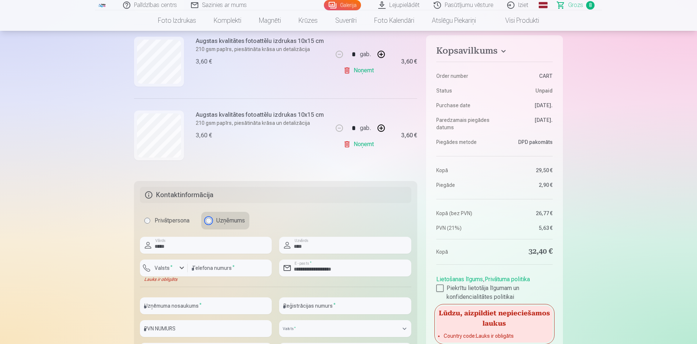
scroll to position [672, 0]
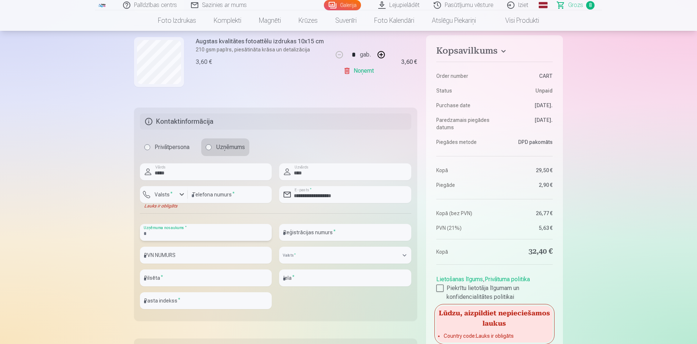
click at [253, 234] on input "text" at bounding box center [206, 232] width 132 height 17
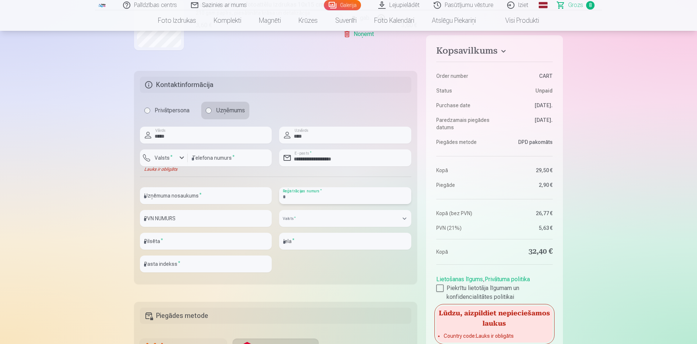
click at [310, 199] on input "text" at bounding box center [345, 195] width 132 height 17
paste input "**********"
type input "**********"
click at [240, 194] on input "text" at bounding box center [206, 195] width 132 height 17
type input "*"
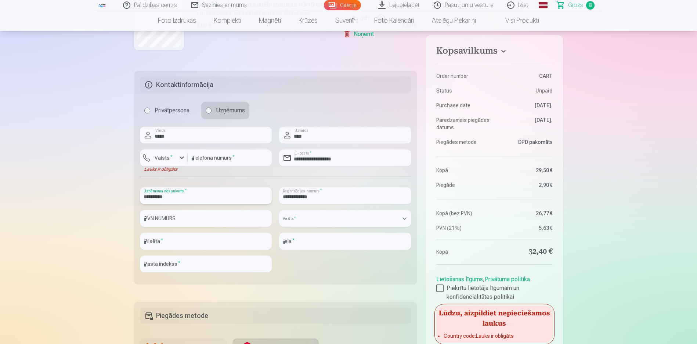
type input "**********"
click at [222, 219] on input "text" at bounding box center [206, 218] width 132 height 17
paste input "**********"
click at [149, 221] on input "**********" at bounding box center [206, 218] width 132 height 17
type input "**********"
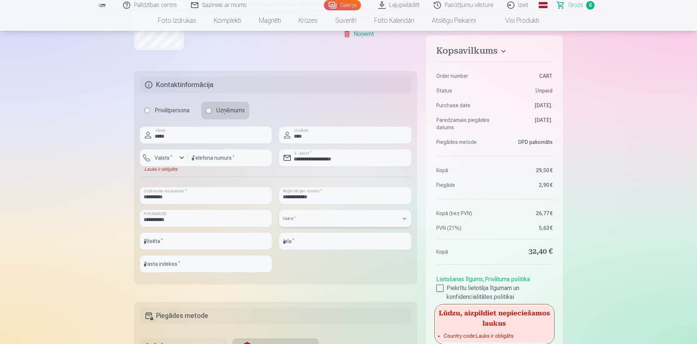
click at [309, 223] on select "**********" at bounding box center [345, 218] width 132 height 17
select select "******"
click at [279, 210] on select "**********" at bounding box center [345, 218] width 132 height 17
click at [233, 239] on input "text" at bounding box center [206, 241] width 132 height 17
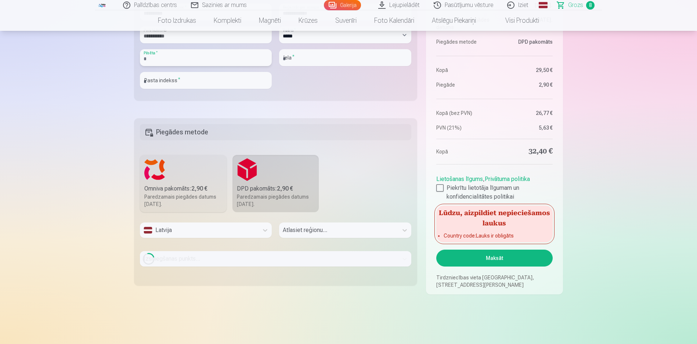
scroll to position [746, 0]
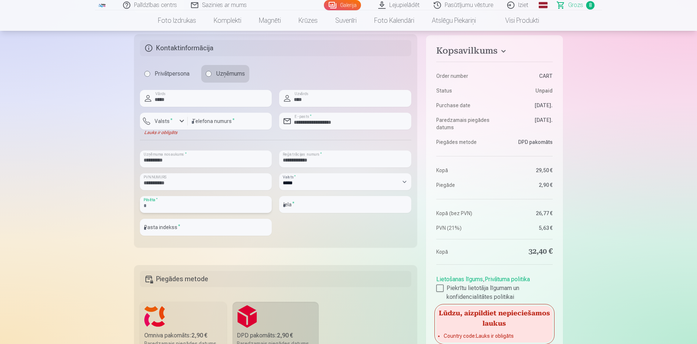
click at [209, 206] on input "text" at bounding box center [206, 204] width 132 height 17
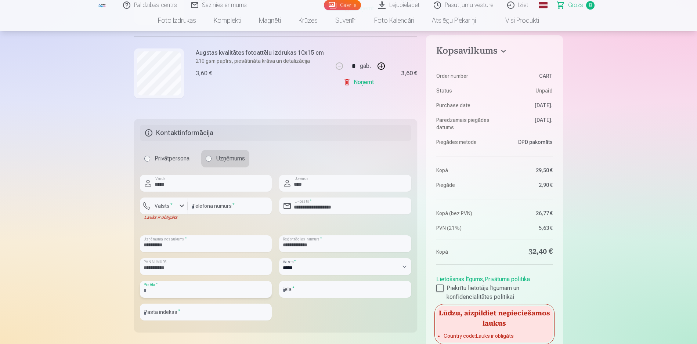
scroll to position [735, 0]
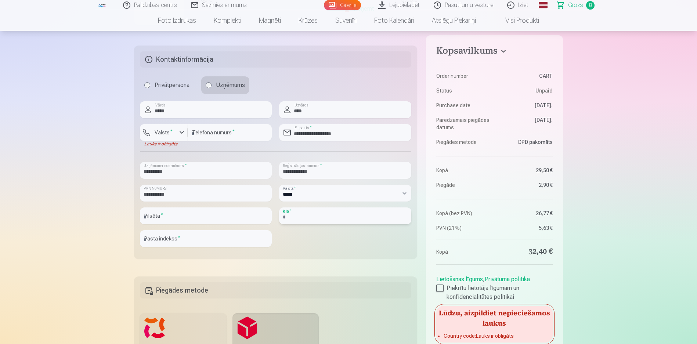
click at [300, 216] on input "text" at bounding box center [345, 216] width 132 height 17
paste input "**********"
type input "**********"
click at [202, 218] on input "text" at bounding box center [206, 216] width 132 height 17
paste input "**********"
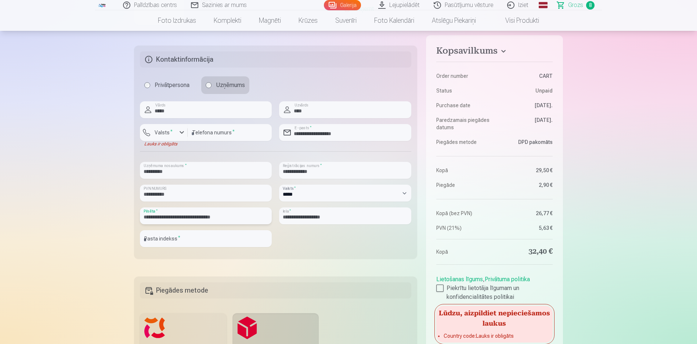
type input "**********"
click at [194, 238] on input "text" at bounding box center [206, 238] width 132 height 17
click at [178, 242] on input "text" at bounding box center [206, 238] width 132 height 17
paste input "*******"
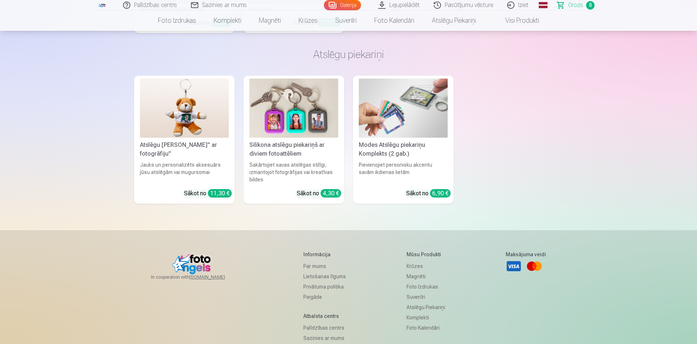
scroll to position [3063, 0]
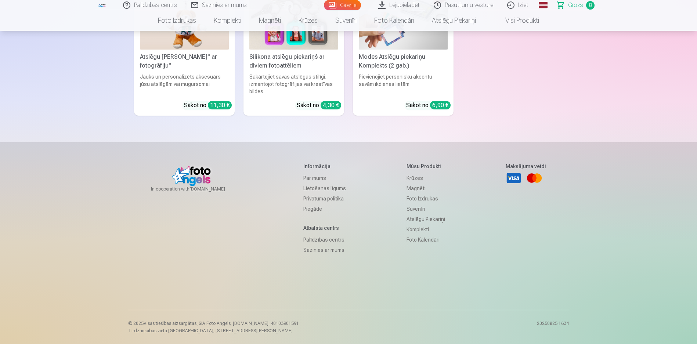
type input "*******"
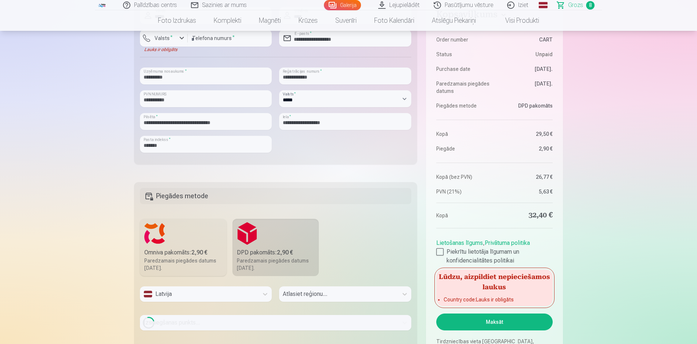
scroll to position [892, 0]
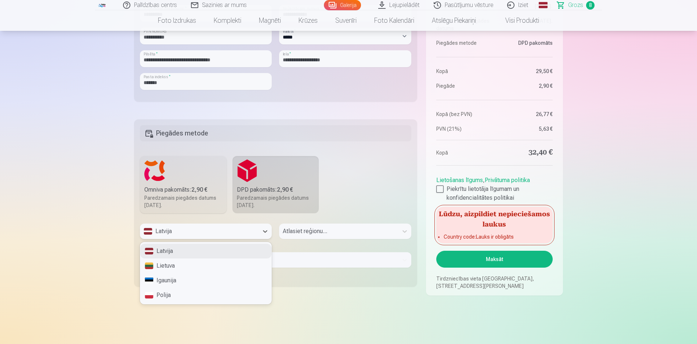
click at [213, 231] on div "Latvija" at bounding box center [199, 231] width 111 height 9
click at [188, 192] on div "Omniva pakomāts : 2,90 €" at bounding box center [183, 189] width 78 height 9
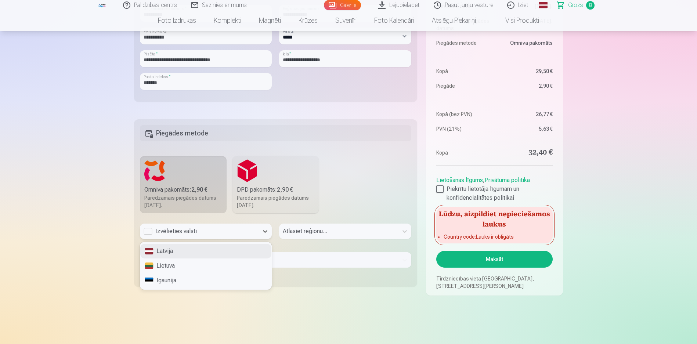
click at [148, 232] on div "Izvēlieties valsti" at bounding box center [199, 231] width 111 height 9
click at [161, 249] on div "Latvija" at bounding box center [205, 251] width 131 height 15
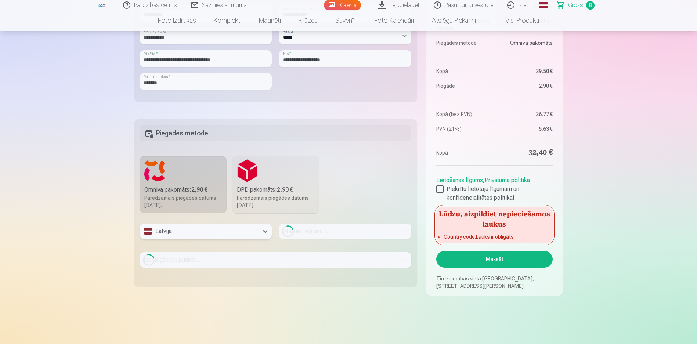
click at [310, 232] on div "Loading..." at bounding box center [345, 231] width 132 height 15
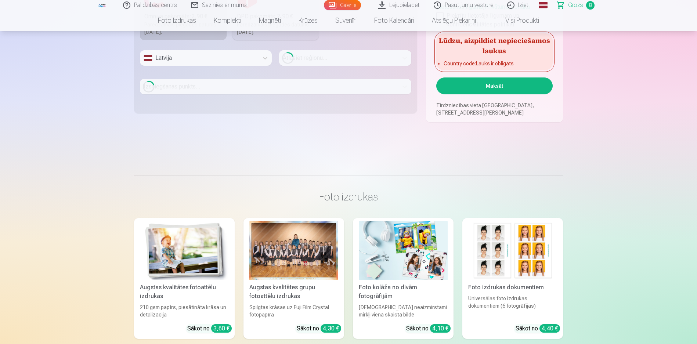
scroll to position [881, 0]
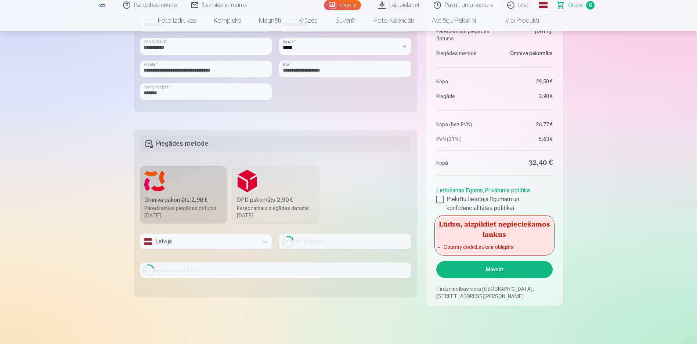
click at [439, 197] on div at bounding box center [439, 199] width 7 height 7
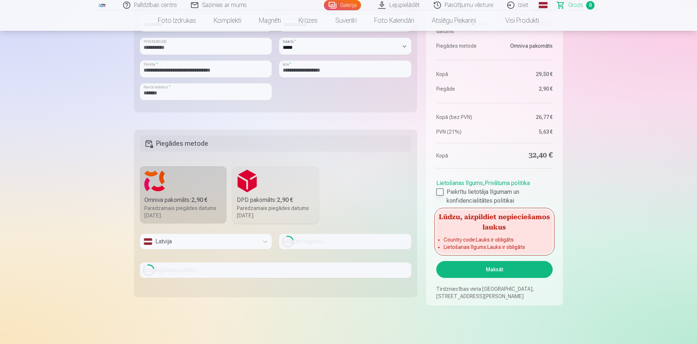
click at [441, 193] on div at bounding box center [439, 191] width 7 height 7
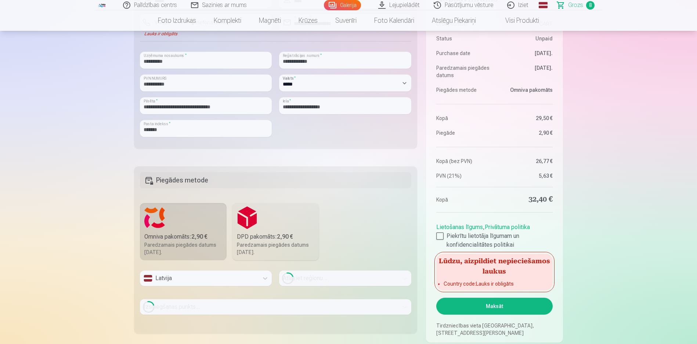
scroll to position [918, 0]
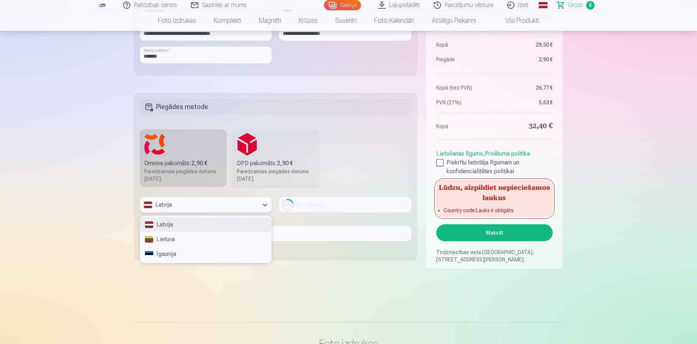
click at [251, 204] on div "Latvija" at bounding box center [199, 205] width 111 height 9
click at [228, 237] on div "Lietuva" at bounding box center [205, 239] width 131 height 15
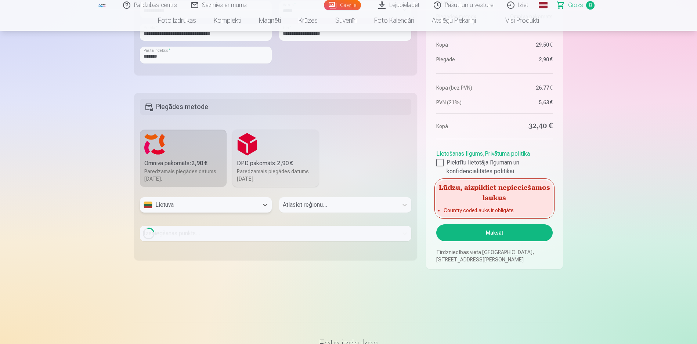
click at [252, 203] on div "Lietuva" at bounding box center [199, 205] width 111 height 9
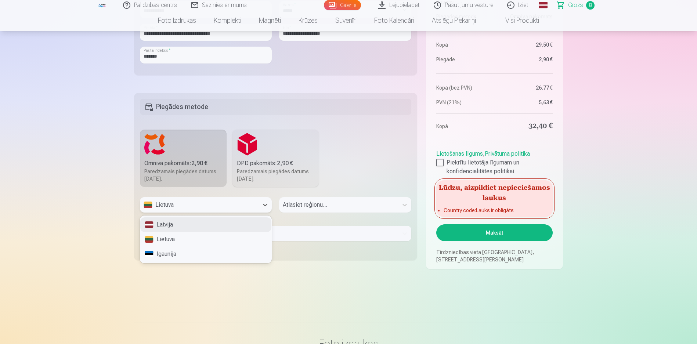
click at [234, 224] on div "Latvija" at bounding box center [205, 224] width 131 height 15
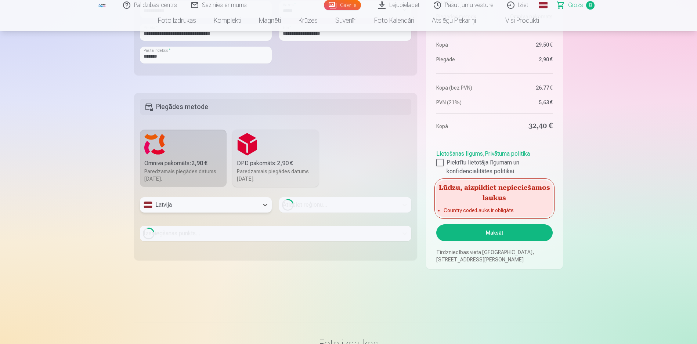
click at [243, 203] on div "Latvija" at bounding box center [199, 205] width 111 height 9
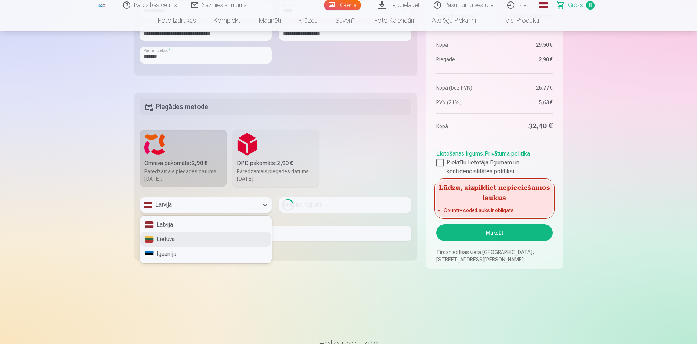
click at [231, 237] on div "Lietuva" at bounding box center [205, 239] width 131 height 15
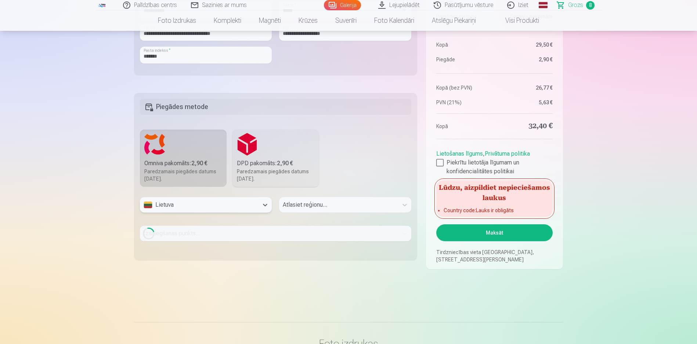
click at [313, 204] on div "Atlasiet reģionu..." at bounding box center [345, 207] width 132 height 21
click at [403, 204] on div "Atlasiet reģionu..." at bounding box center [345, 207] width 132 height 21
click at [264, 205] on icon at bounding box center [265, 205] width 4 height 3
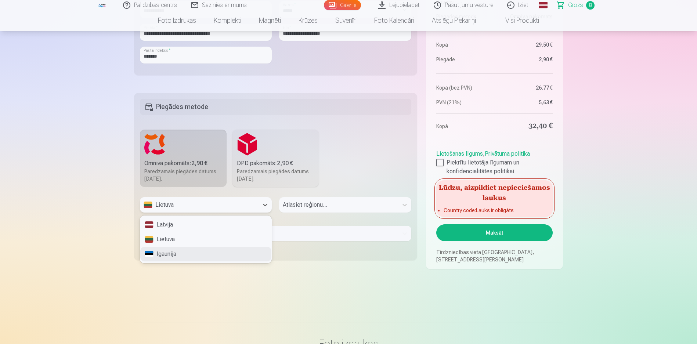
click at [225, 254] on div "Igaunija" at bounding box center [205, 254] width 131 height 15
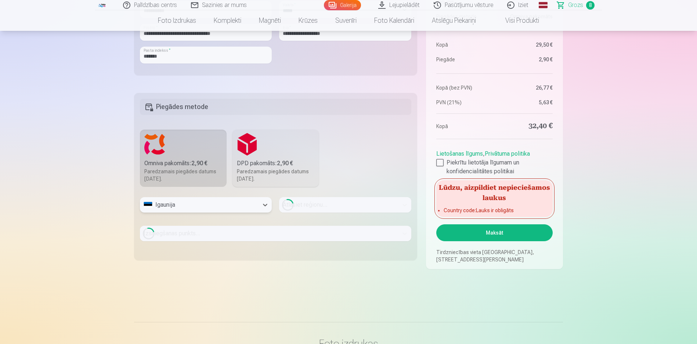
click at [246, 209] on div "Igaunija" at bounding box center [199, 205] width 111 height 9
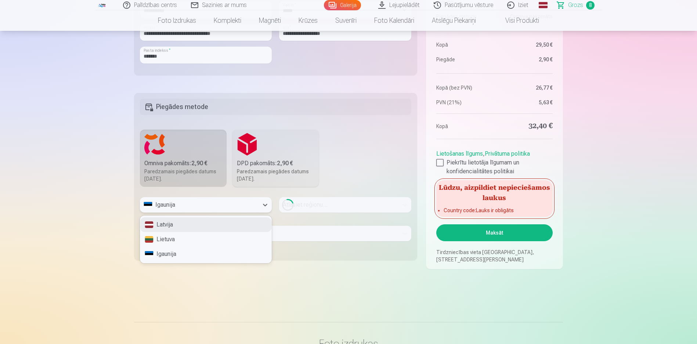
click at [225, 227] on div "Latvija" at bounding box center [205, 224] width 131 height 15
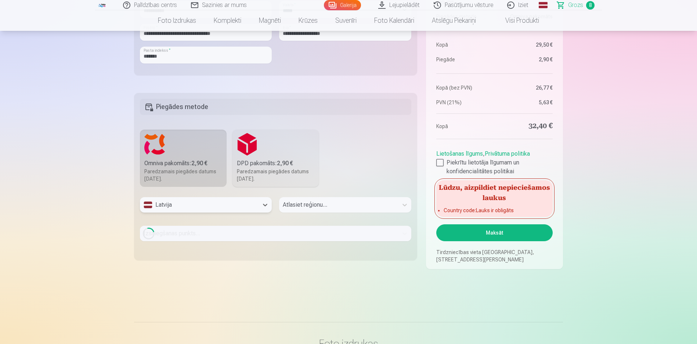
click at [295, 219] on div "option Latvija, selected. Latvija Atlasiet reģionu... Izsniegšanas punkts... Lo…" at bounding box center [275, 222] width 271 height 50
click at [312, 207] on div "Atlasiet reģionu..." at bounding box center [345, 207] width 132 height 21
click at [404, 206] on div "Atlasiet reģionu..." at bounding box center [345, 207] width 132 height 21
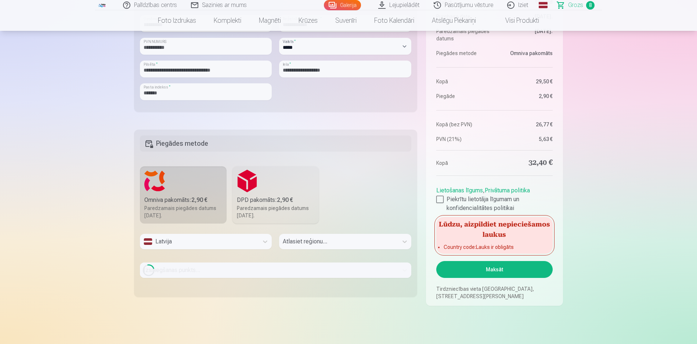
click at [270, 205] on div "Paredzamais piegādes datums 13.09.2025." at bounding box center [276, 212] width 78 height 15
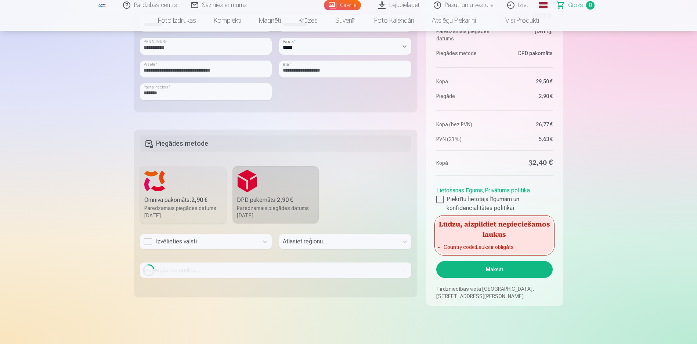
click at [236, 248] on div "Izvēlieties valsti" at bounding box center [199, 241] width 119 height 15
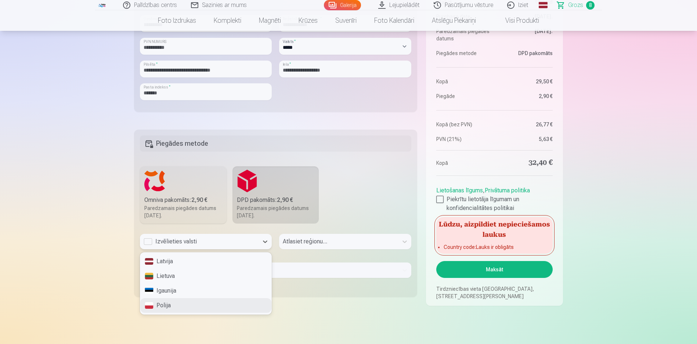
click at [170, 305] on div "Polija" at bounding box center [205, 305] width 131 height 15
click at [182, 244] on div "Polija" at bounding box center [199, 241] width 111 height 9
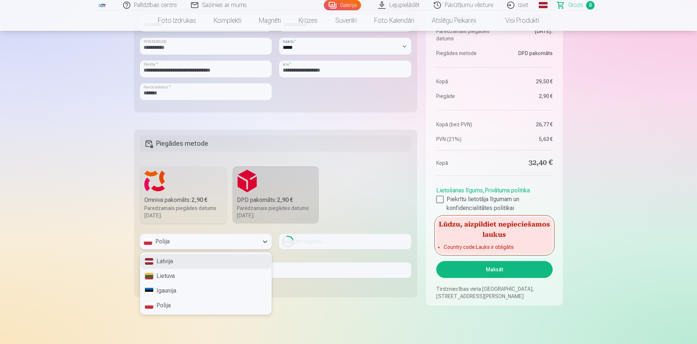
click at [174, 262] on div "Latvija" at bounding box center [205, 261] width 131 height 15
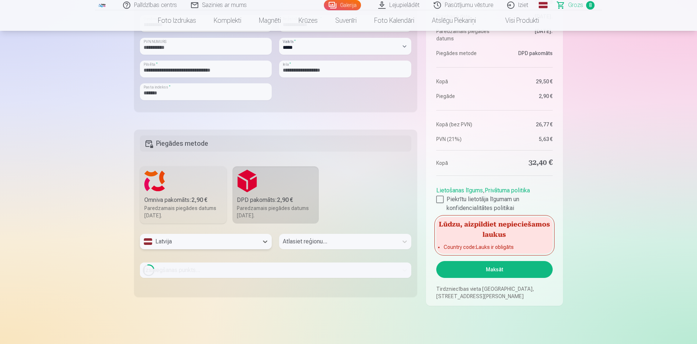
click at [306, 244] on div "Atlasiet reģionu..." at bounding box center [345, 244] width 132 height 21
click at [399, 238] on div "Atlasiet reģionu..." at bounding box center [345, 244] width 132 height 21
click at [316, 245] on div "Atlasiet reģionu..." at bounding box center [345, 244] width 132 height 21
click at [363, 198] on fieldset "Piegādes metode Omniva pakomāts : 2,90 € Paredzamais piegādes datums 13.09.2025…" at bounding box center [275, 213] width 283 height 167
click at [353, 238] on div "Atlasiet reģionu..." at bounding box center [345, 244] width 132 height 21
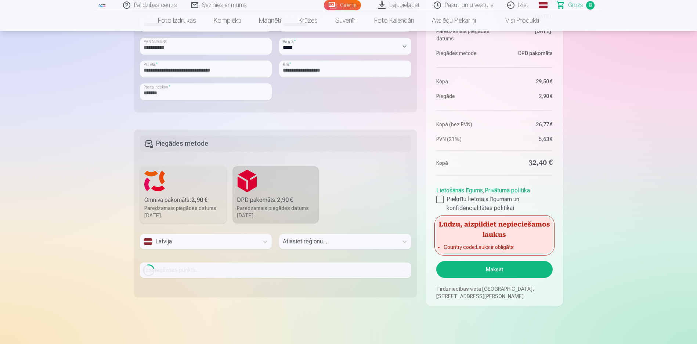
click at [353, 242] on div "Atlasiet reģionu..." at bounding box center [345, 244] width 132 height 21
click at [256, 243] on div "Latvija" at bounding box center [199, 241] width 119 height 15
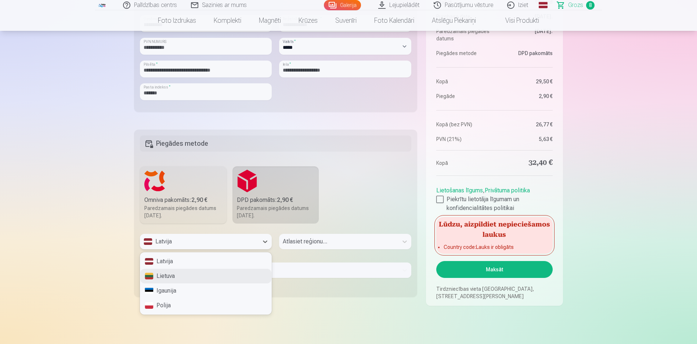
click at [213, 277] on div "Lietuva" at bounding box center [205, 276] width 131 height 15
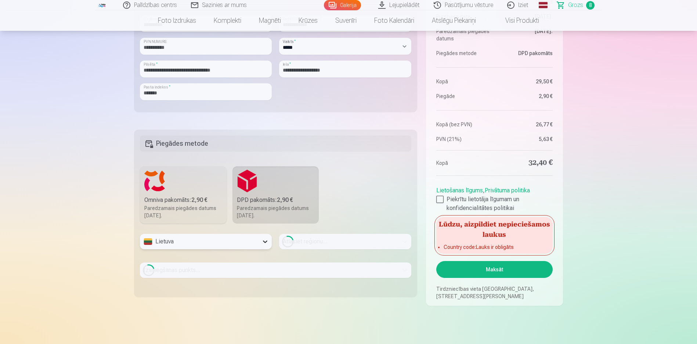
click at [267, 242] on icon at bounding box center [264, 241] width 7 height 7
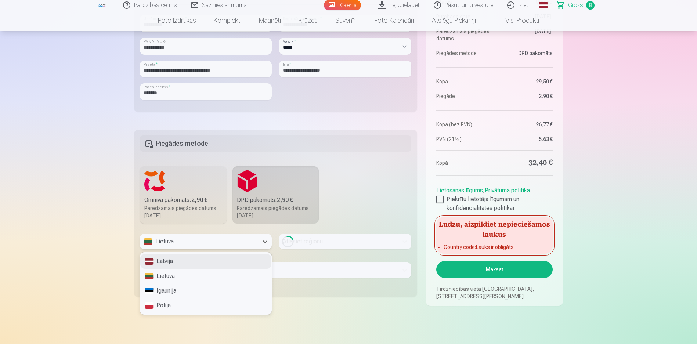
click at [228, 262] on div "Latvija" at bounding box center [205, 261] width 131 height 15
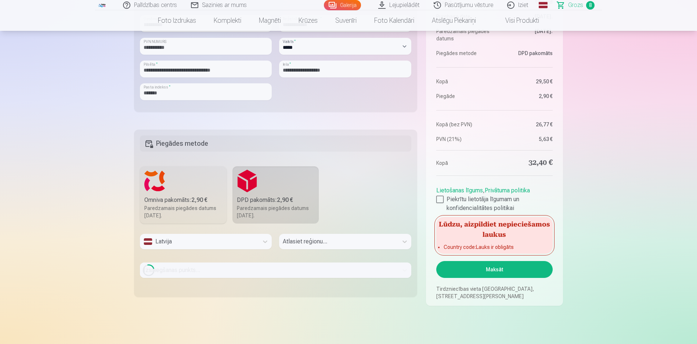
click at [371, 219] on fieldset "Piegādes metode Omniva pakomāts : 2,90 € Paredzamais piegādes datums 13.09.2025…" at bounding box center [275, 213] width 283 height 167
click at [261, 242] on div at bounding box center [265, 241] width 13 height 13
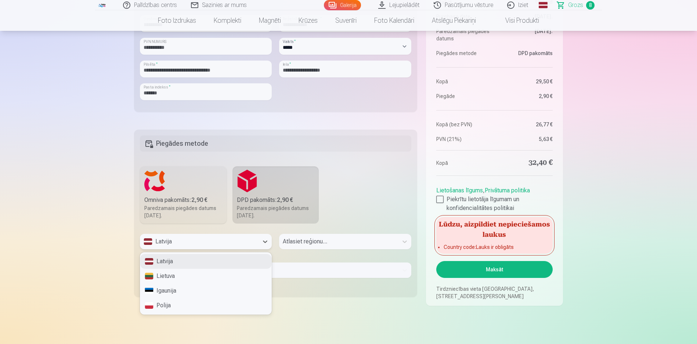
click at [237, 262] on div "Latvija" at bounding box center [205, 261] width 131 height 15
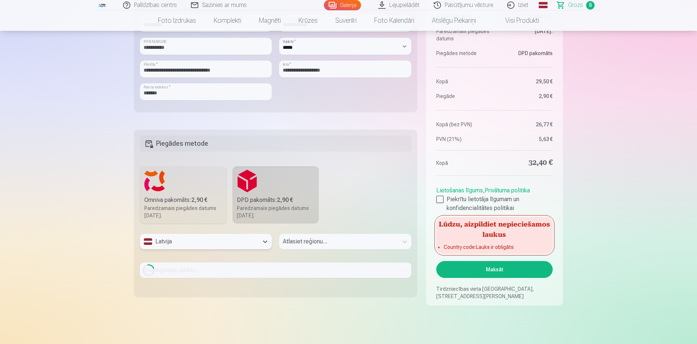
click at [310, 245] on div "Atlasiet reģionu..." at bounding box center [345, 244] width 132 height 21
click at [401, 240] on div "Atlasiet reģionu..." at bounding box center [345, 244] width 132 height 21
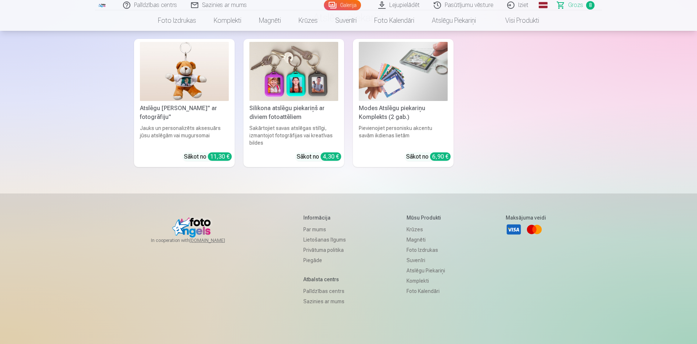
scroll to position [3063, 0]
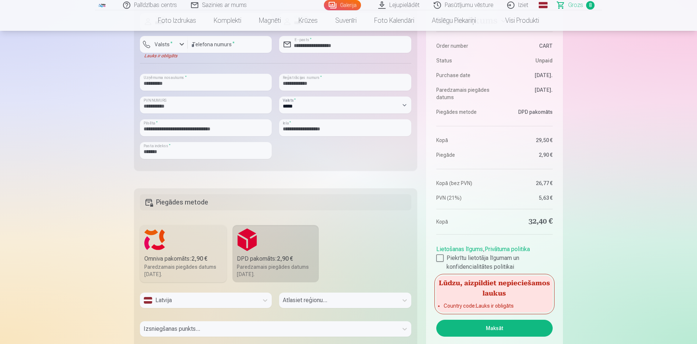
scroll to position [859, 0]
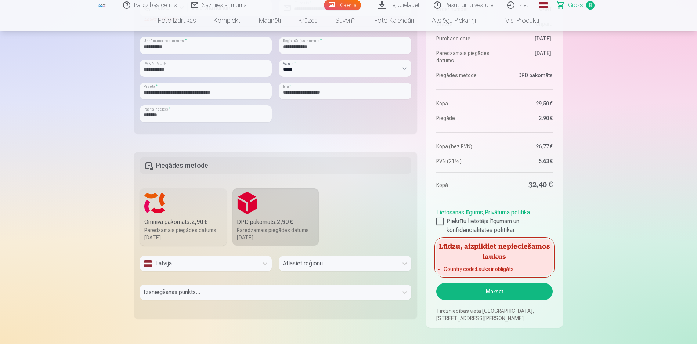
click at [336, 264] on div "Atlasiet reģionu..." at bounding box center [345, 266] width 132 height 21
click at [306, 266] on div "Atlasiet reģionu..." at bounding box center [345, 266] width 132 height 21
click at [312, 263] on div "Atlasiet reģionu..." at bounding box center [345, 266] width 132 height 21
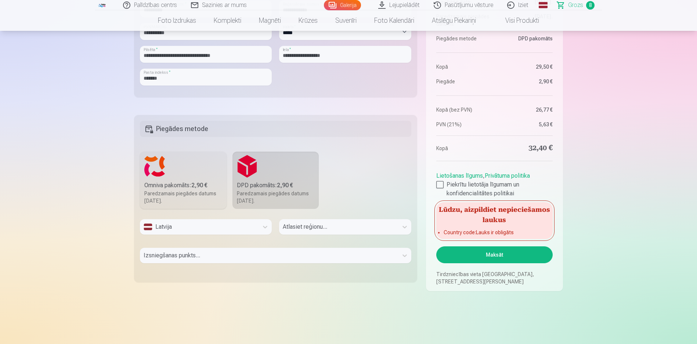
scroll to position [933, 0]
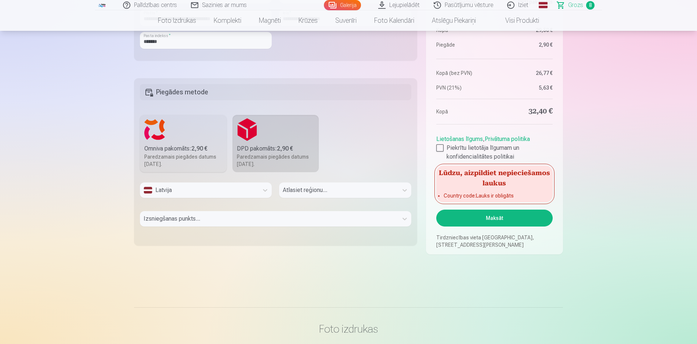
click at [364, 192] on div "Atlasiet reģionu..." at bounding box center [345, 193] width 132 height 21
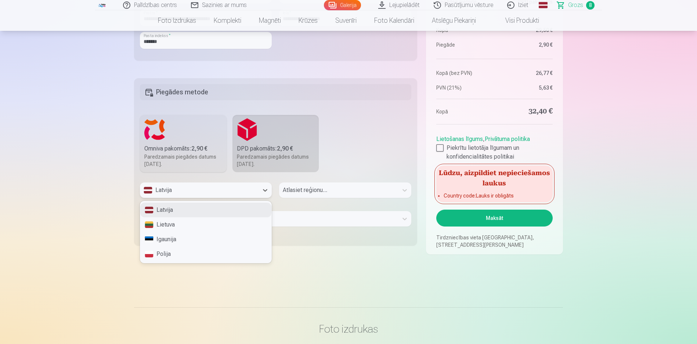
click at [257, 188] on div "Latvija" at bounding box center [199, 190] width 119 height 15
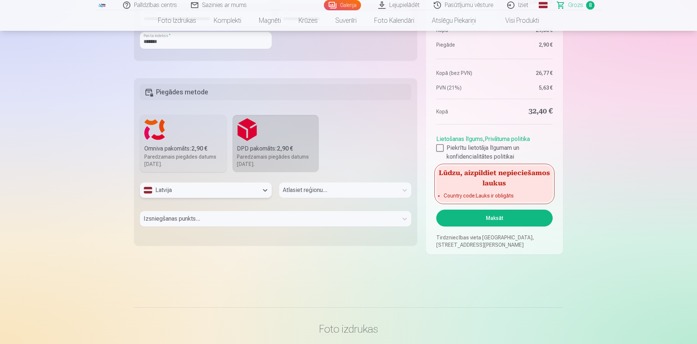
click at [257, 188] on div "Latvija" at bounding box center [199, 190] width 119 height 15
click at [325, 191] on div "Atlasiet reģionu..." at bounding box center [345, 193] width 132 height 21
click at [357, 193] on div "Atlasiet reģionu..." at bounding box center [345, 193] width 132 height 21
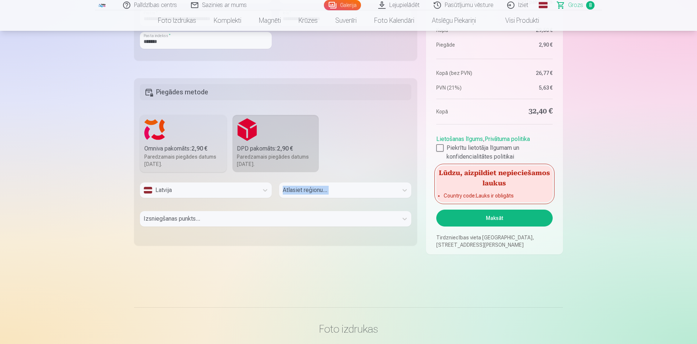
click at [357, 193] on div "Atlasiet reģionu..." at bounding box center [345, 193] width 132 height 21
click at [362, 193] on div "Atlasiet reģionu..." at bounding box center [345, 193] width 132 height 21
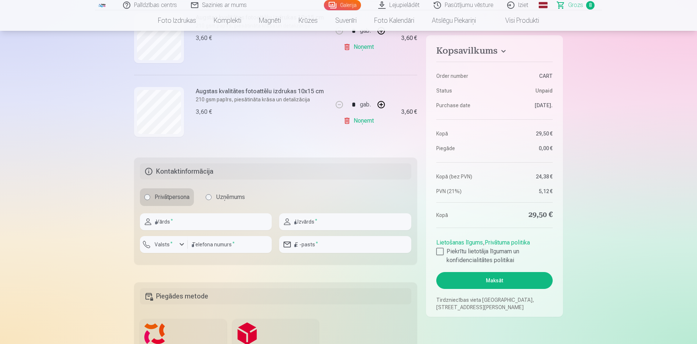
scroll to position [806, 0]
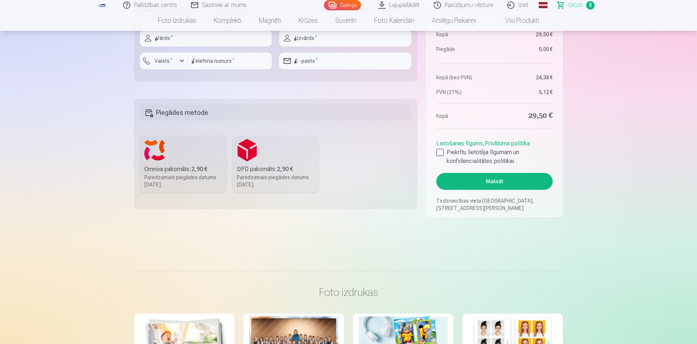
click at [264, 159] on label "DPD pakomāts : 2,90 € Paredzamais piegādes datums 13.09.2025." at bounding box center [275, 164] width 87 height 57
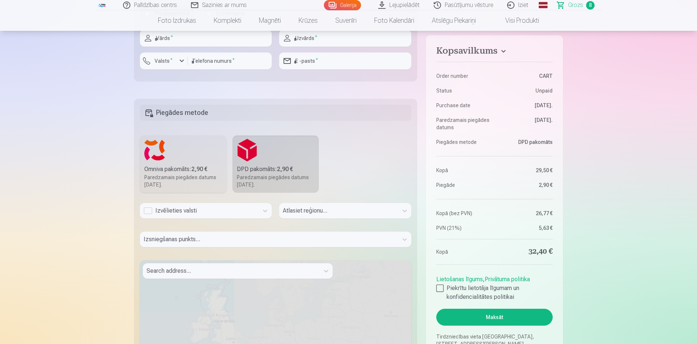
click at [345, 209] on div "Atlasiet reģionu..." at bounding box center [345, 213] width 132 height 21
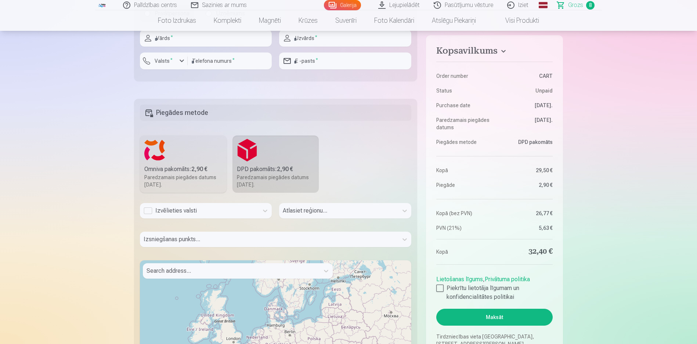
click at [346, 213] on div "Atlasiet reģionu..." at bounding box center [345, 213] width 132 height 21
click at [228, 212] on div "Izvēlieties valsti" at bounding box center [199, 210] width 111 height 9
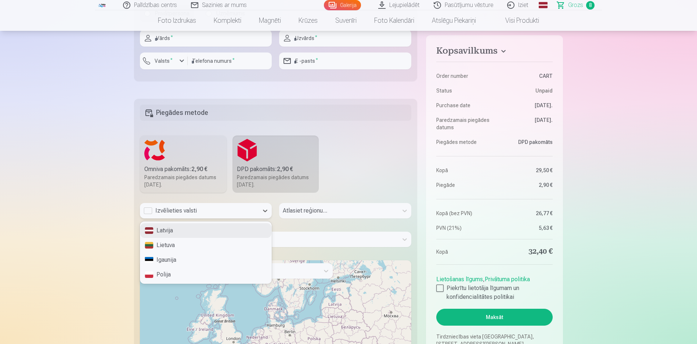
click at [210, 232] on div "Latvija" at bounding box center [205, 230] width 131 height 15
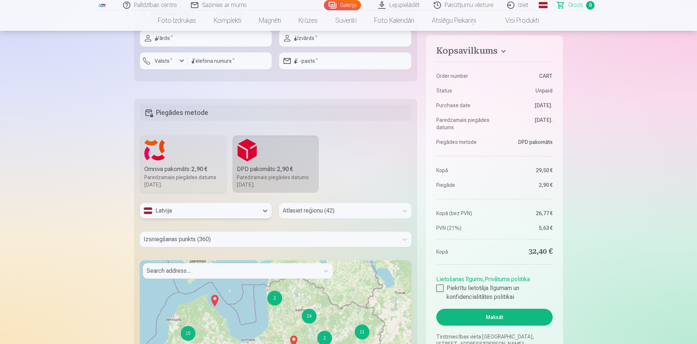
scroll to position [586, 0]
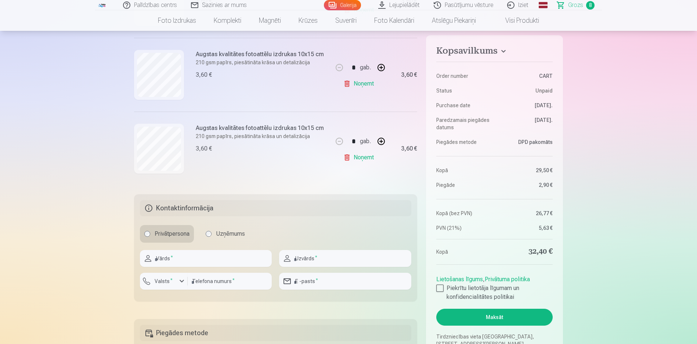
click at [218, 235] on label "Uzņēmums" at bounding box center [225, 234] width 48 height 18
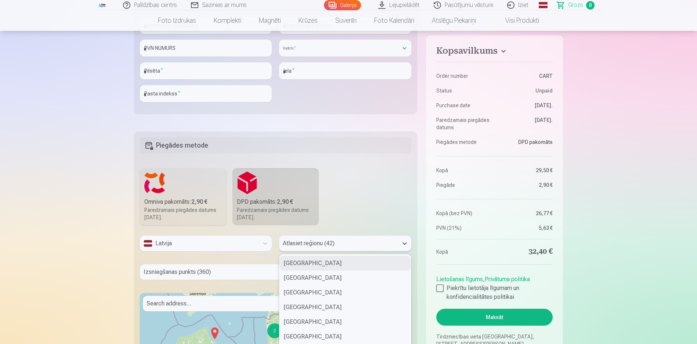
scroll to position [903, 0]
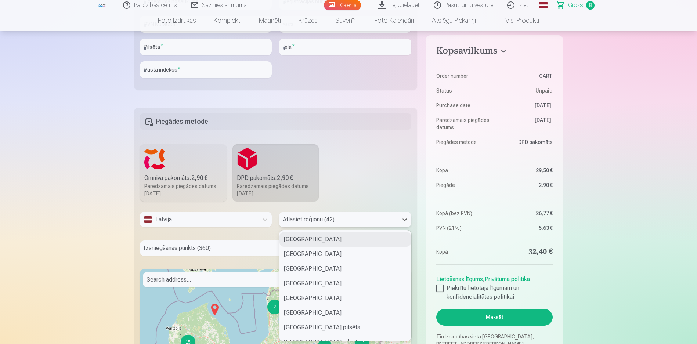
click at [339, 227] on div "42 results available. Use Up and Down to choose options, press Enter to select …" at bounding box center [345, 219] width 132 height 15
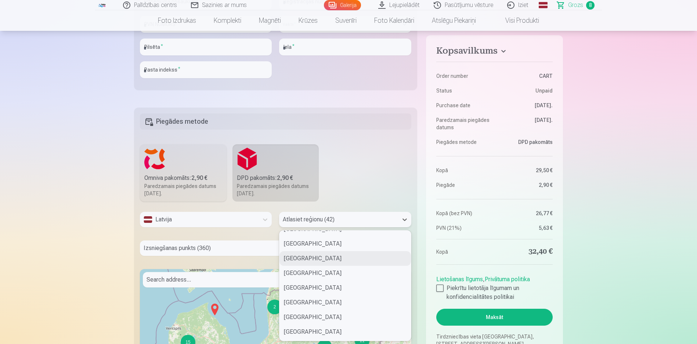
scroll to position [400, 0]
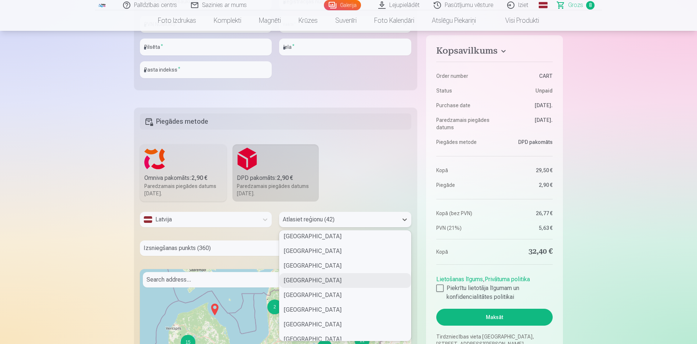
click at [324, 282] on div "Valmieras novads" at bounding box center [344, 280] width 131 height 15
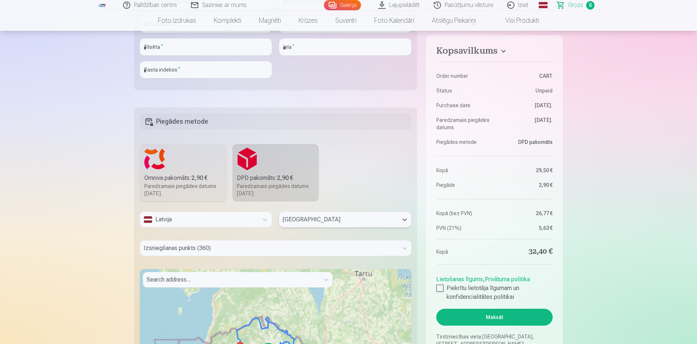
click at [233, 248] on div "Izsniegšanas punkts (360)" at bounding box center [275, 248] width 271 height 15
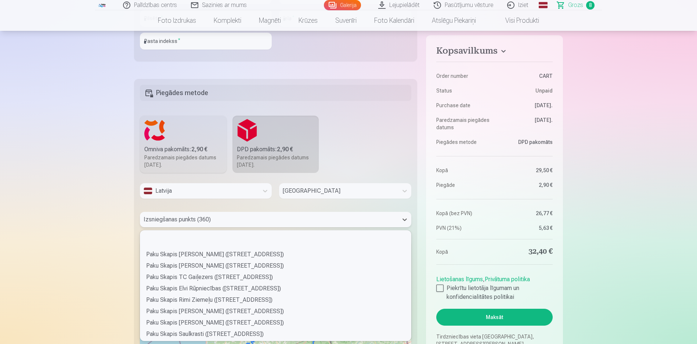
scroll to position [992, 0]
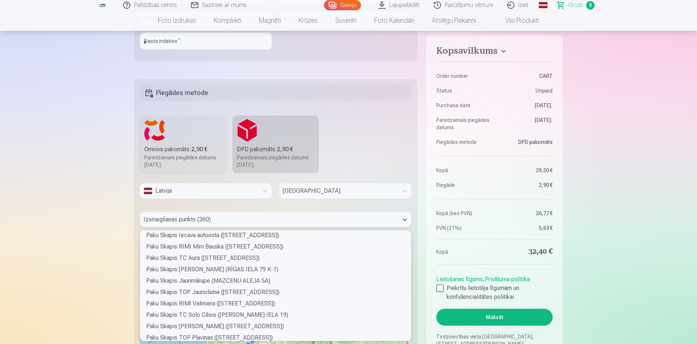
click at [196, 159] on div "Paredzamais piegādes datums 13.09.2025." at bounding box center [183, 161] width 78 height 15
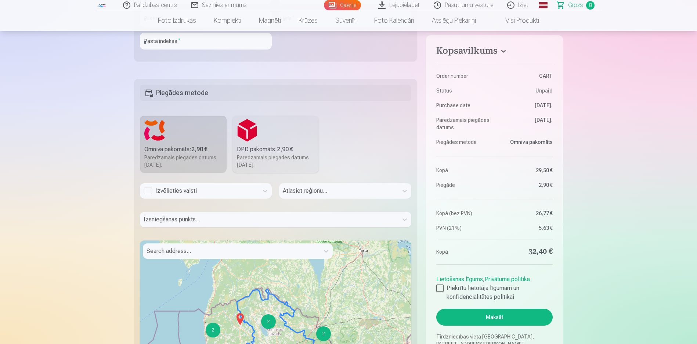
click at [245, 192] on div "Izvēlieties valsti" at bounding box center [199, 191] width 111 height 9
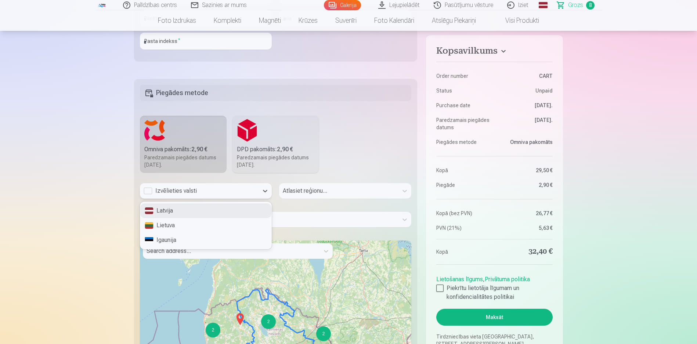
click at [238, 210] on div "Latvija" at bounding box center [205, 210] width 131 height 15
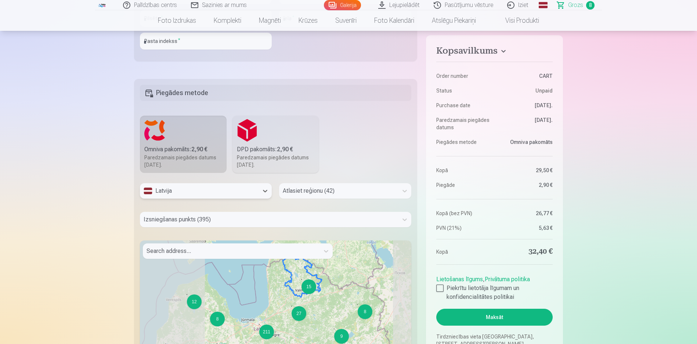
click at [311, 193] on div at bounding box center [338, 191] width 111 height 10
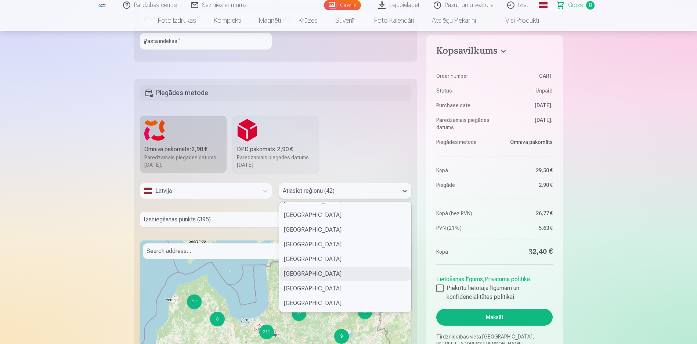
scroll to position [363, 0]
click at [322, 287] on div "Valmieras novads" at bounding box center [344, 288] width 131 height 15
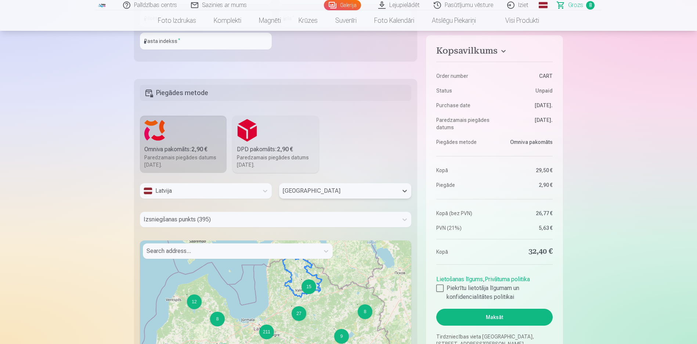
click at [230, 223] on div at bounding box center [269, 219] width 251 height 10
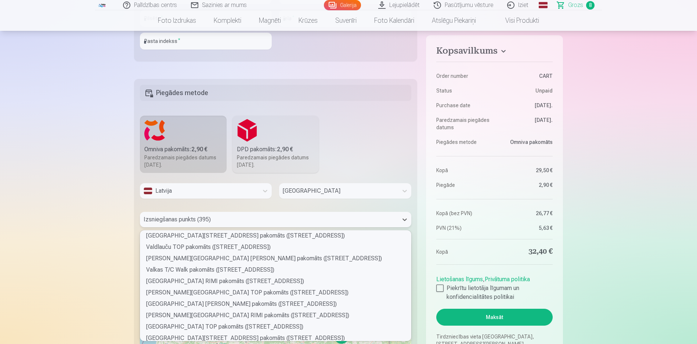
scroll to position [4113, 0]
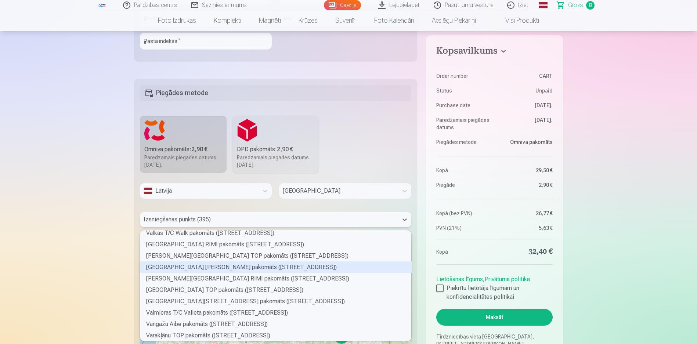
click at [239, 268] on div "Valmieras Nākotnes ielas Maxima X pakomāts (Nākotnes iela 2)" at bounding box center [275, 266] width 271 height 11
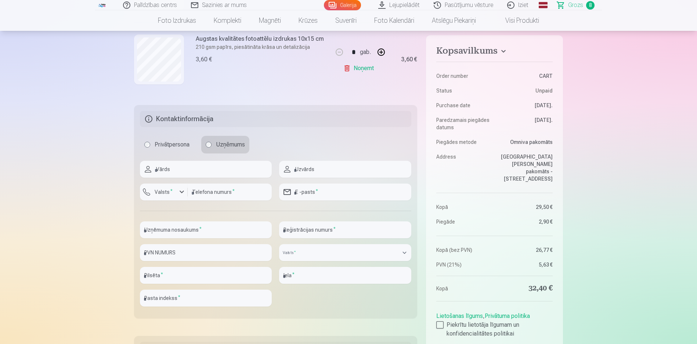
scroll to position [638, 0]
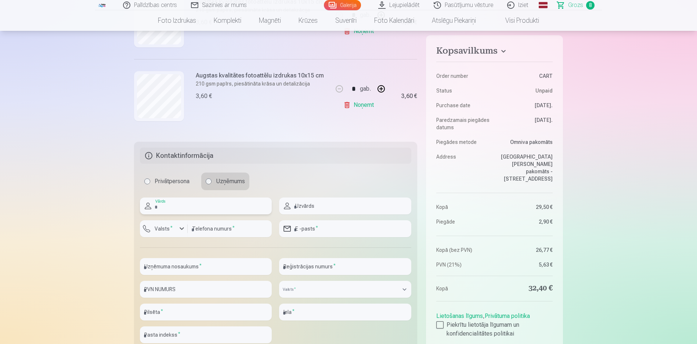
click at [232, 212] on input "text" at bounding box center [206, 206] width 132 height 17
click at [189, 208] on input "text" at bounding box center [206, 206] width 132 height 17
type input "*"
type input "**********"
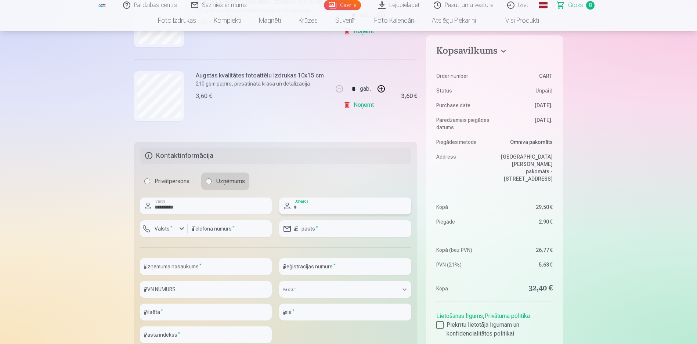
click at [322, 205] on input "text" at bounding box center [345, 206] width 132 height 17
drag, startPoint x: 238, startPoint y: 246, endPoint x: 241, endPoint y: 242, distance: 5.3
click at [238, 246] on div "**********" at bounding box center [275, 274] width 271 height 152
click at [238, 229] on input "number" at bounding box center [230, 228] width 84 height 17
click at [182, 230] on div "button" at bounding box center [181, 228] width 9 height 9
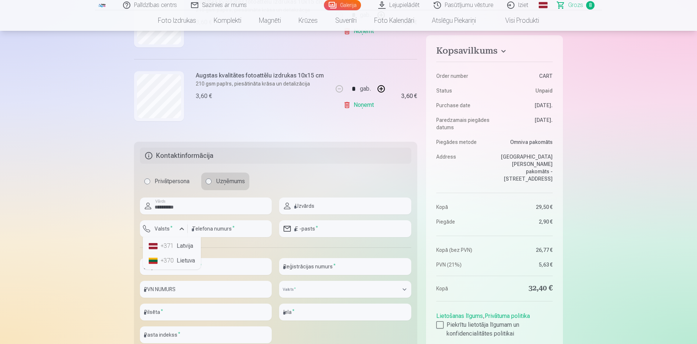
click at [178, 247] on li "+371 Latvija" at bounding box center [172, 246] width 52 height 15
click at [222, 267] on input "text" at bounding box center [206, 266] width 132 height 17
drag, startPoint x: 195, startPoint y: 205, endPoint x: 139, endPoint y: 202, distance: 55.9
click at [139, 202] on fieldset "**********" at bounding box center [275, 248] width 283 height 213
type input "*"
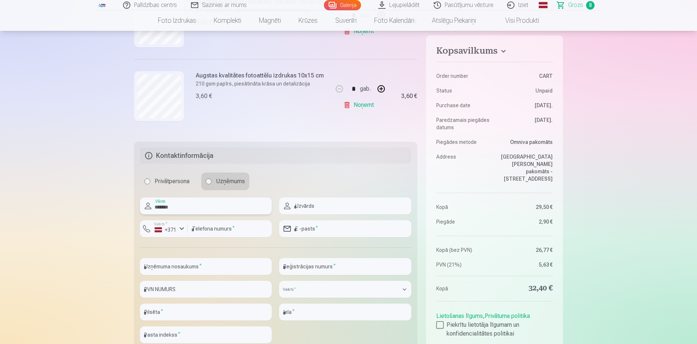
type input "*******"
click at [320, 208] on input "text" at bounding box center [345, 206] width 132 height 17
type input "****"
click at [204, 267] on input "text" at bounding box center [206, 266] width 132 height 17
type input "**********"
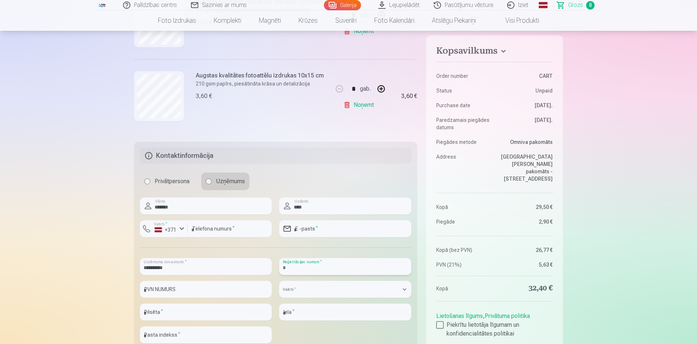
click at [326, 272] on input "text" at bounding box center [345, 266] width 132 height 17
paste input "**********"
type input "**********"
click at [216, 292] on input "text" at bounding box center [206, 289] width 132 height 17
paste input "**********"
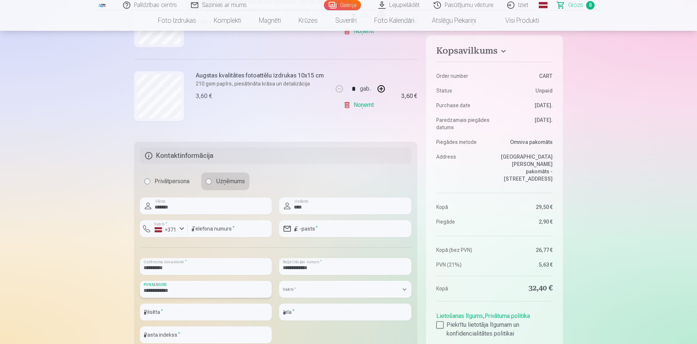
drag, startPoint x: 149, startPoint y: 289, endPoint x: 129, endPoint y: 288, distance: 20.2
type input "**********"
click at [309, 288] on select "**********" at bounding box center [345, 289] width 132 height 17
select select "******"
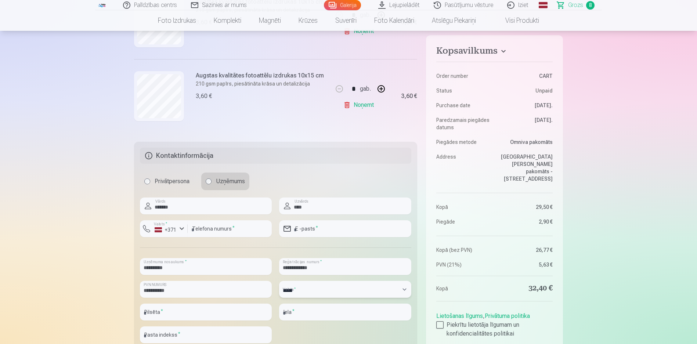
click at [279, 281] on select "**********" at bounding box center [345, 289] width 132 height 17
click at [221, 310] on input "text" at bounding box center [206, 312] width 132 height 17
type input "********"
type input "**********"
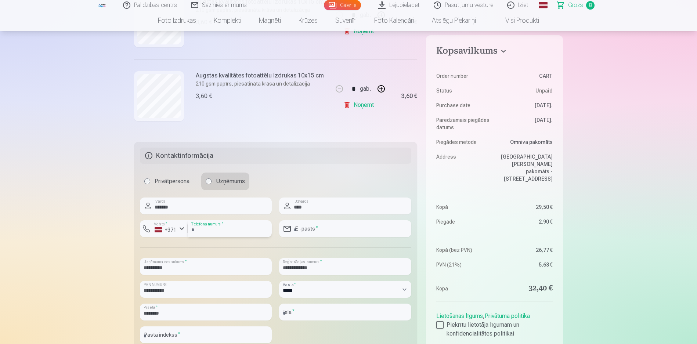
type input "**********"
type input "****"
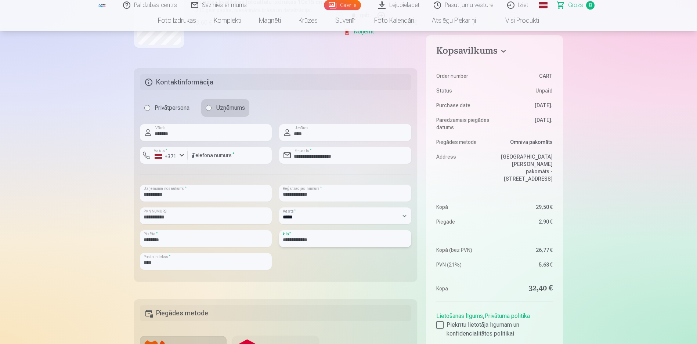
drag, startPoint x: 326, startPoint y: 243, endPoint x: 248, endPoint y: 230, distance: 79.0
click at [248, 230] on div "**********" at bounding box center [275, 200] width 271 height 152
paste input "**********"
drag, startPoint x: 184, startPoint y: 263, endPoint x: 153, endPoint y: 264, distance: 31.2
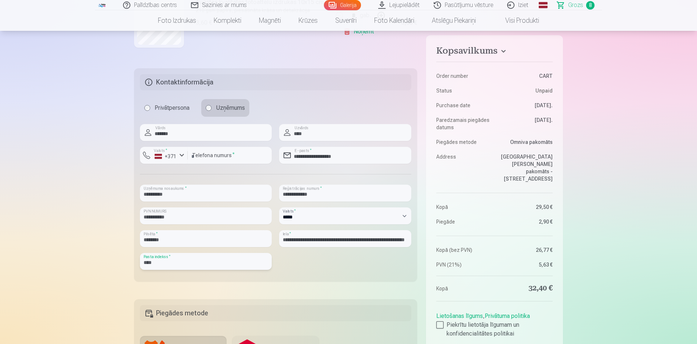
click at [153, 264] on input "****" at bounding box center [206, 261] width 132 height 17
click at [353, 242] on input "**********" at bounding box center [345, 238] width 132 height 17
click at [402, 238] on input "**********" at bounding box center [345, 238] width 132 height 17
click at [408, 239] on input "**********" at bounding box center [345, 238] width 132 height 17
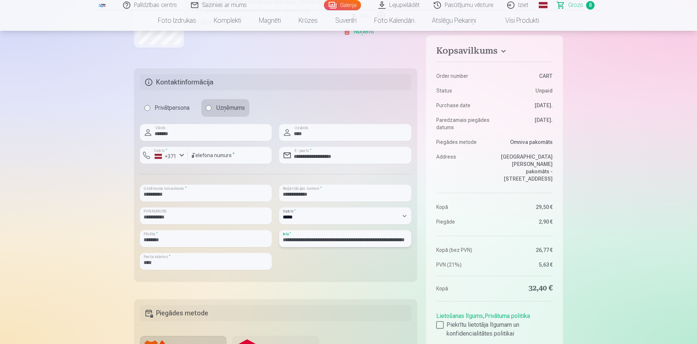
drag, startPoint x: 407, startPoint y: 239, endPoint x: 389, endPoint y: 241, distance: 18.1
click at [389, 241] on input "**********" at bounding box center [345, 238] width 132 height 17
type input "**********"
click at [187, 262] on input "****" at bounding box center [206, 261] width 132 height 17
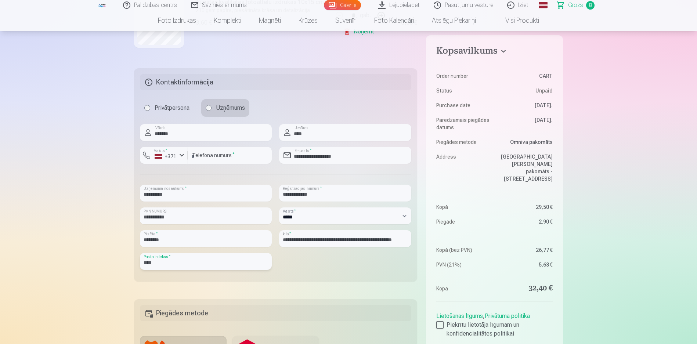
scroll to position [971, 0]
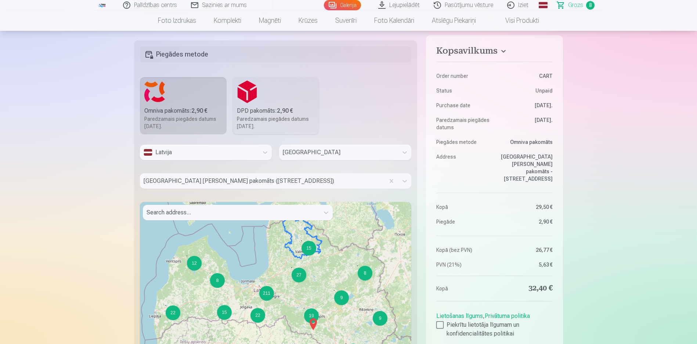
type input "****"
click at [302, 182] on div at bounding box center [263, 181] width 238 height 10
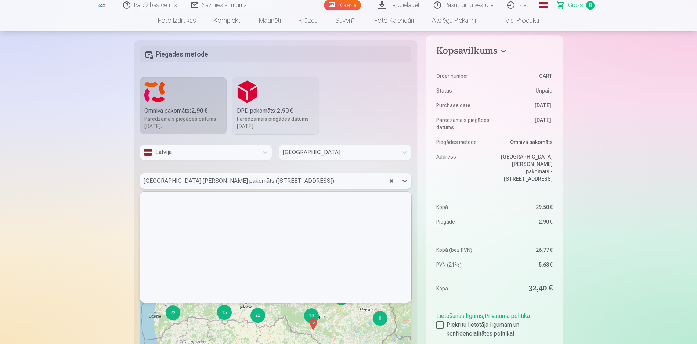
scroll to position [108, 268]
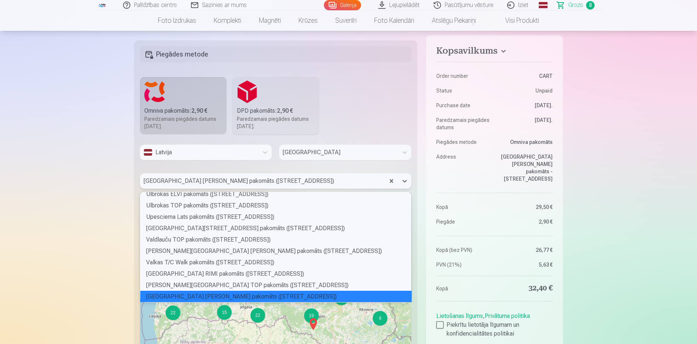
click at [337, 169] on div "Latvija Valmieras novads 395 results available. Use Up and Down to choose optio…" at bounding box center [275, 265] width 271 height 241
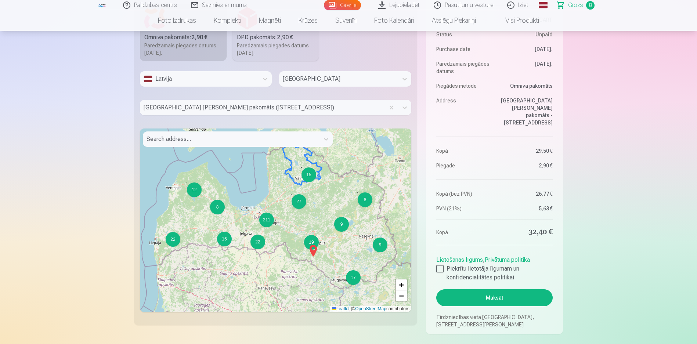
scroll to position [1081, 0]
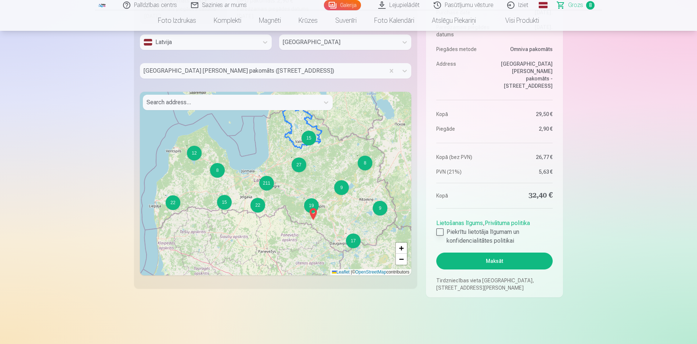
click at [441, 231] on div at bounding box center [439, 231] width 7 height 7
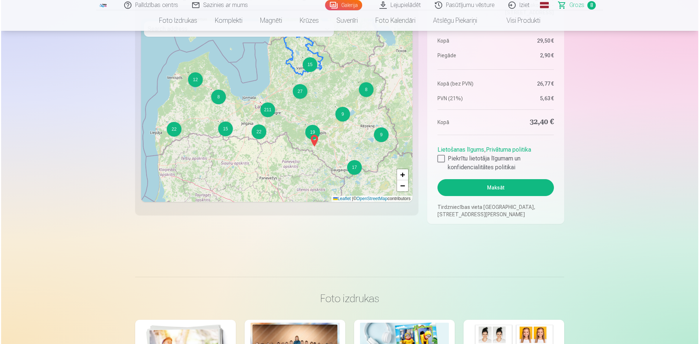
scroll to position [1191, 0]
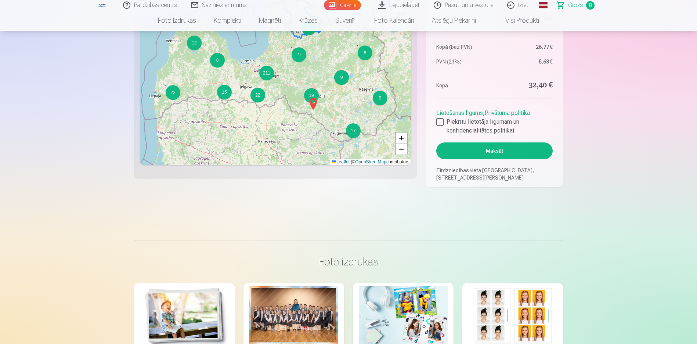
click at [475, 147] on button "Maksāt" at bounding box center [494, 150] width 116 height 17
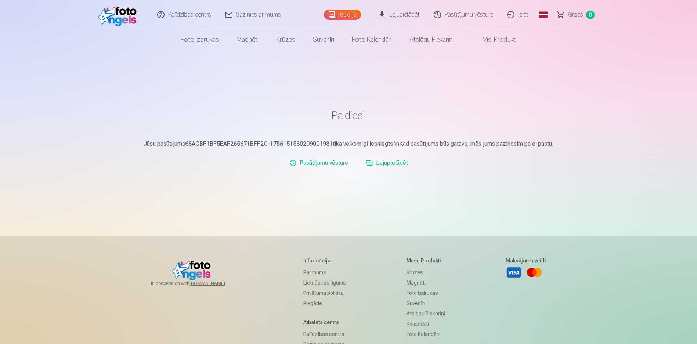
click at [396, 163] on link "Lejupielādēt" at bounding box center [387, 163] width 48 height 15
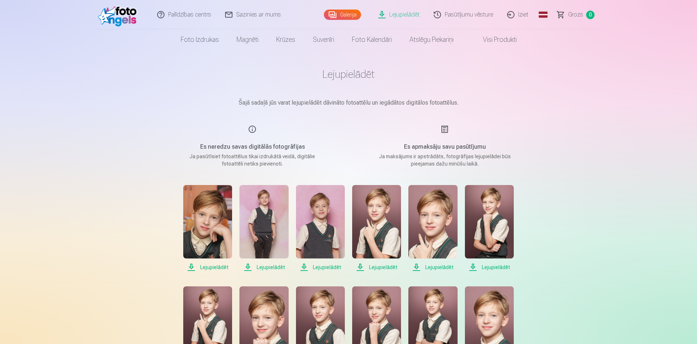
click at [218, 267] on span "Lejupielādēt" at bounding box center [207, 267] width 49 height 9
click at [272, 268] on span "Lejupielādēt" at bounding box center [263, 267] width 49 height 9
click at [326, 265] on span "Lejupielādēt" at bounding box center [320, 267] width 49 height 9
click at [375, 265] on span "Lejupielādēt" at bounding box center [376, 267] width 49 height 9
click at [426, 267] on span "Lejupielādēt" at bounding box center [432, 267] width 49 height 9
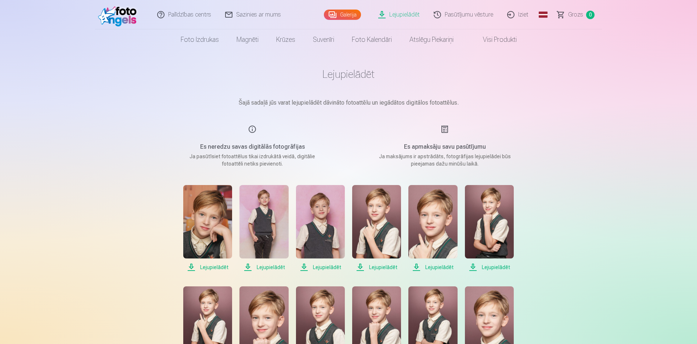
click at [483, 267] on span "Lejupielādēt" at bounding box center [489, 267] width 49 height 9
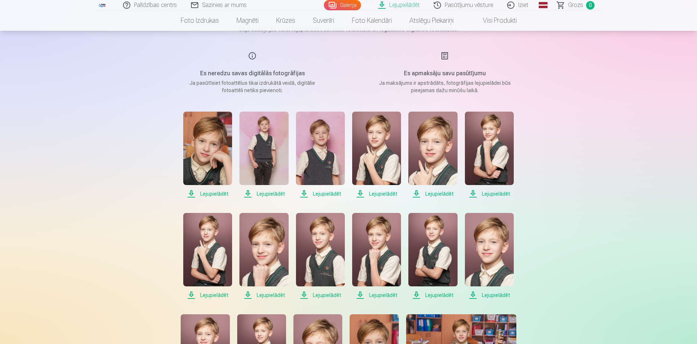
click at [219, 295] on span "Lejupielādēt" at bounding box center [207, 295] width 49 height 9
click at [273, 295] on span "Lejupielādēt" at bounding box center [263, 295] width 49 height 9
click at [326, 295] on span "Lejupielādēt" at bounding box center [320, 295] width 49 height 9
click at [378, 296] on span "Lejupielādēt" at bounding box center [376, 295] width 49 height 9
click at [430, 294] on span "Lejupielādēt" at bounding box center [432, 295] width 49 height 9
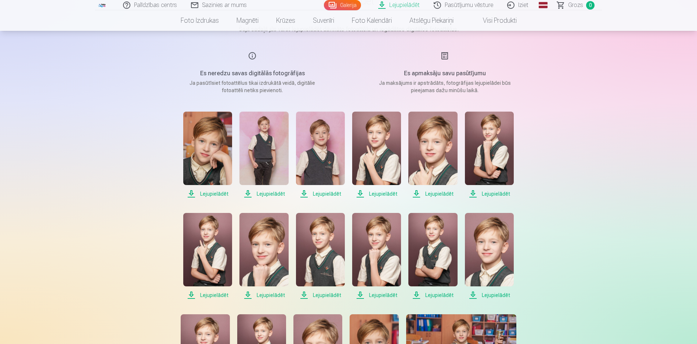
click at [485, 293] on span "Lejupielādēt" at bounding box center [489, 295] width 49 height 9
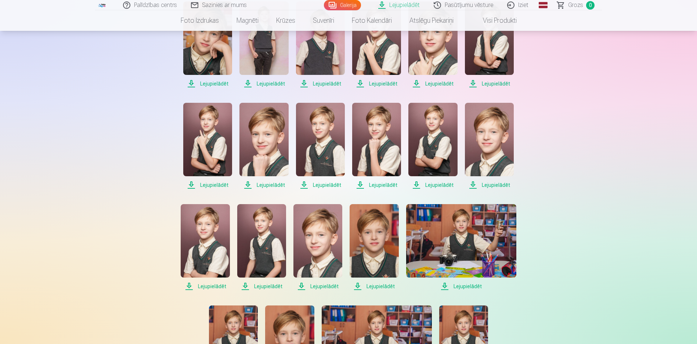
scroll to position [220, 0]
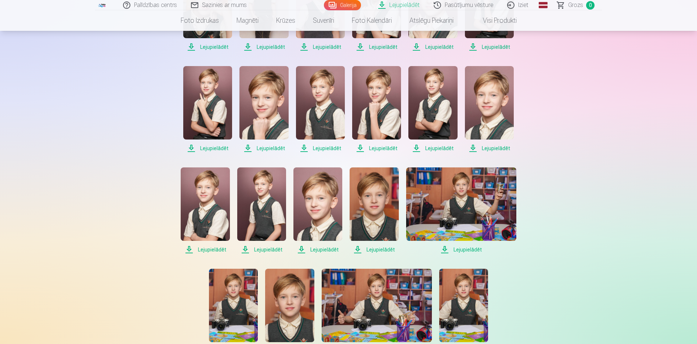
click at [217, 250] on span "Lejupielādēt" at bounding box center [205, 249] width 49 height 9
click at [275, 252] on span "Lejupielādēt" at bounding box center [261, 249] width 49 height 9
click at [328, 249] on span "Lejupielādēt" at bounding box center [317, 249] width 49 height 9
click at [364, 250] on span "Lejupielādēt" at bounding box center [374, 249] width 49 height 9
click at [456, 252] on span "Lejupielādēt" at bounding box center [461, 249] width 110 height 9
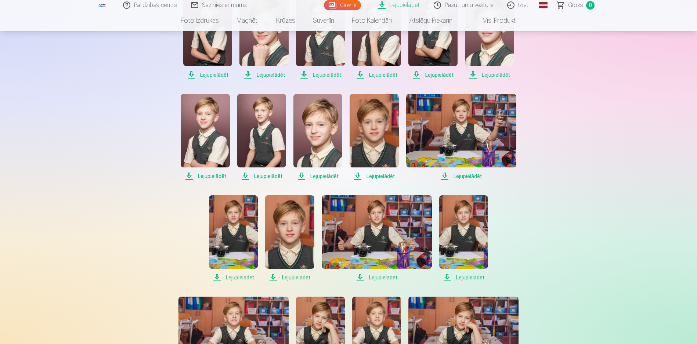
scroll to position [367, 0]
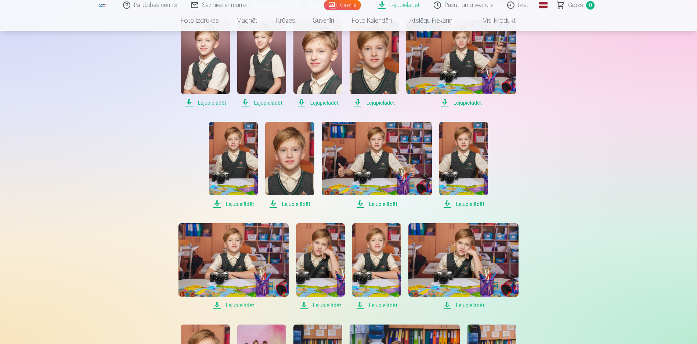
click at [241, 203] on span "Lejupielādēt" at bounding box center [233, 204] width 49 height 9
click at [299, 202] on span "Lejupielādēt" at bounding box center [289, 204] width 49 height 9
click at [378, 205] on span "Lejupielādēt" at bounding box center [377, 204] width 110 height 9
click at [458, 205] on span "Lejupielādēt" at bounding box center [463, 204] width 49 height 9
click at [244, 304] on span "Lejupielādēt" at bounding box center [233, 305] width 110 height 9
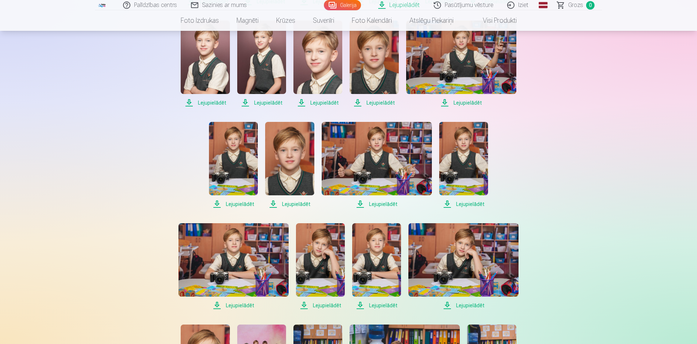
click at [327, 306] on span "Lejupielādēt" at bounding box center [320, 305] width 49 height 9
click at [380, 304] on span "Lejupielādēt" at bounding box center [376, 305] width 49 height 9
click at [458, 305] on span "Lejupielādēt" at bounding box center [463, 305] width 110 height 9
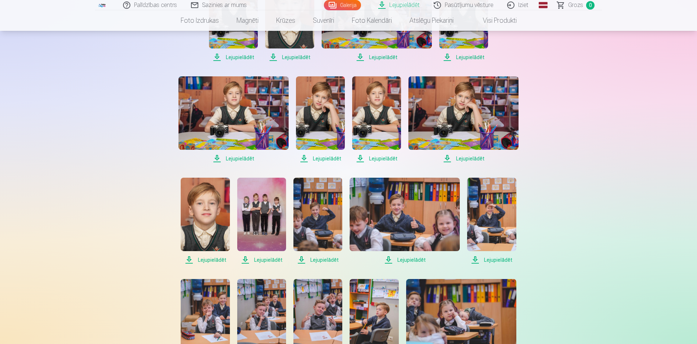
scroll to position [588, 0]
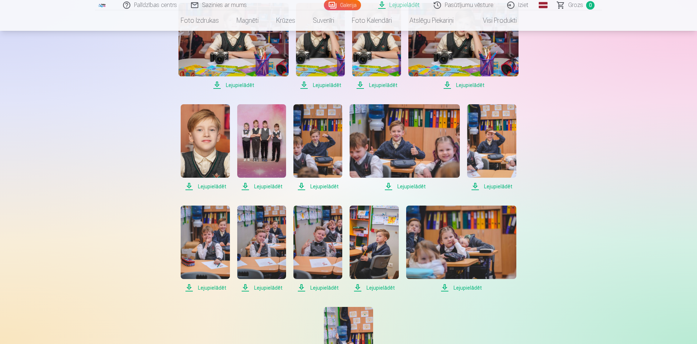
click at [218, 188] on span "Lejupielādēt" at bounding box center [205, 186] width 49 height 9
click at [274, 184] on span "Lejupielādēt" at bounding box center [261, 186] width 49 height 9
click at [310, 187] on span "Lejupielādēt" at bounding box center [317, 186] width 49 height 9
click at [394, 185] on span "Lejupielādēt" at bounding box center [405, 186] width 110 height 9
click at [481, 186] on span "Lejupielādēt" at bounding box center [491, 186] width 49 height 9
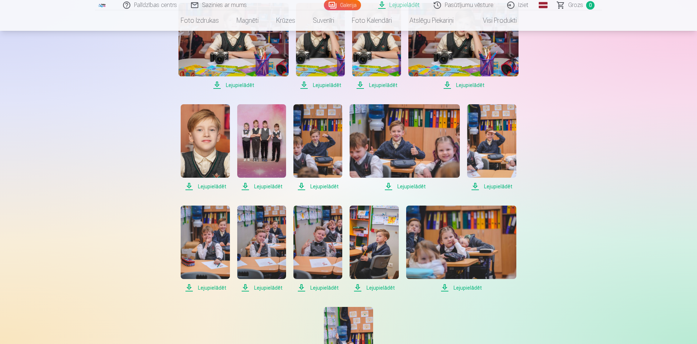
click at [210, 286] on span "Lejupielādēt" at bounding box center [205, 288] width 49 height 9
click at [262, 284] on span "Lejupielādēt" at bounding box center [261, 288] width 49 height 9
click at [314, 289] on span "Lejupielādēt" at bounding box center [317, 288] width 49 height 9
click at [371, 285] on span "Lejupielādēt" at bounding box center [374, 288] width 49 height 9
click at [458, 286] on span "Lejupielādēt" at bounding box center [461, 288] width 110 height 9
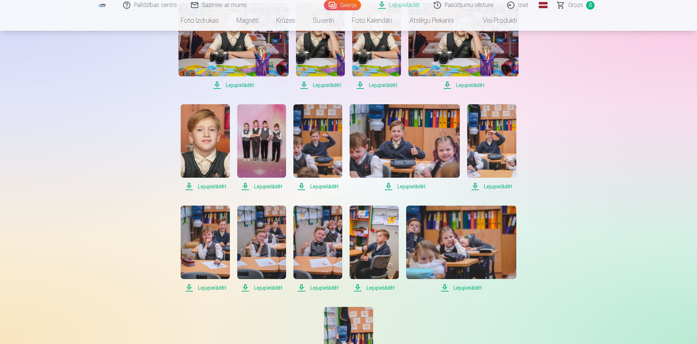
scroll to position [661, 0]
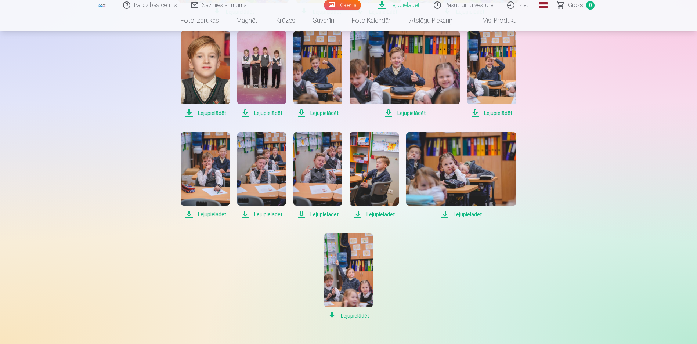
click at [342, 315] on span "Lejupielādēt" at bounding box center [348, 315] width 49 height 9
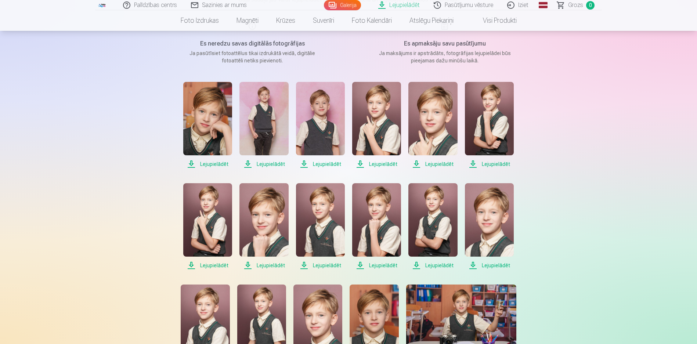
scroll to position [0, 0]
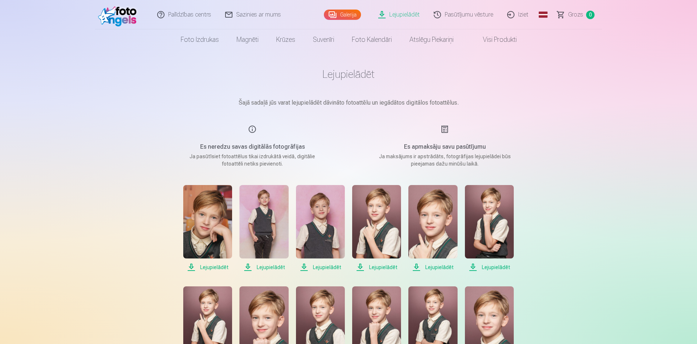
click at [524, 13] on link "Iziet" at bounding box center [518, 14] width 35 height 29
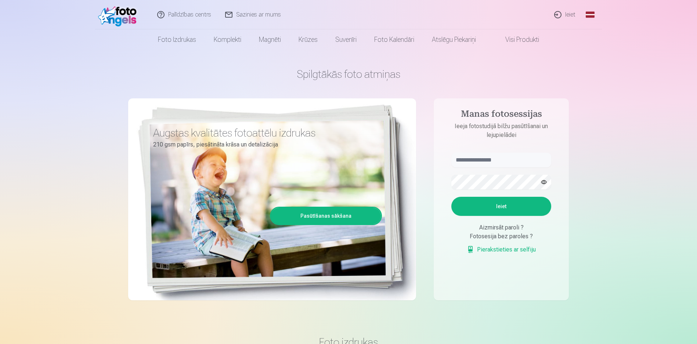
click at [138, 73] on h1 "Spilgtākās foto atmiņas" at bounding box center [348, 74] width 441 height 13
